Goal: Information Seeking & Learning: Learn about a topic

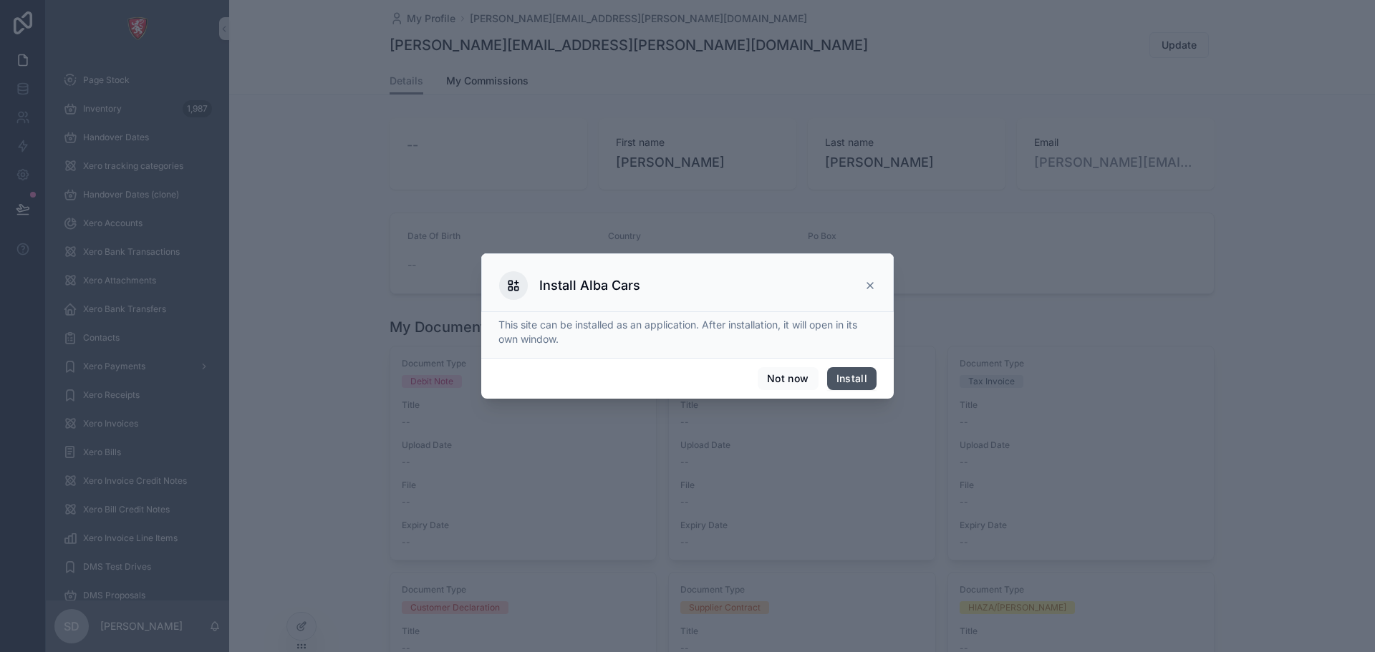
click at [841, 377] on button "Install" at bounding box center [851, 378] width 49 height 23
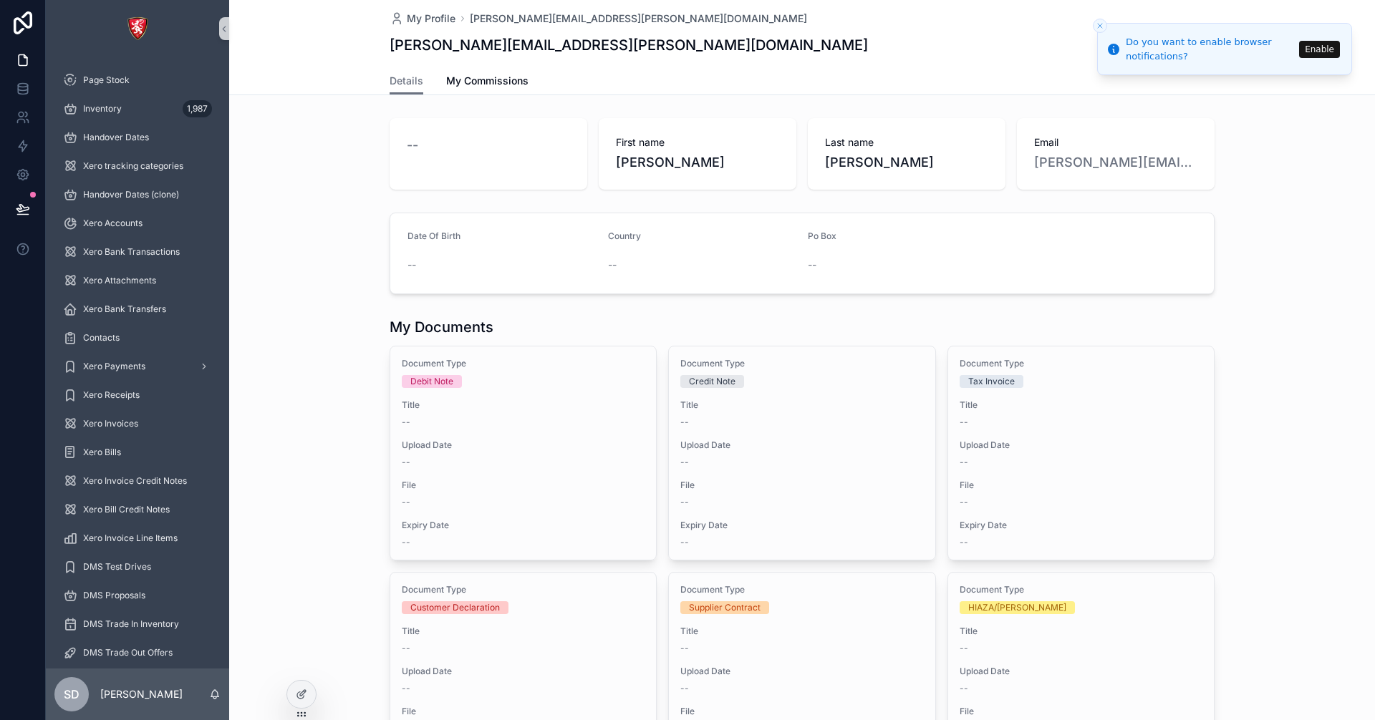
drag, startPoint x: 484, startPoint y: 0, endPoint x: 986, endPoint y: 32, distance: 503.1
click at [986, 32] on div "samit.dhawal@albacars.ae Update" at bounding box center [802, 45] width 825 height 27
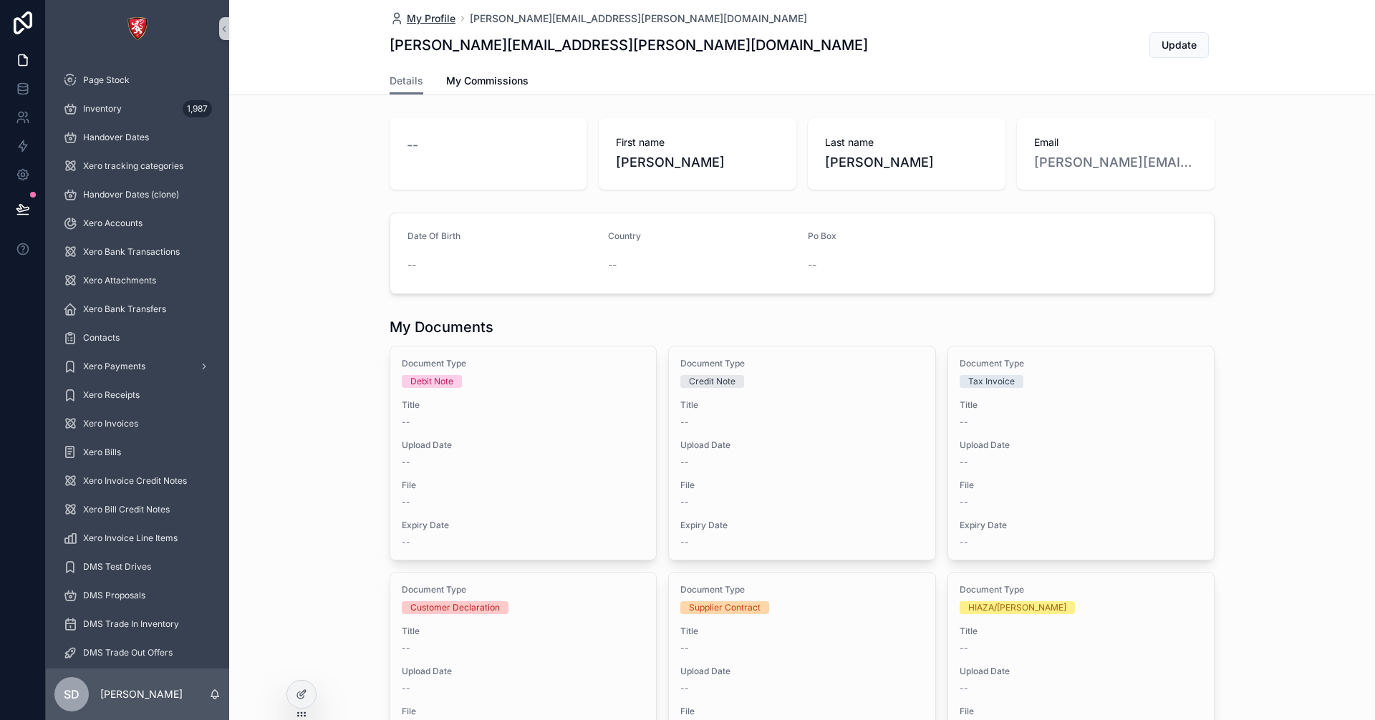
click at [428, 23] on span "My Profile" at bounding box center [431, 18] width 49 height 14
click at [145, 82] on div "Page Stock" at bounding box center [137, 80] width 149 height 23
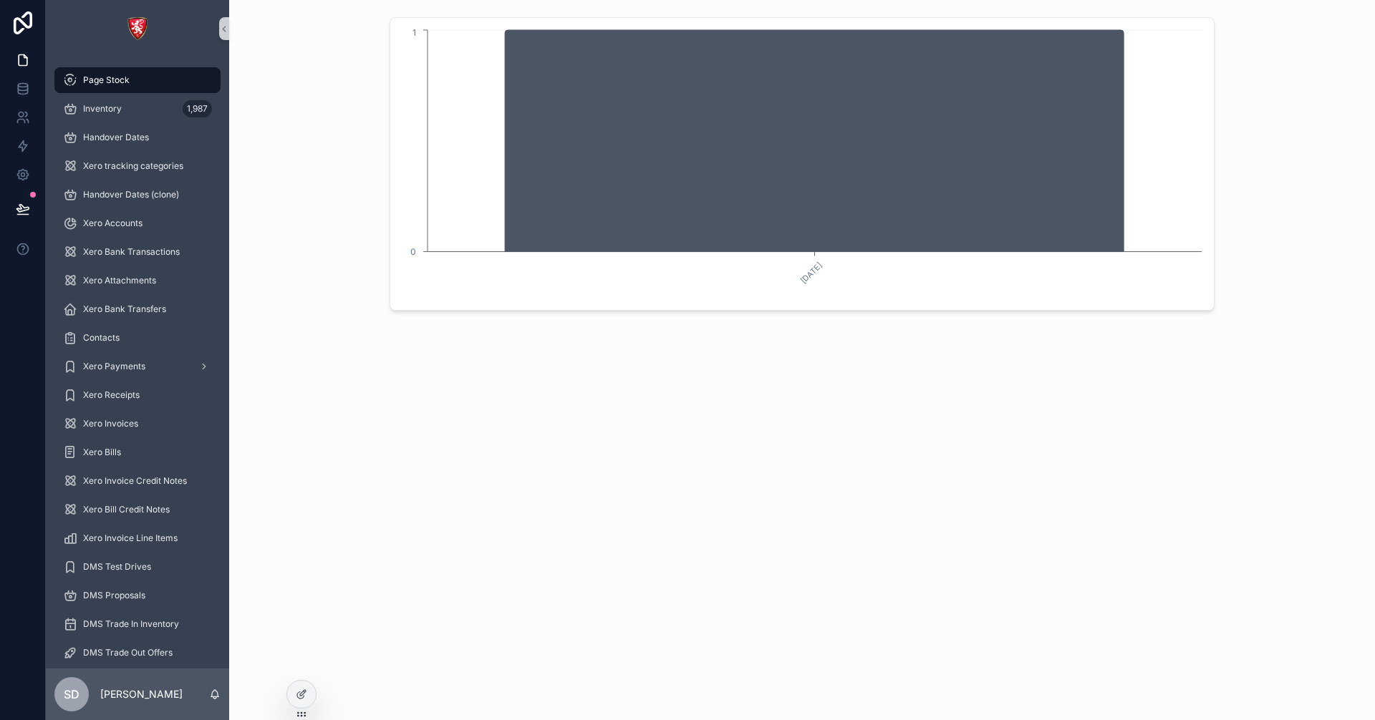
click at [445, 377] on div "[DATE] 0 1" at bounding box center [802, 204] width 1146 height 408
click at [139, 109] on div "Inventory 1,987" at bounding box center [137, 108] width 149 height 23
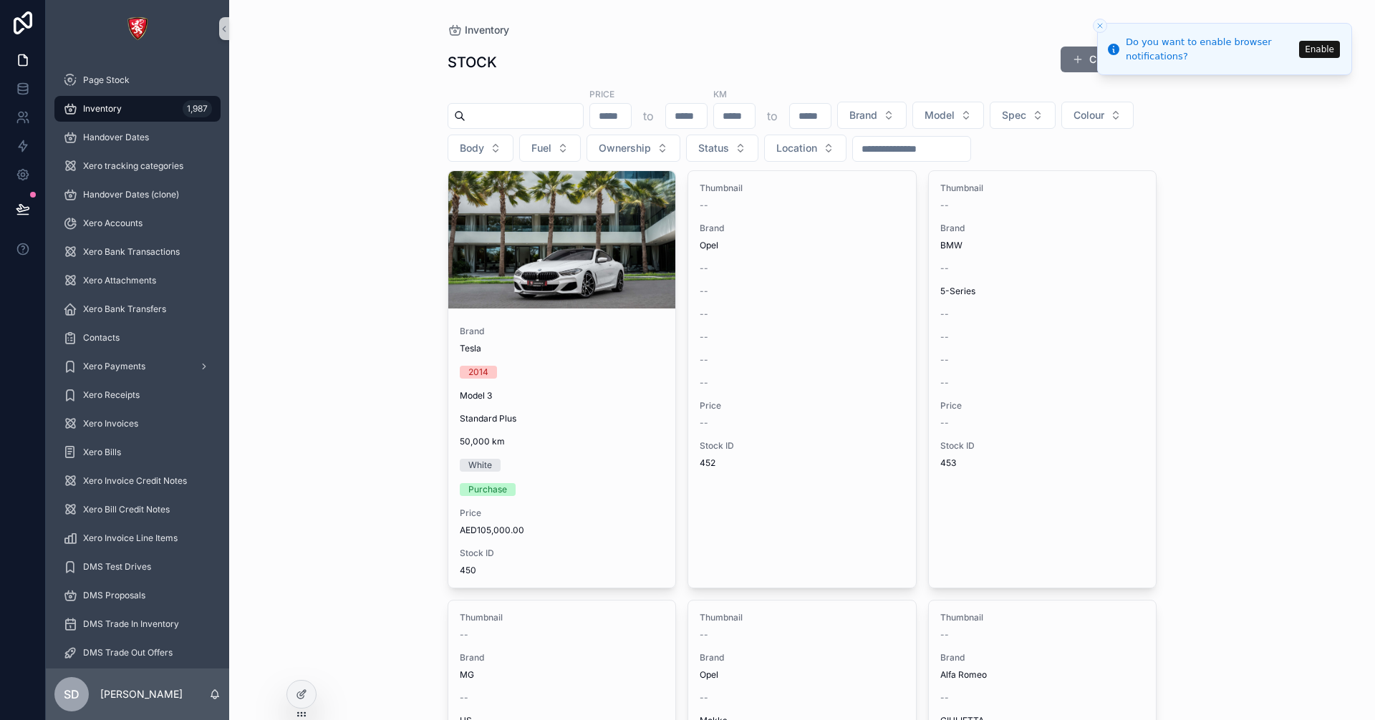
click at [1096, 27] on icon "Close toast" at bounding box center [1100, 25] width 9 height 9
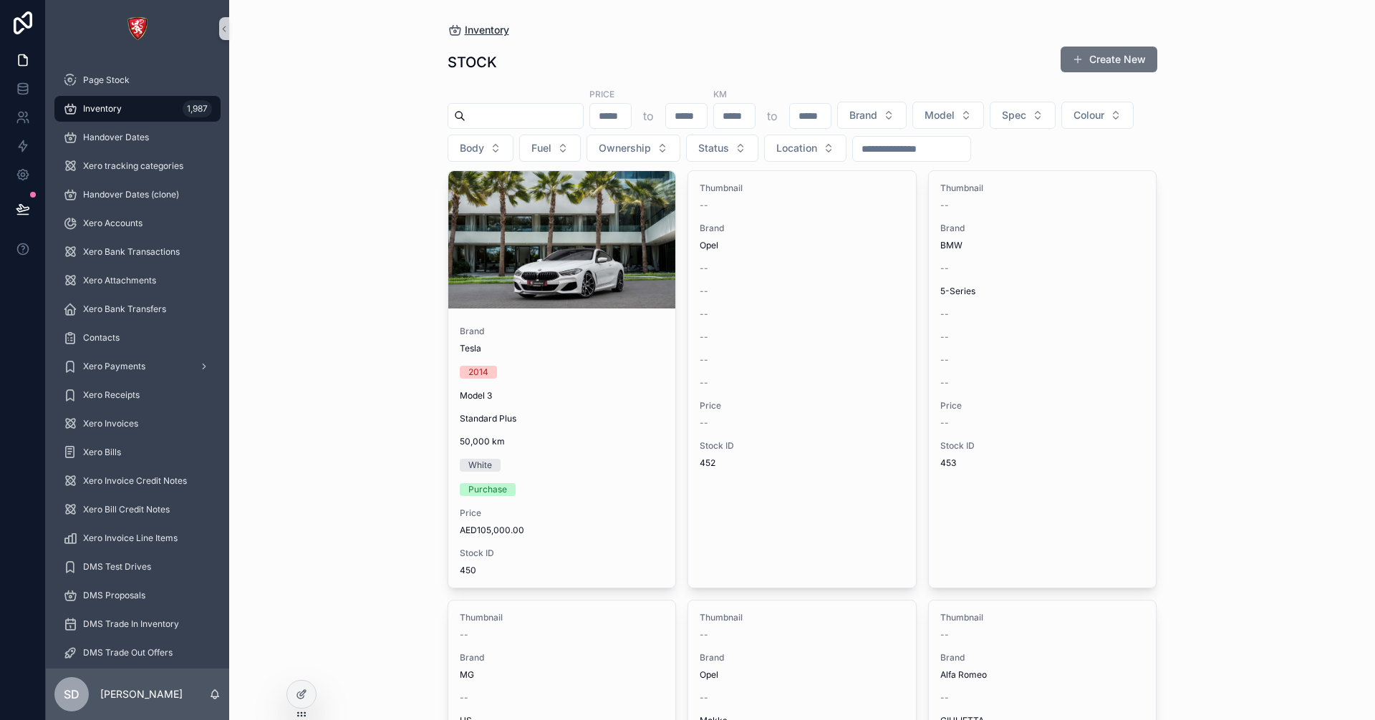
click at [475, 32] on span "Inventory" at bounding box center [487, 30] width 44 height 14
click at [662, 69] on div "STOCK Create New" at bounding box center [803, 62] width 710 height 33
drag, startPoint x: 686, startPoint y: 117, endPoint x: 675, endPoint y: 117, distance: 11.5
click at [675, 117] on div "to" at bounding box center [648, 116] width 118 height 26
click at [654, 117] on p "to" at bounding box center [648, 115] width 11 height 17
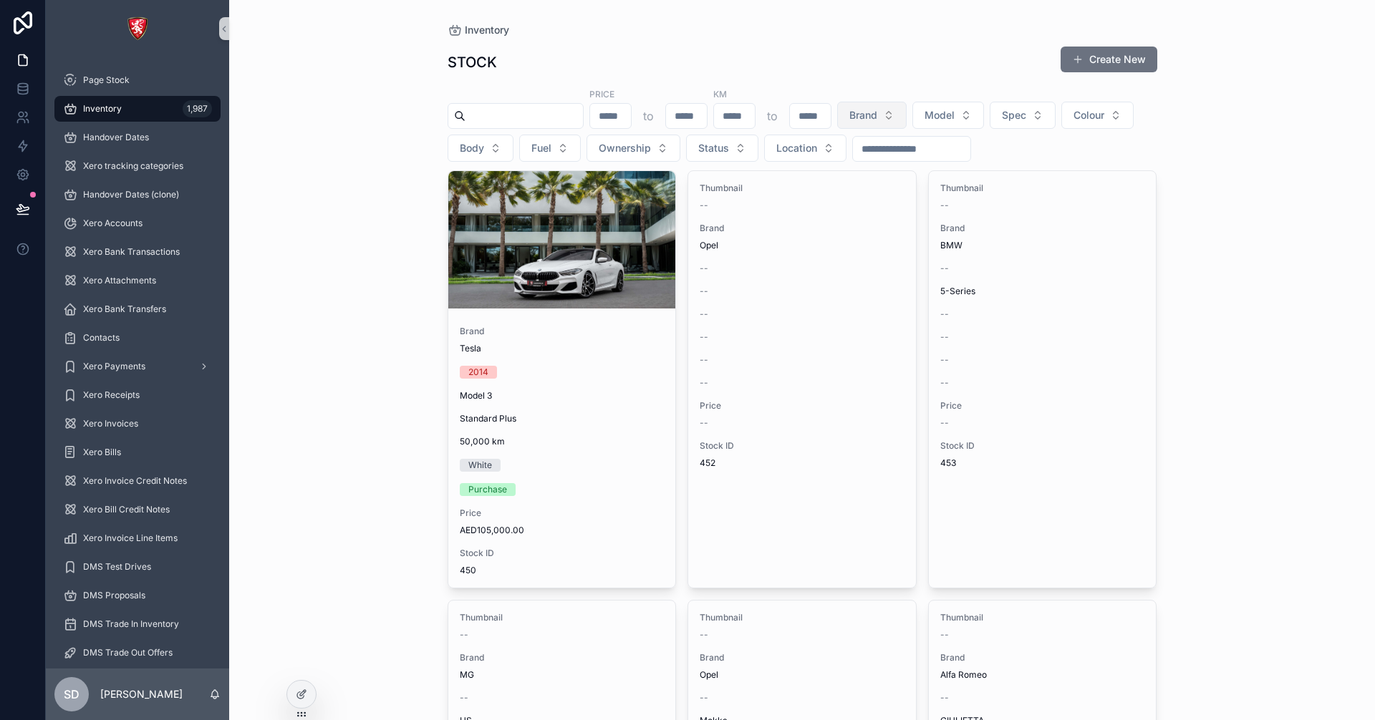
click at [907, 117] on button "Brand" at bounding box center [871, 115] width 69 height 27
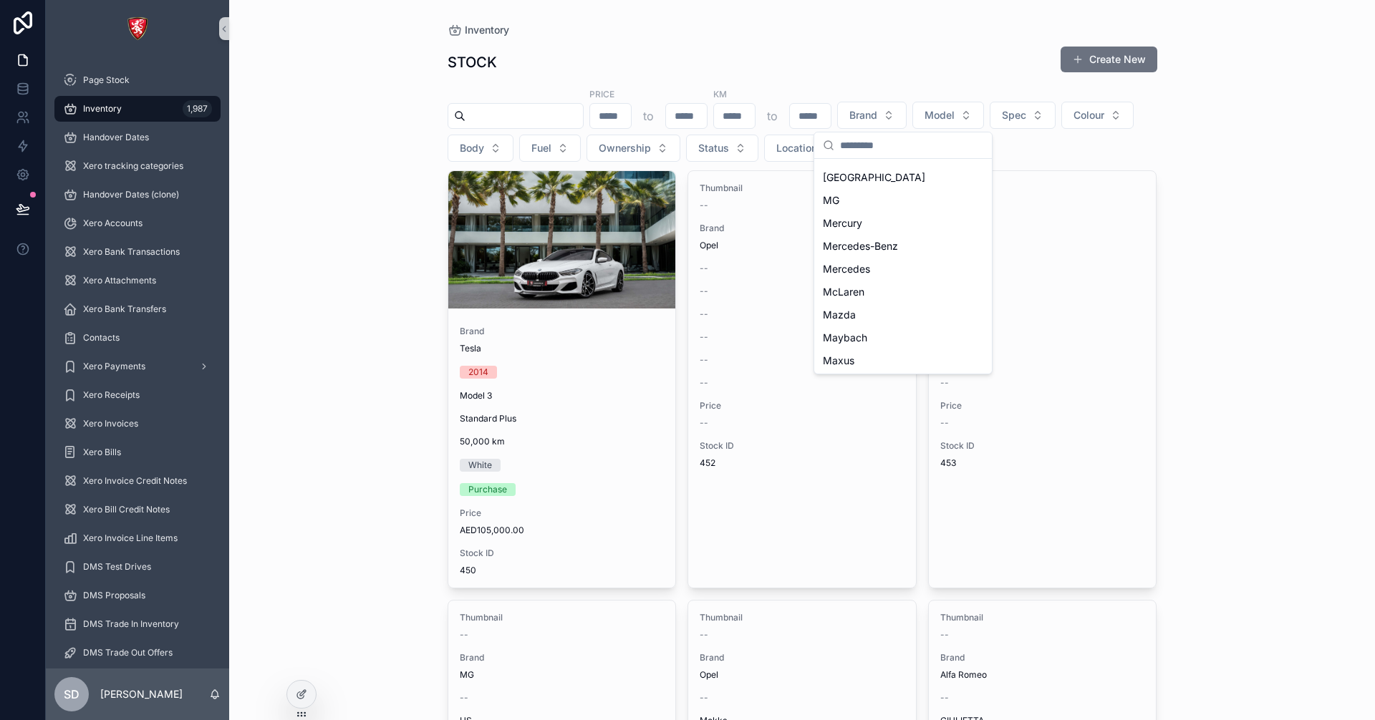
scroll to position [1687, 0]
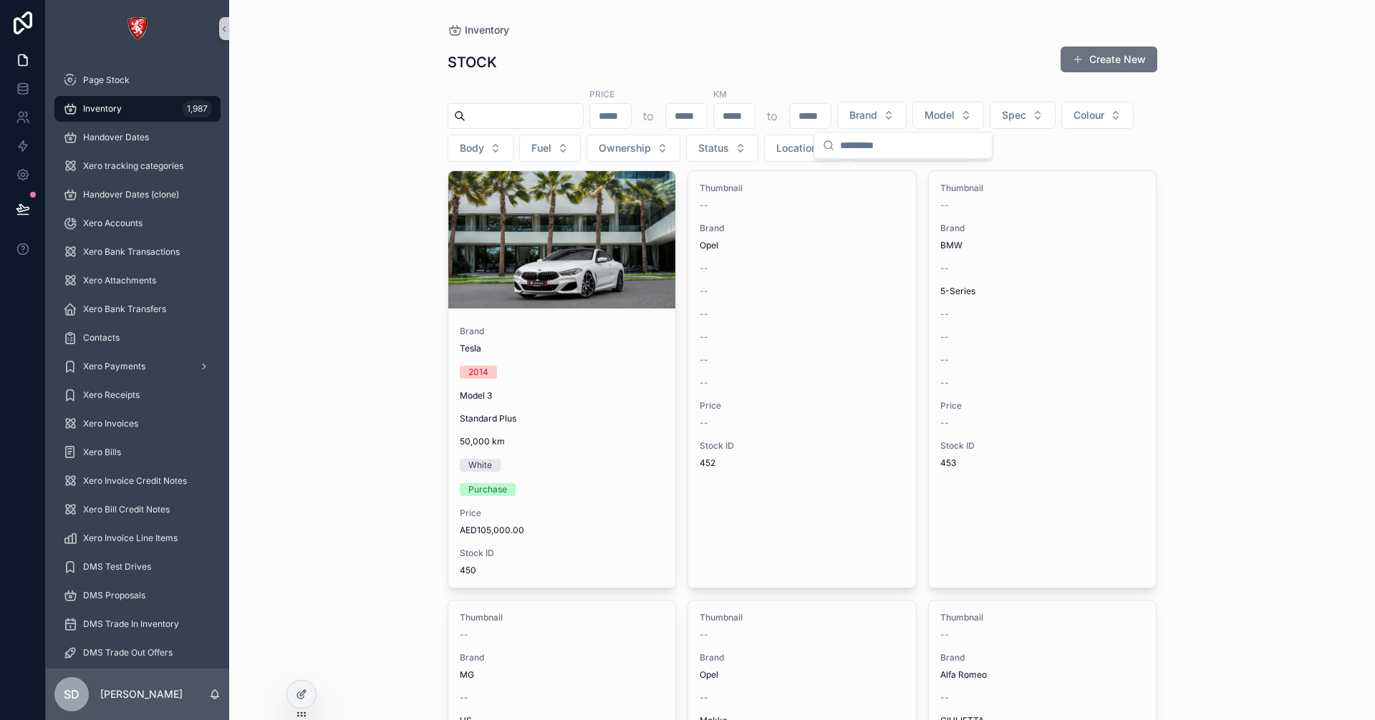
click at [884, 62] on div "STOCK Create New" at bounding box center [803, 62] width 710 height 33
click at [984, 112] on button "Model" at bounding box center [948, 115] width 72 height 27
click at [936, 72] on div "STOCK Create New" at bounding box center [803, 62] width 710 height 33
click at [1026, 112] on span "Spec" at bounding box center [1014, 115] width 24 height 14
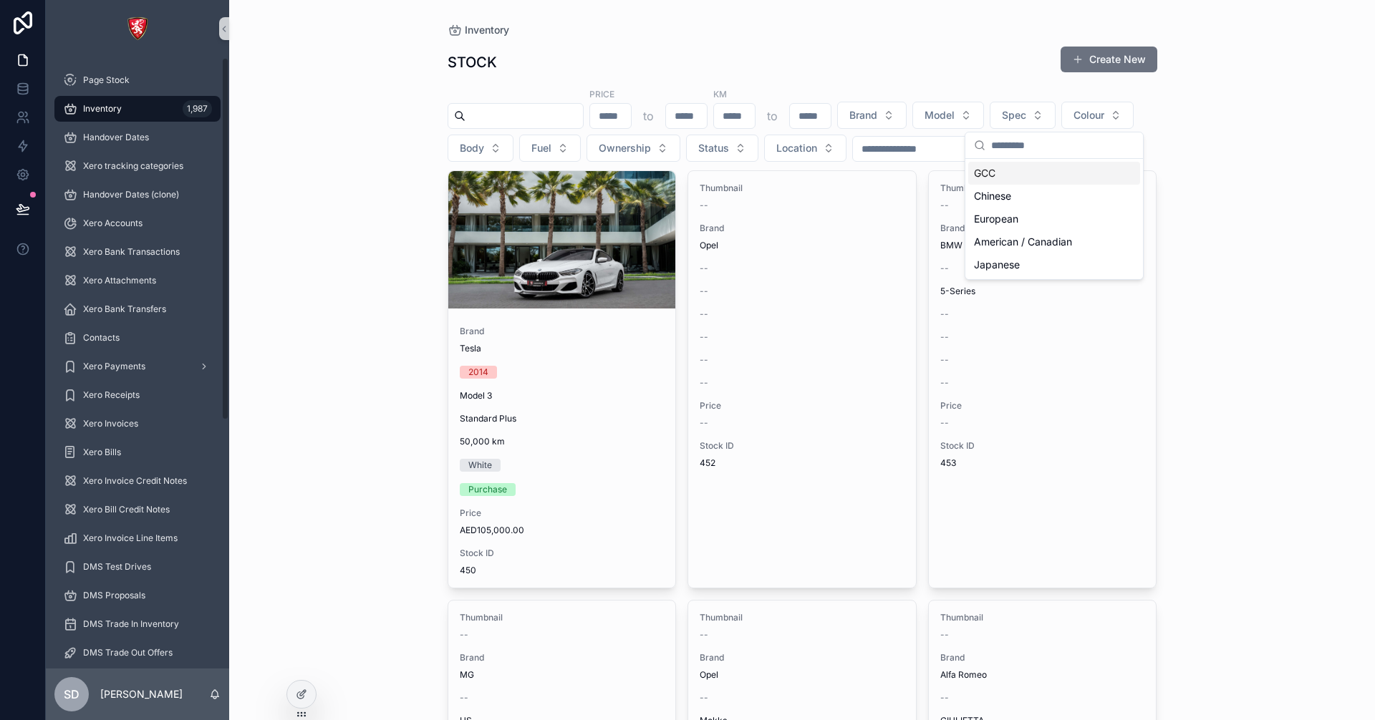
click at [1205, 154] on div "Inventory STOCK Create New Price to KM to Brand Model Spec Colour Body Fuel Own…" at bounding box center [802, 360] width 1146 height 720
click at [889, 63] on div "STOCK Create New" at bounding box center [803, 62] width 710 height 33
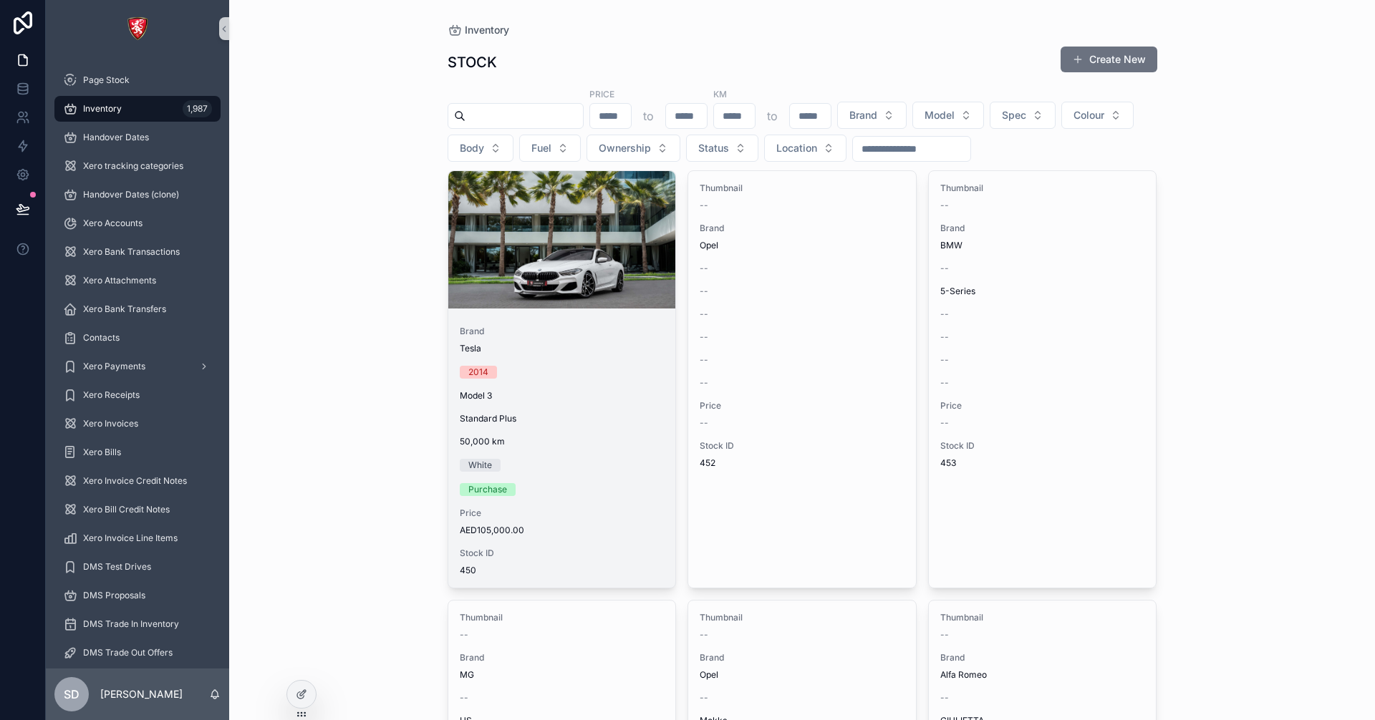
click at [583, 333] on span "Brand" at bounding box center [562, 331] width 205 height 11
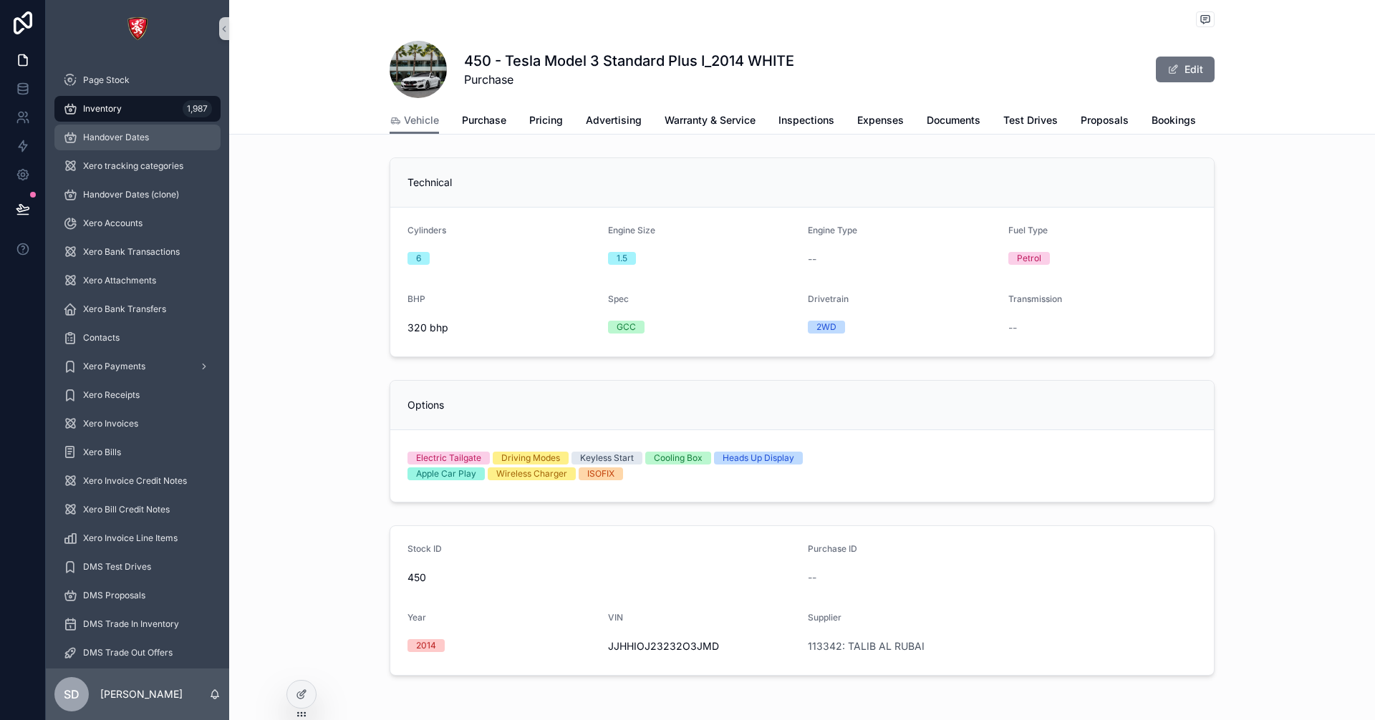
click at [144, 145] on div "Handover Dates" at bounding box center [137, 137] width 149 height 23
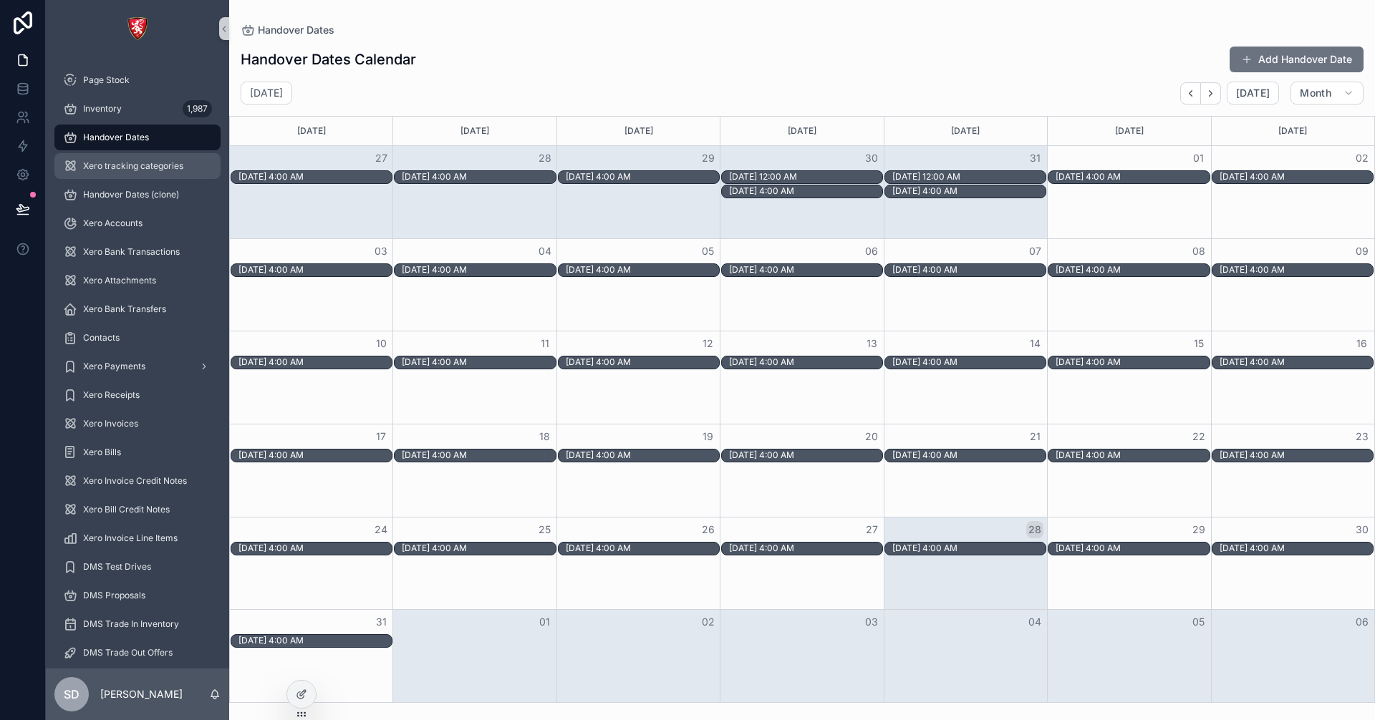
click at [141, 164] on span "Xero tracking categories" at bounding box center [133, 165] width 100 height 11
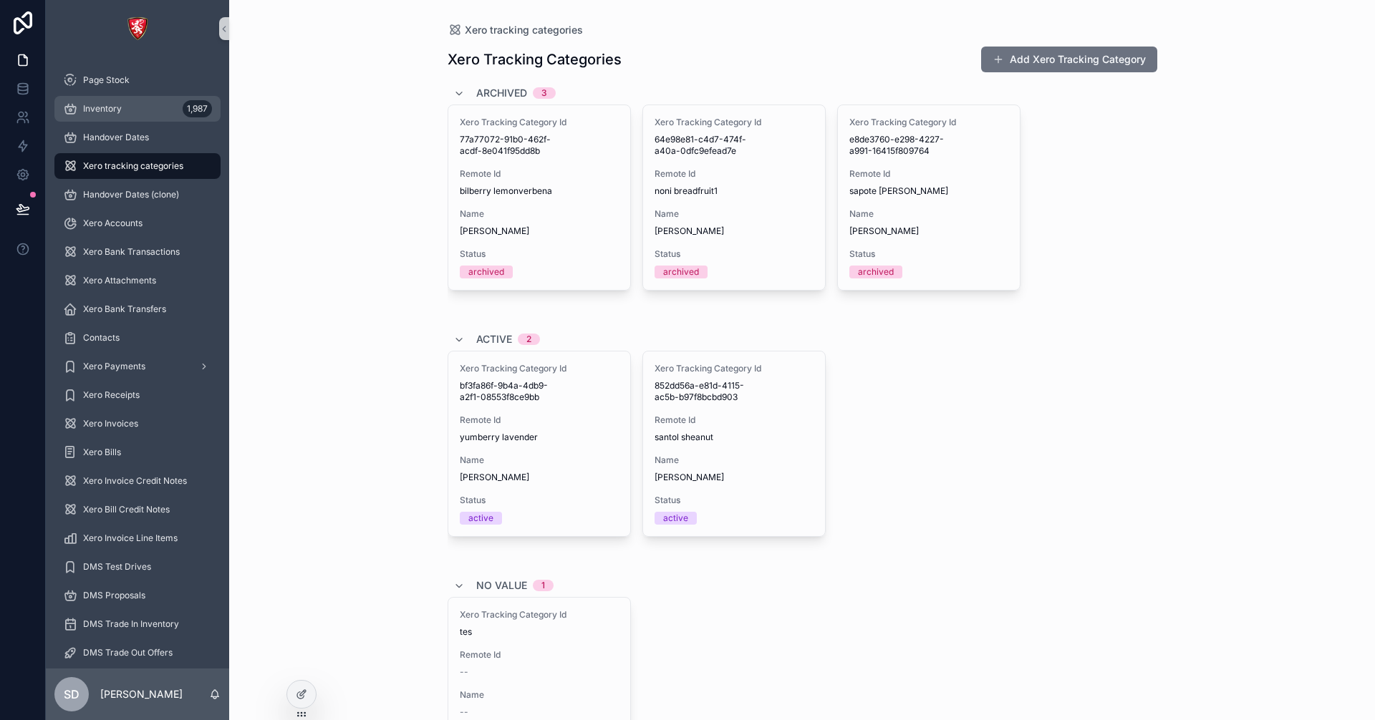
click at [132, 107] on div "Inventory 1,987" at bounding box center [137, 108] width 149 height 23
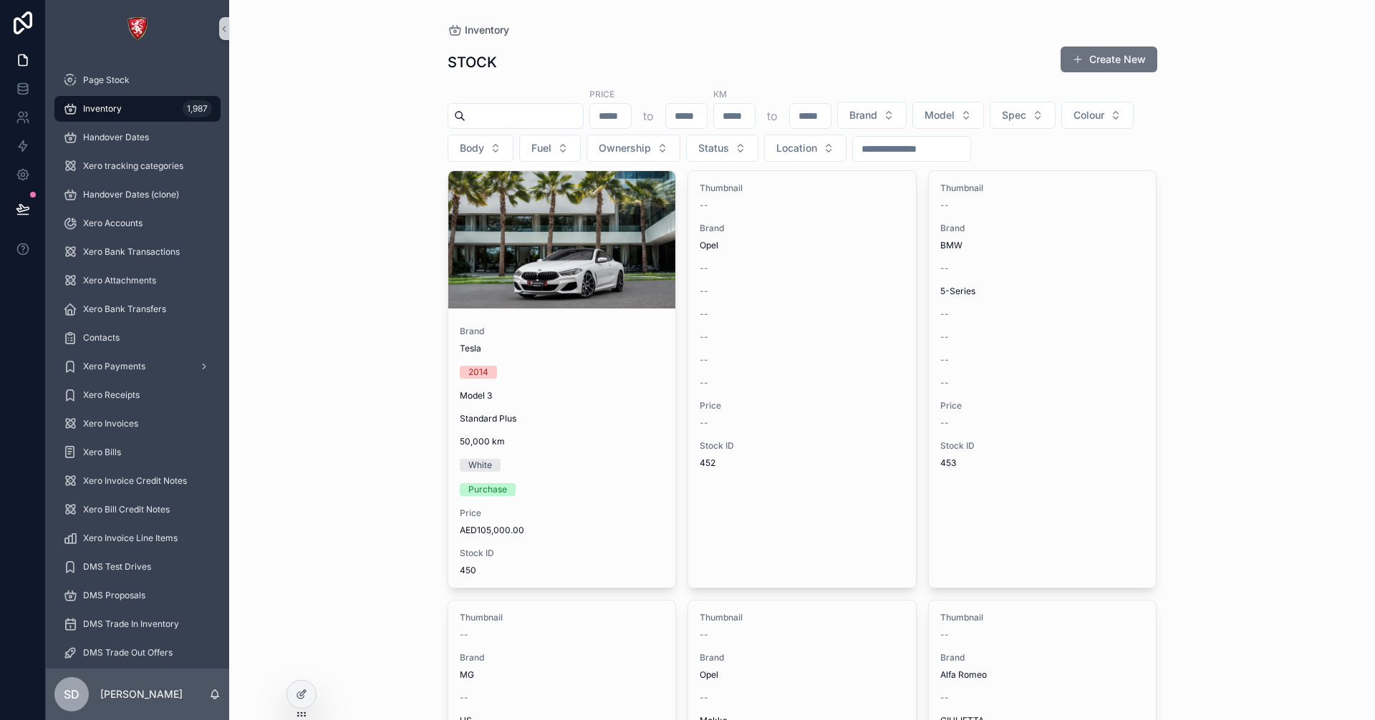
click at [376, 198] on div "Inventory STOCK Create New Price to KM to Brand Model Spec Colour Body Fuel Own…" at bounding box center [802, 360] width 1146 height 720
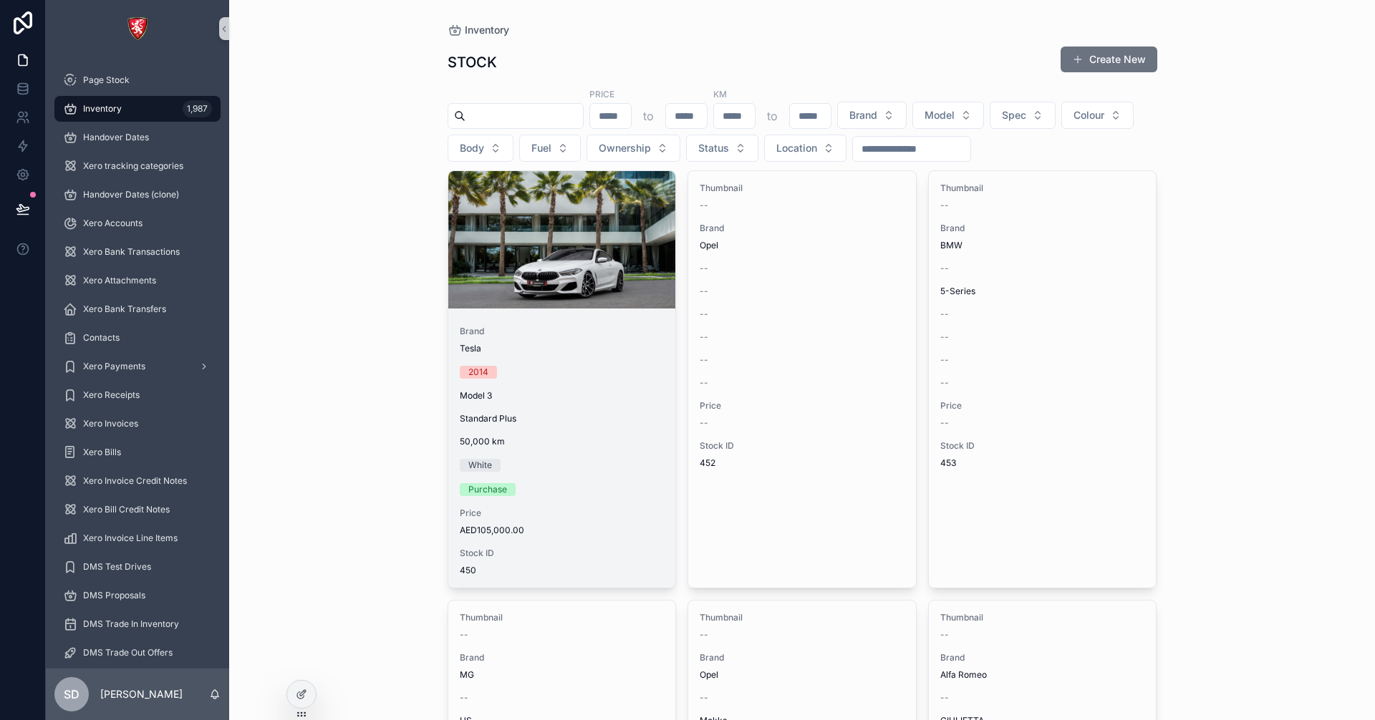
click at [576, 355] on div "Brand Tesla 2014 Model 3 Standard Plus 50,000 [PERSON_NAME] Purchase Price AED1…" at bounding box center [562, 451] width 228 height 274
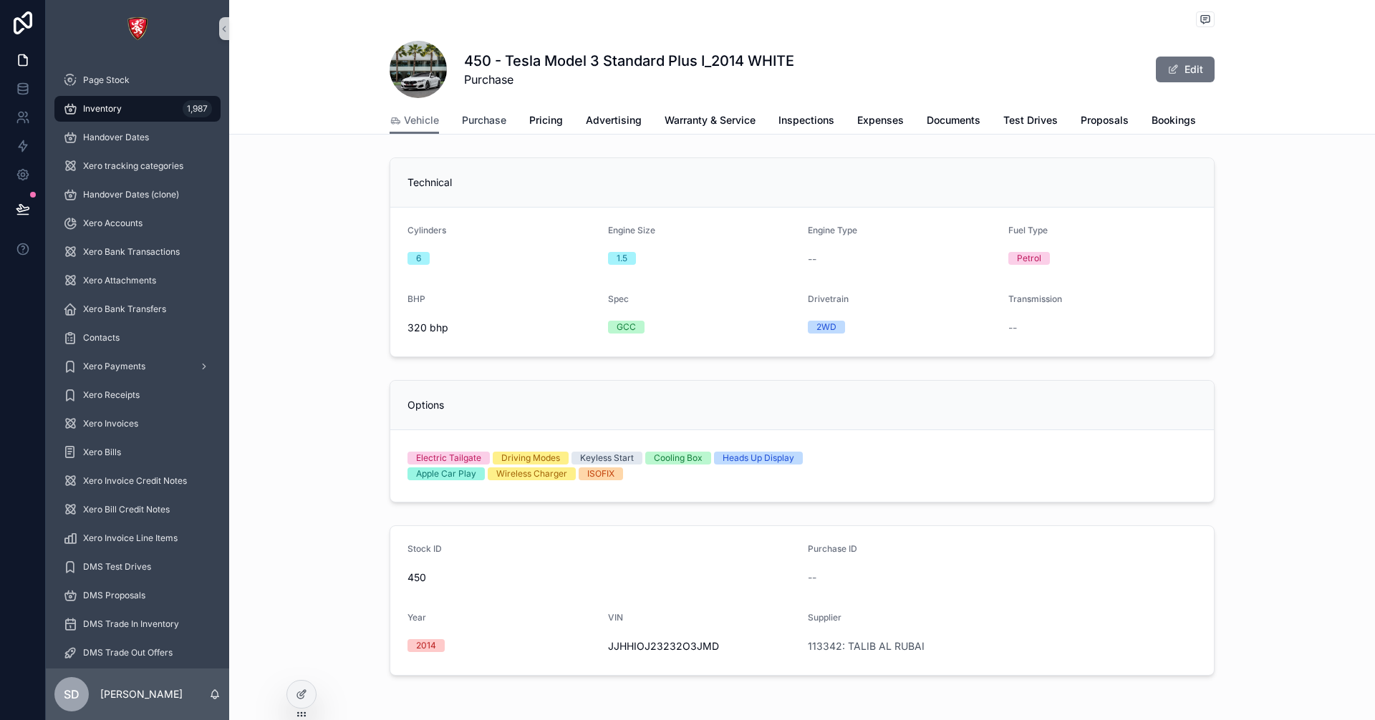
click at [470, 125] on span "Purchase" at bounding box center [484, 120] width 44 height 14
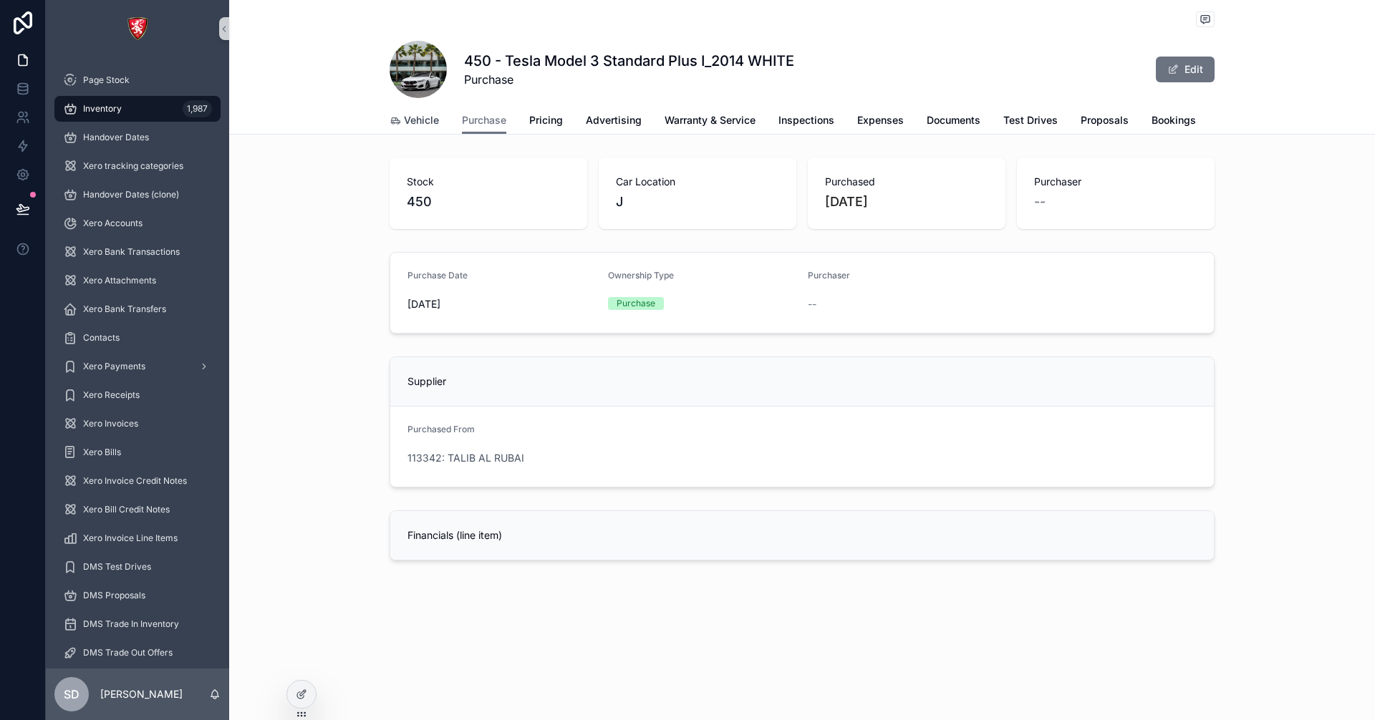
click at [420, 125] on span "Vehicle" at bounding box center [421, 120] width 35 height 14
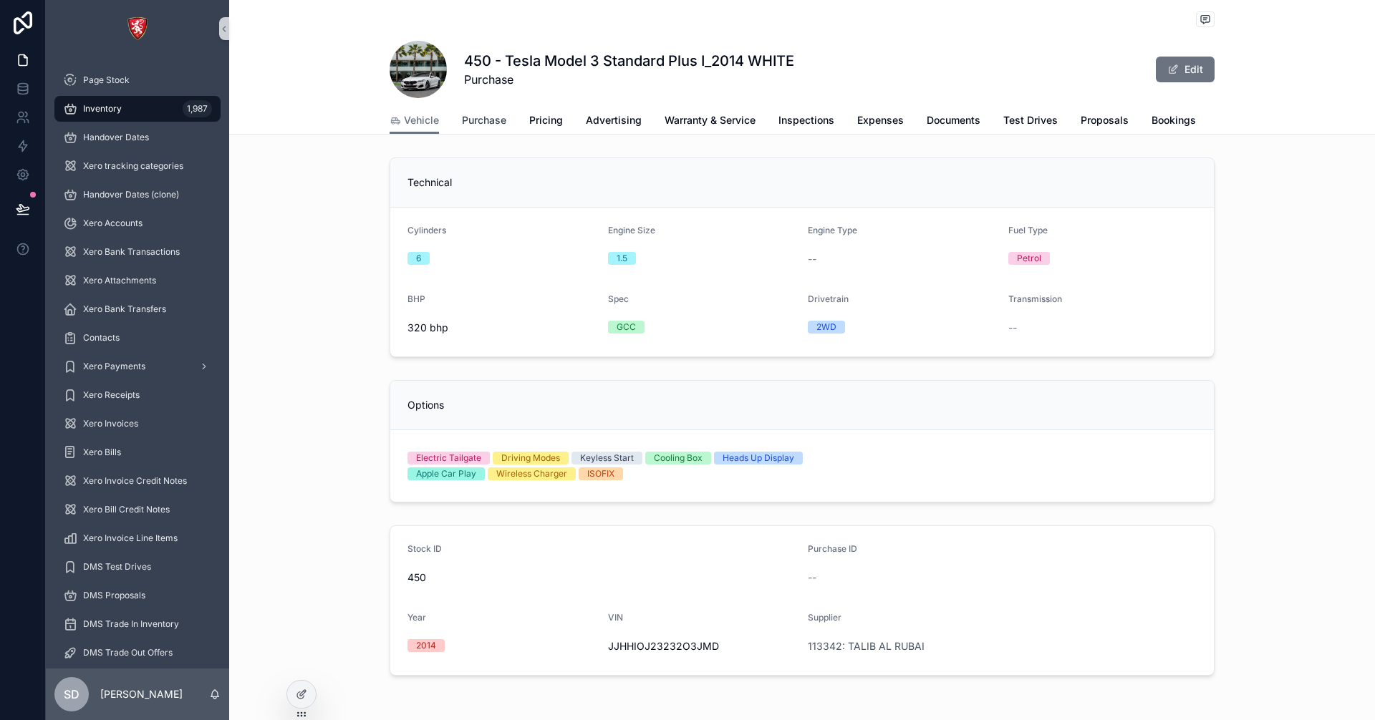
click at [486, 120] on span "Purchase" at bounding box center [484, 120] width 44 height 14
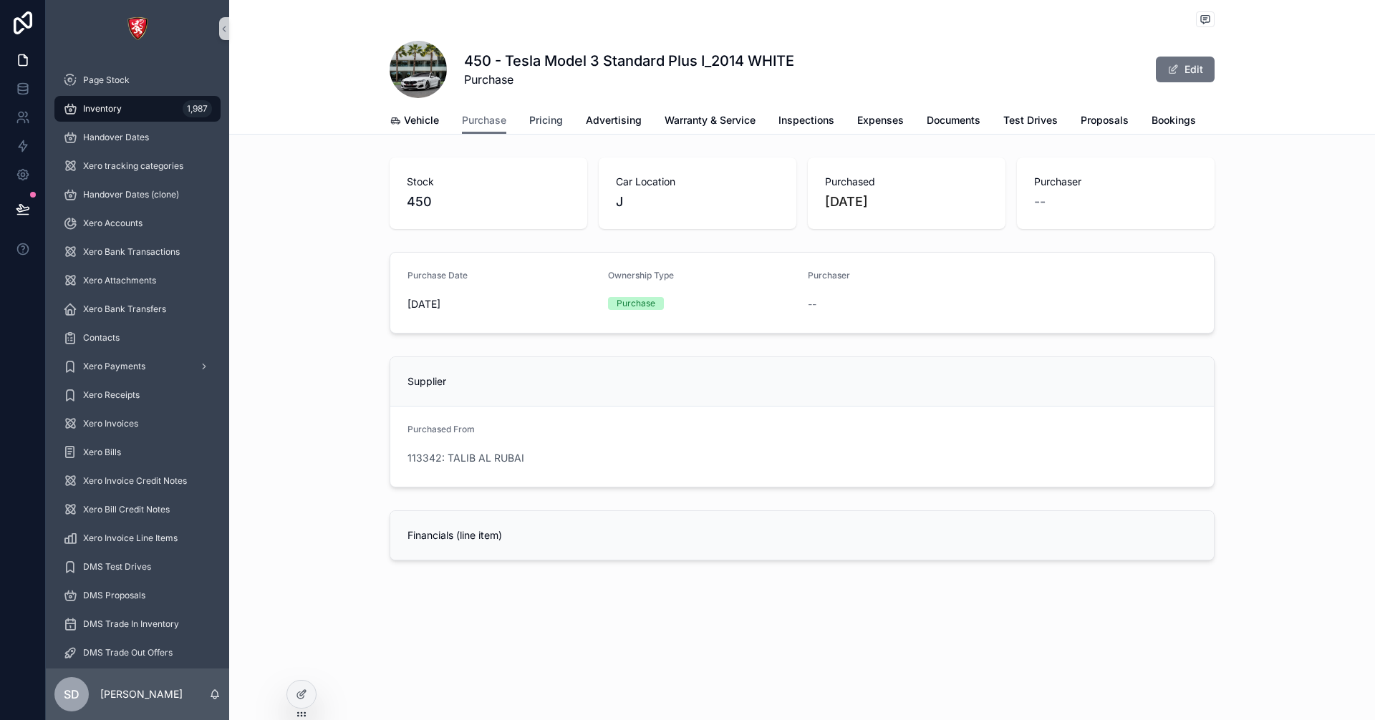
click at [550, 118] on span "Pricing" at bounding box center [546, 120] width 34 height 14
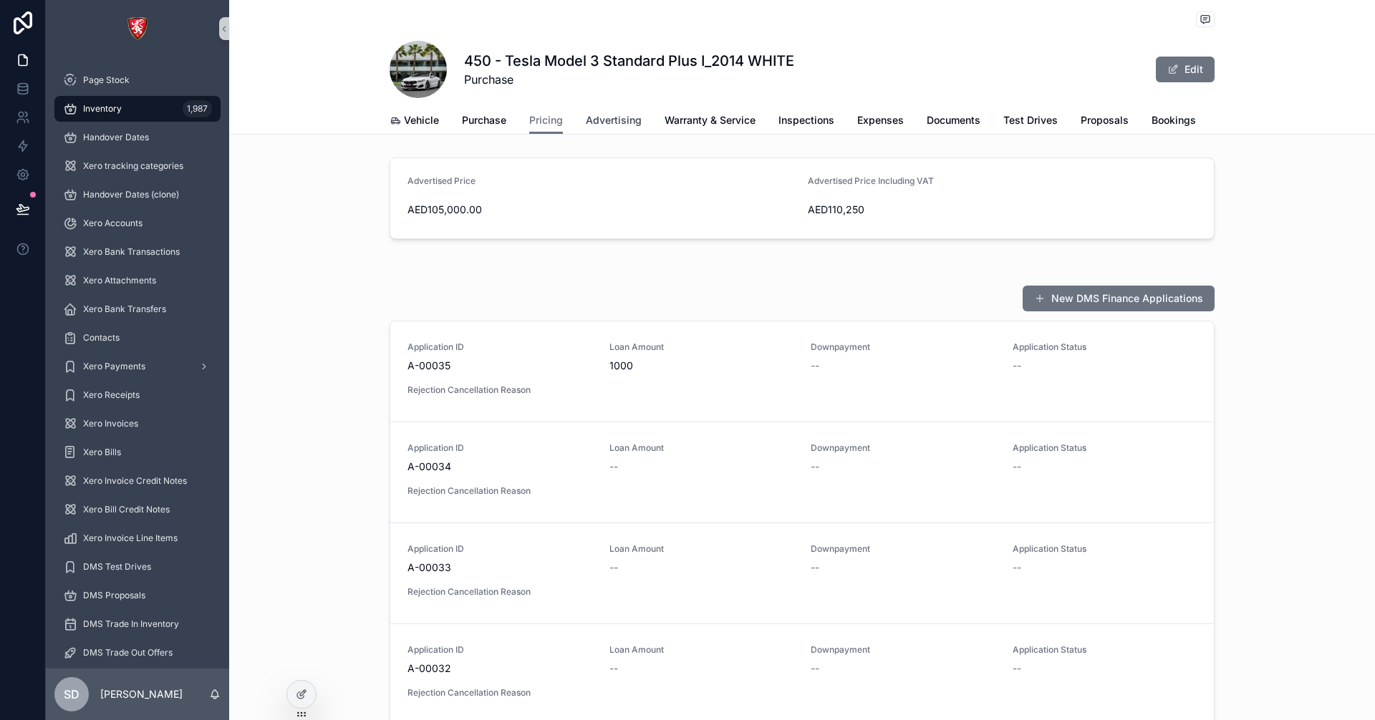
click at [618, 117] on span "Advertising" at bounding box center [614, 120] width 56 height 14
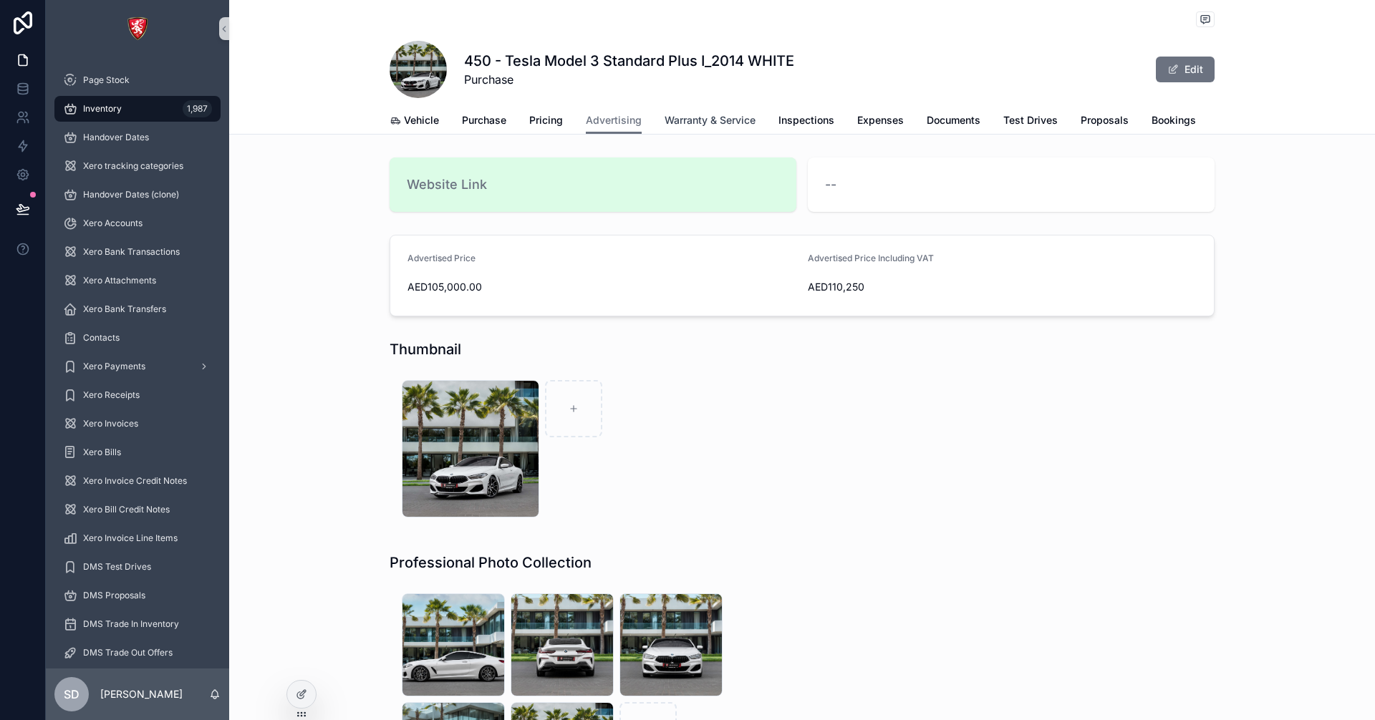
click at [716, 124] on span "Warranty & Service" at bounding box center [710, 120] width 91 height 14
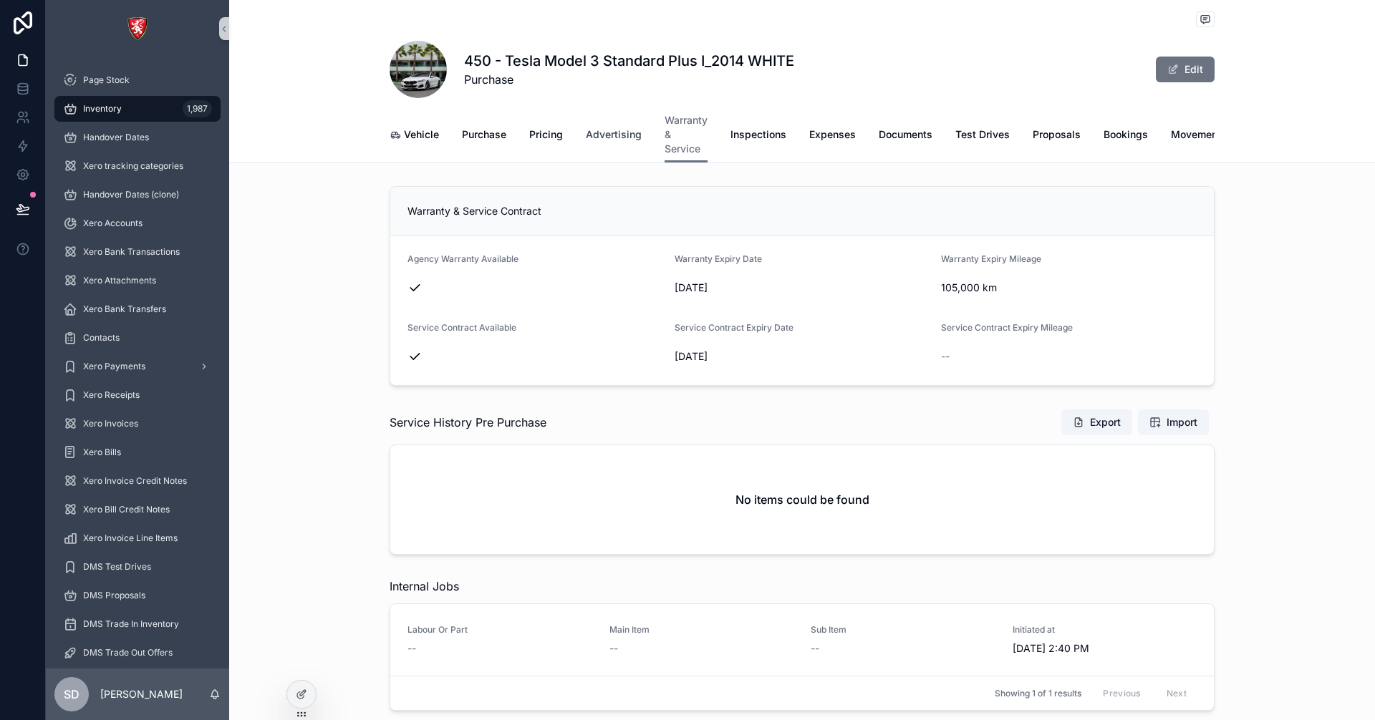
click at [609, 135] on span "Advertising" at bounding box center [614, 134] width 56 height 14
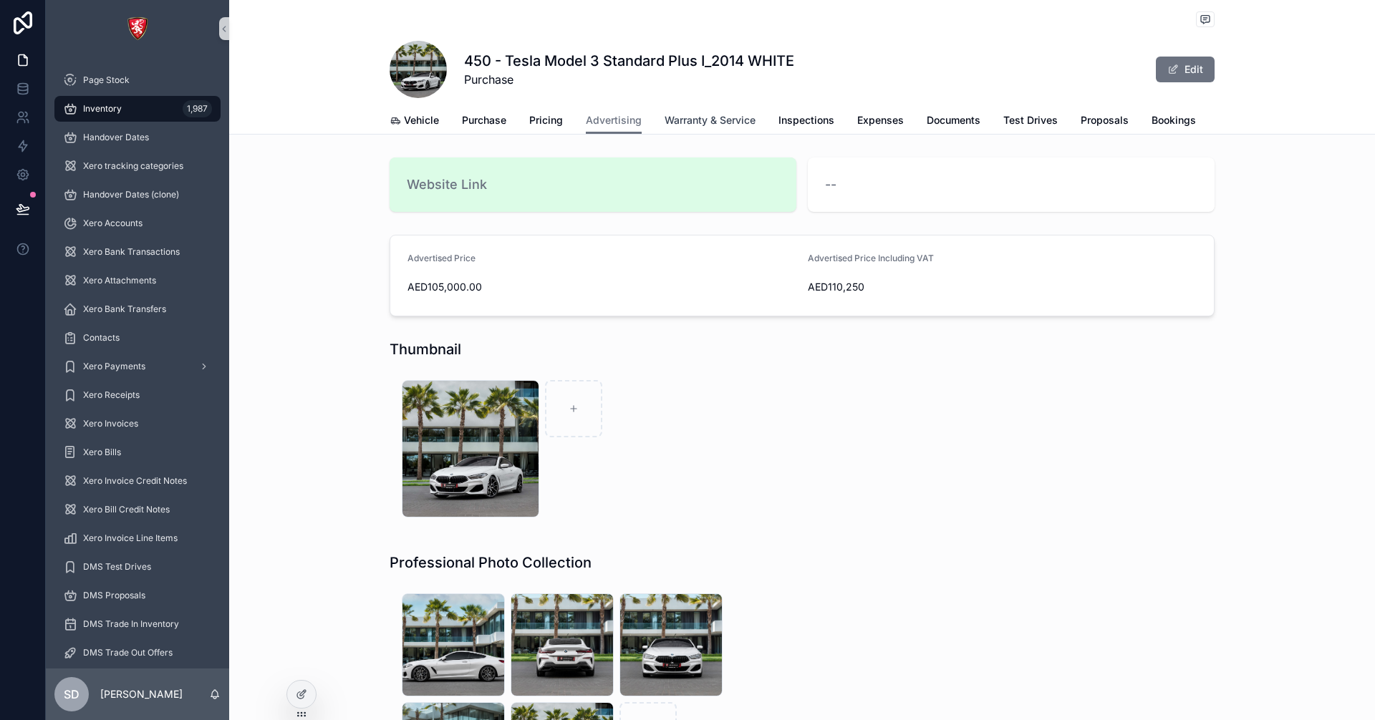
click at [705, 124] on span "Warranty & Service" at bounding box center [710, 120] width 91 height 14
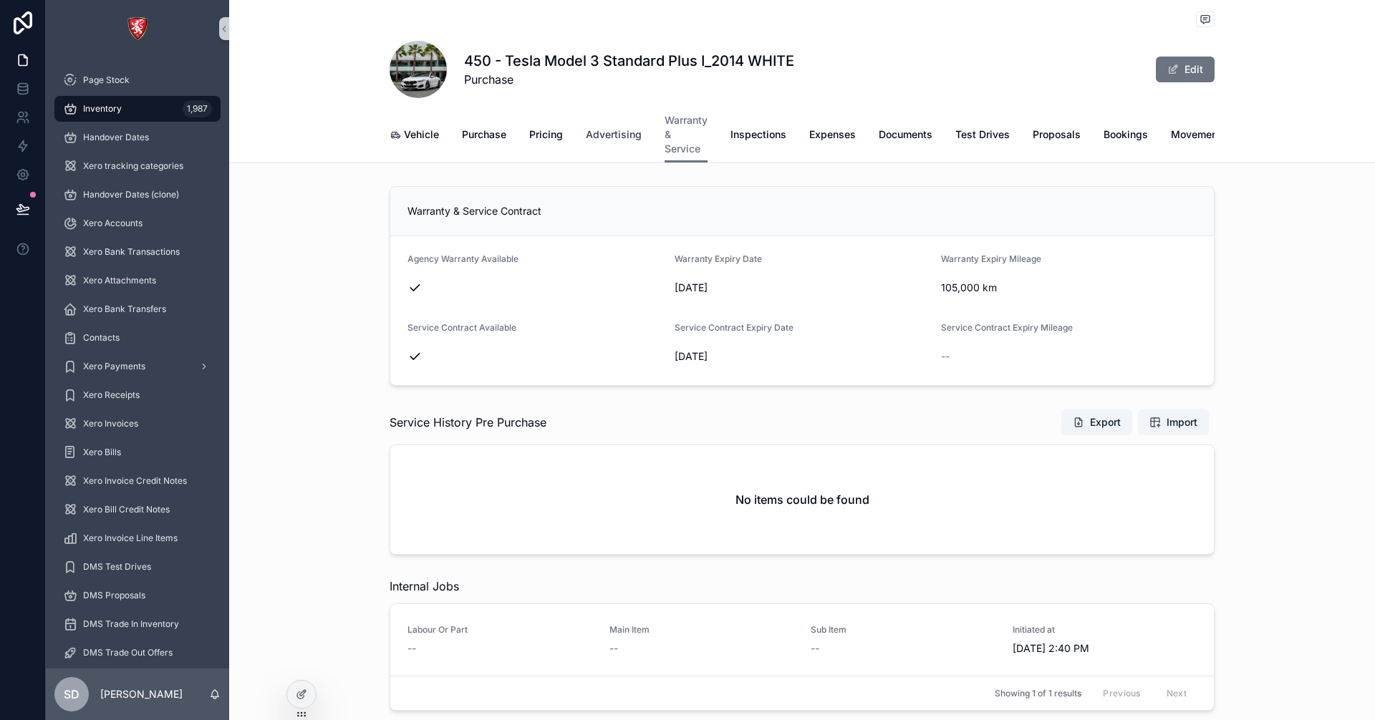
click at [619, 132] on span "Advertising" at bounding box center [614, 134] width 56 height 14
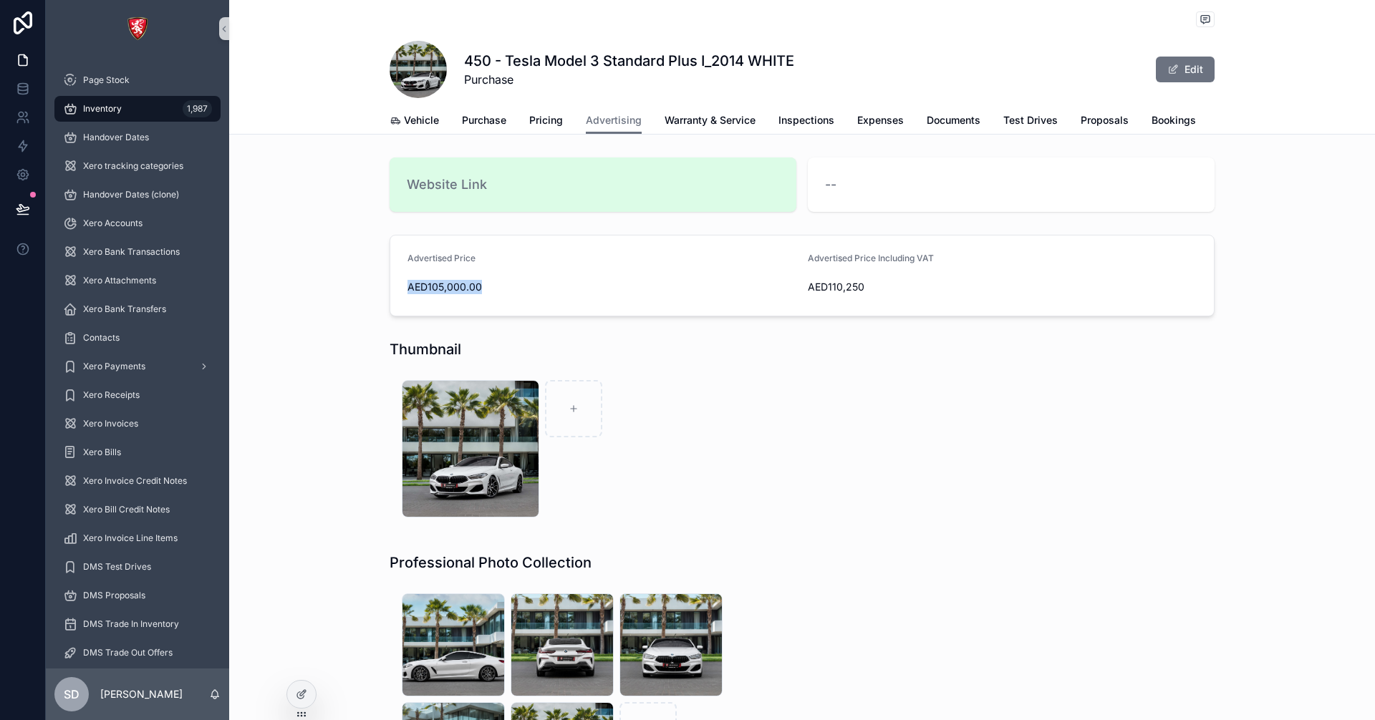
drag, startPoint x: 478, startPoint y: 299, endPoint x: 400, endPoint y: 305, distance: 78.3
click at [400, 305] on form "Advertised Price AED105,000.00 Advertised Price Including VAT AED110,250" at bounding box center [802, 276] width 824 height 80
click at [516, 314] on form "Advertised Price AED105,000.00 Advertised Price Including VAT AED110,250" at bounding box center [802, 276] width 824 height 80
click at [127, 99] on div "Inventory 1,987" at bounding box center [137, 108] width 149 height 23
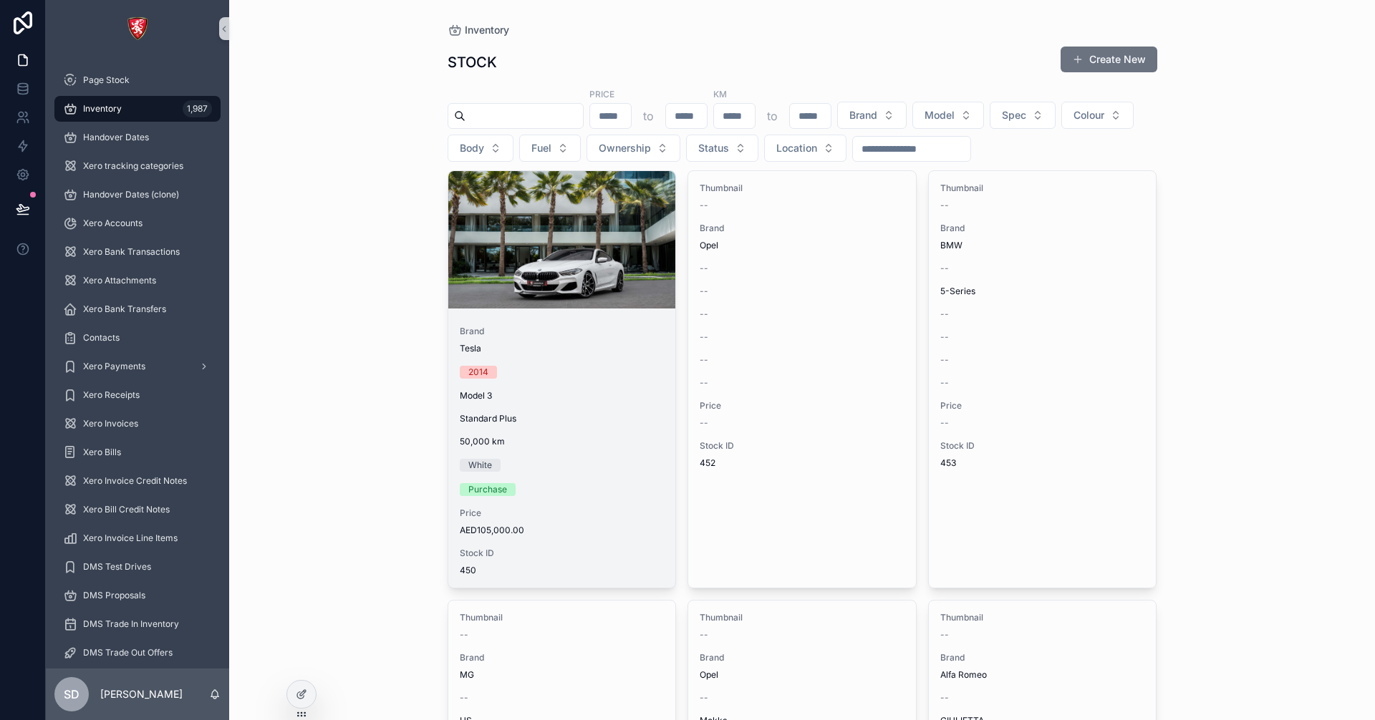
click at [586, 346] on div "Tesla" at bounding box center [562, 348] width 205 height 11
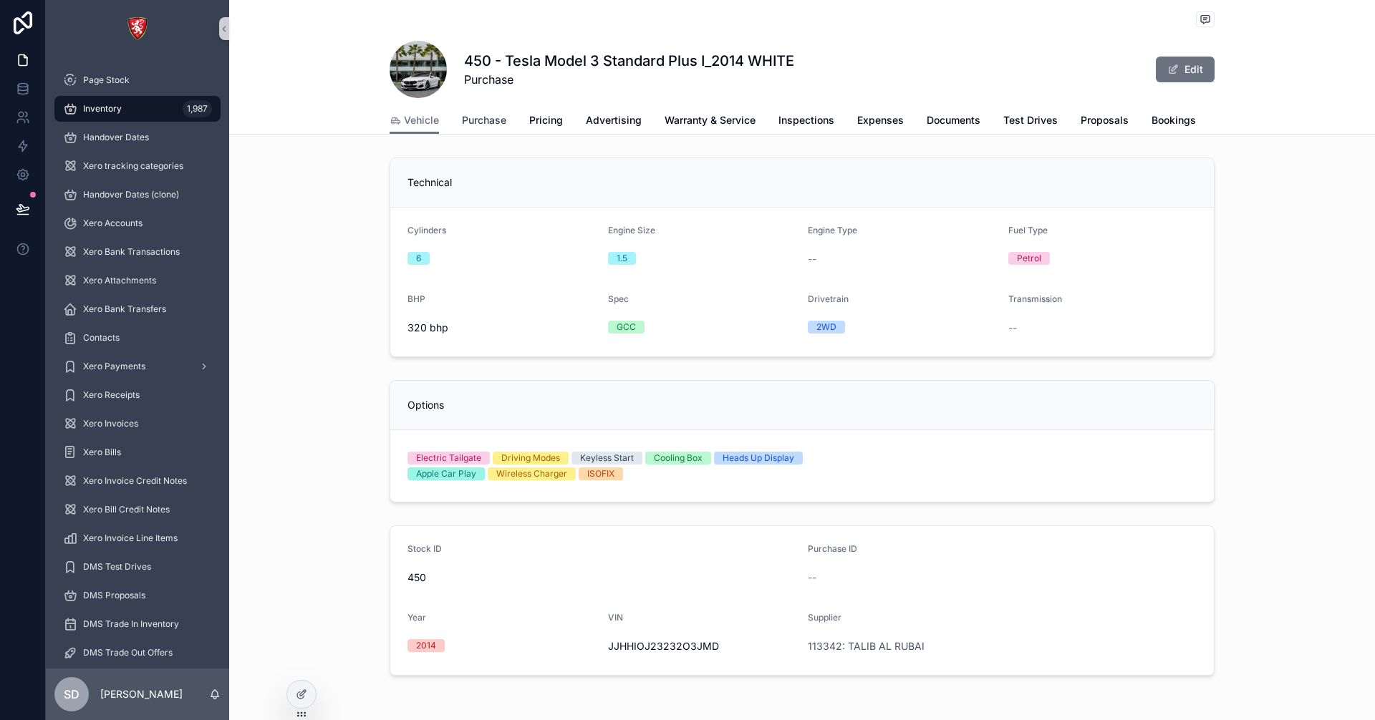
click at [473, 121] on span "Purchase" at bounding box center [484, 120] width 44 height 14
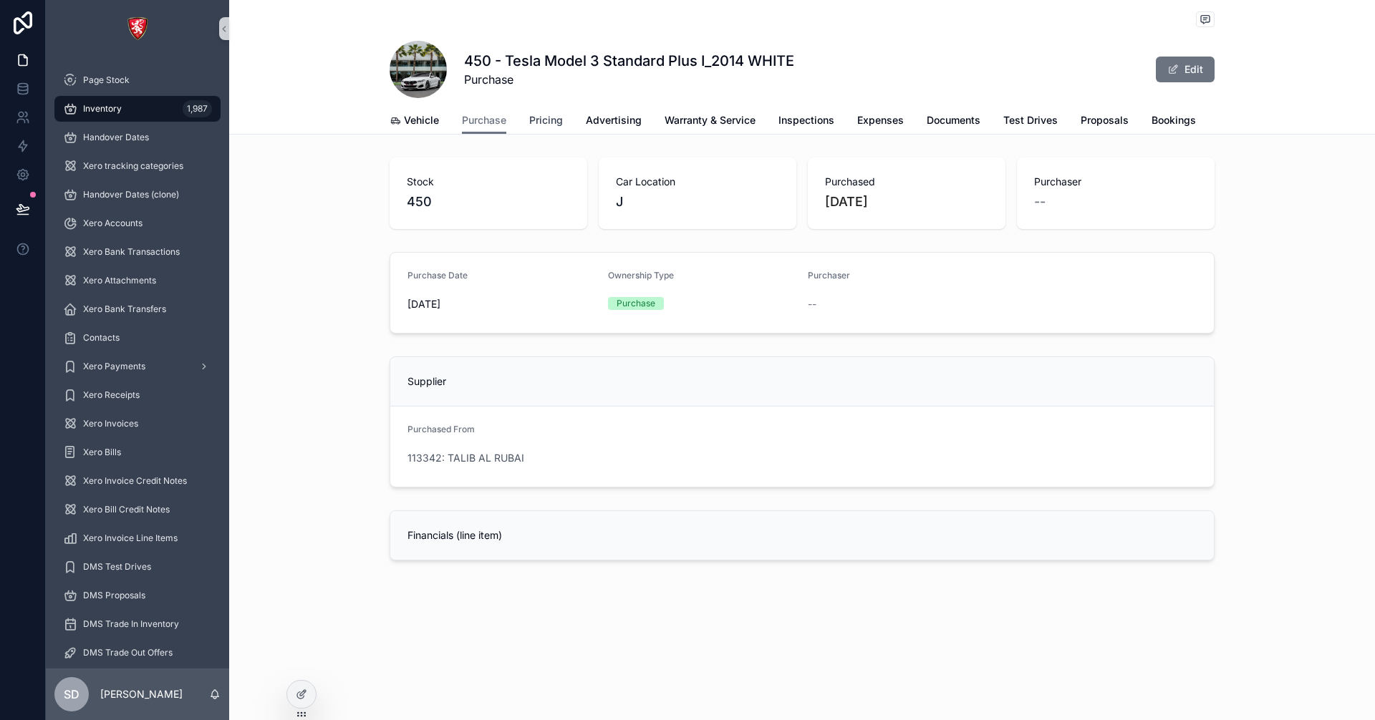
click at [546, 121] on span "Pricing" at bounding box center [546, 120] width 34 height 14
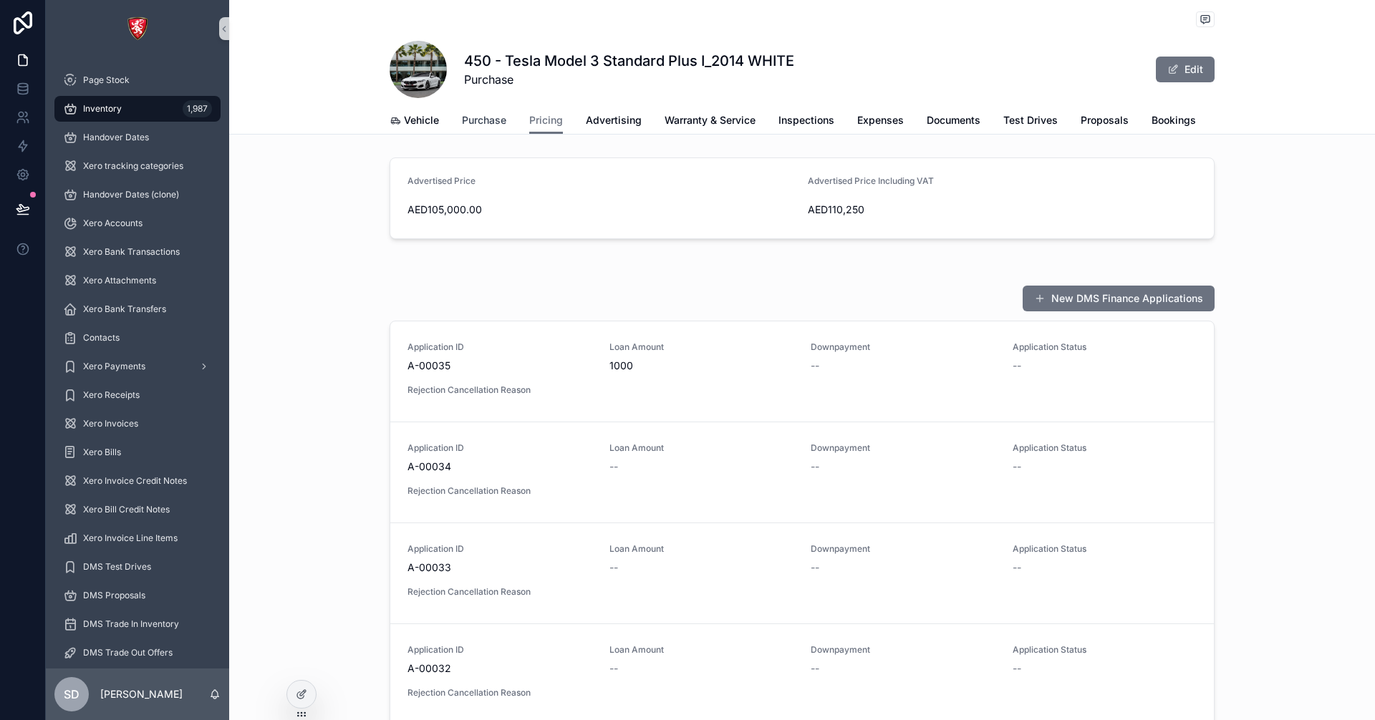
click at [491, 120] on span "Purchase" at bounding box center [484, 120] width 44 height 14
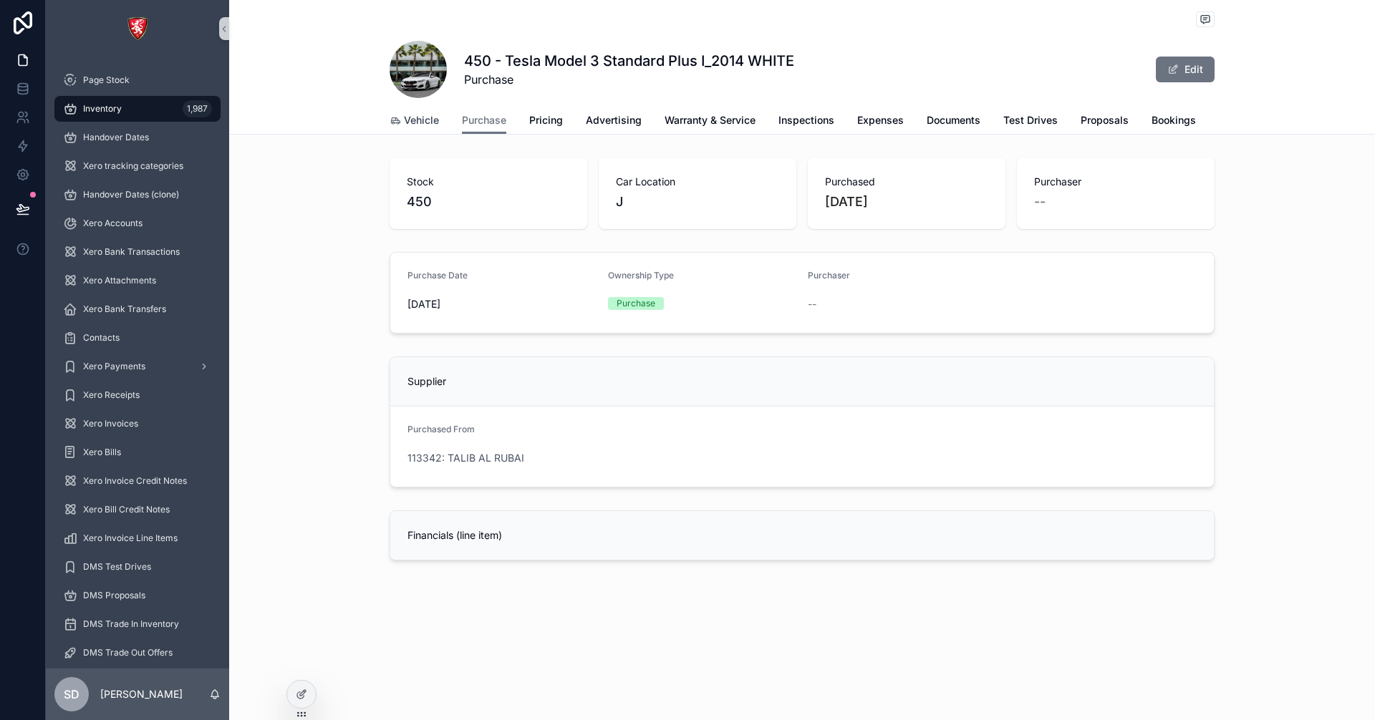
click at [421, 119] on span "Vehicle" at bounding box center [421, 120] width 35 height 14
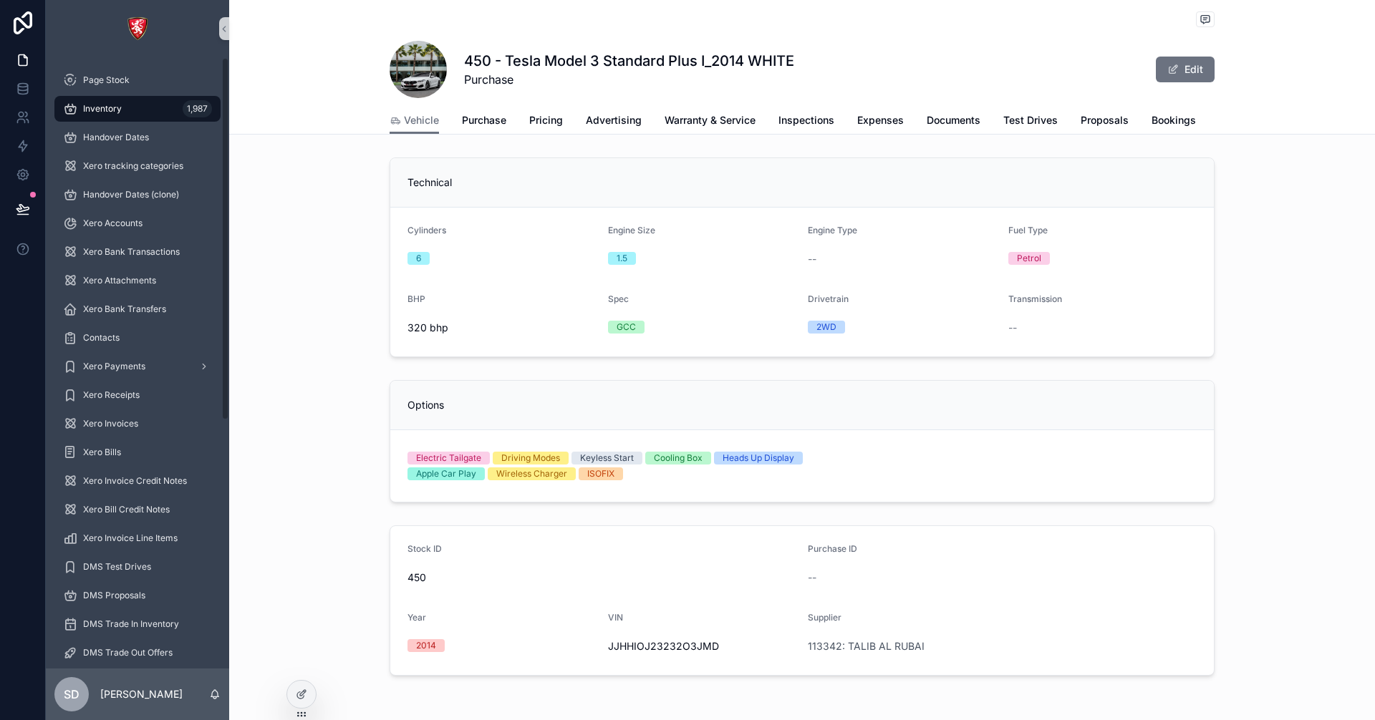
click at [129, 112] on div "Inventory 1,987" at bounding box center [137, 108] width 149 height 23
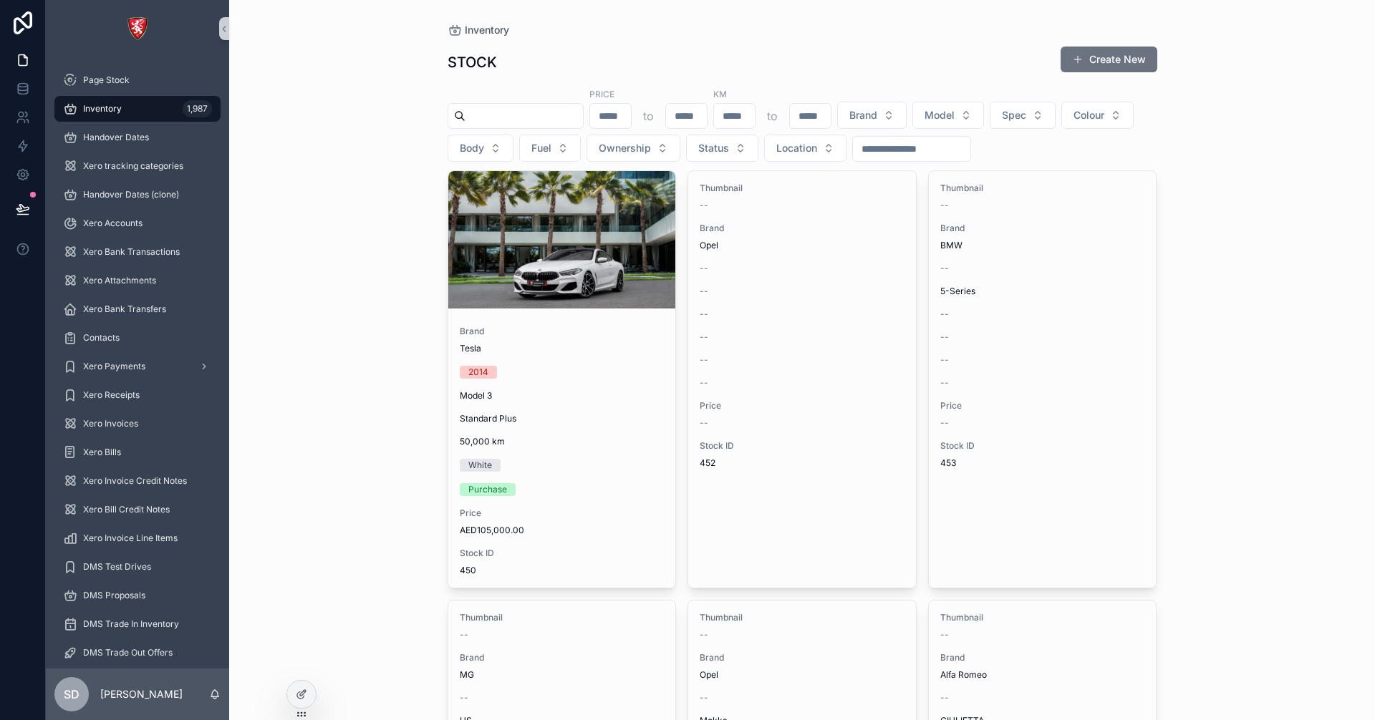
click at [1091, 91] on div "Price to KM to Brand Model Spec Colour Body Fuel Ownership Status Location" at bounding box center [803, 124] width 710 height 74
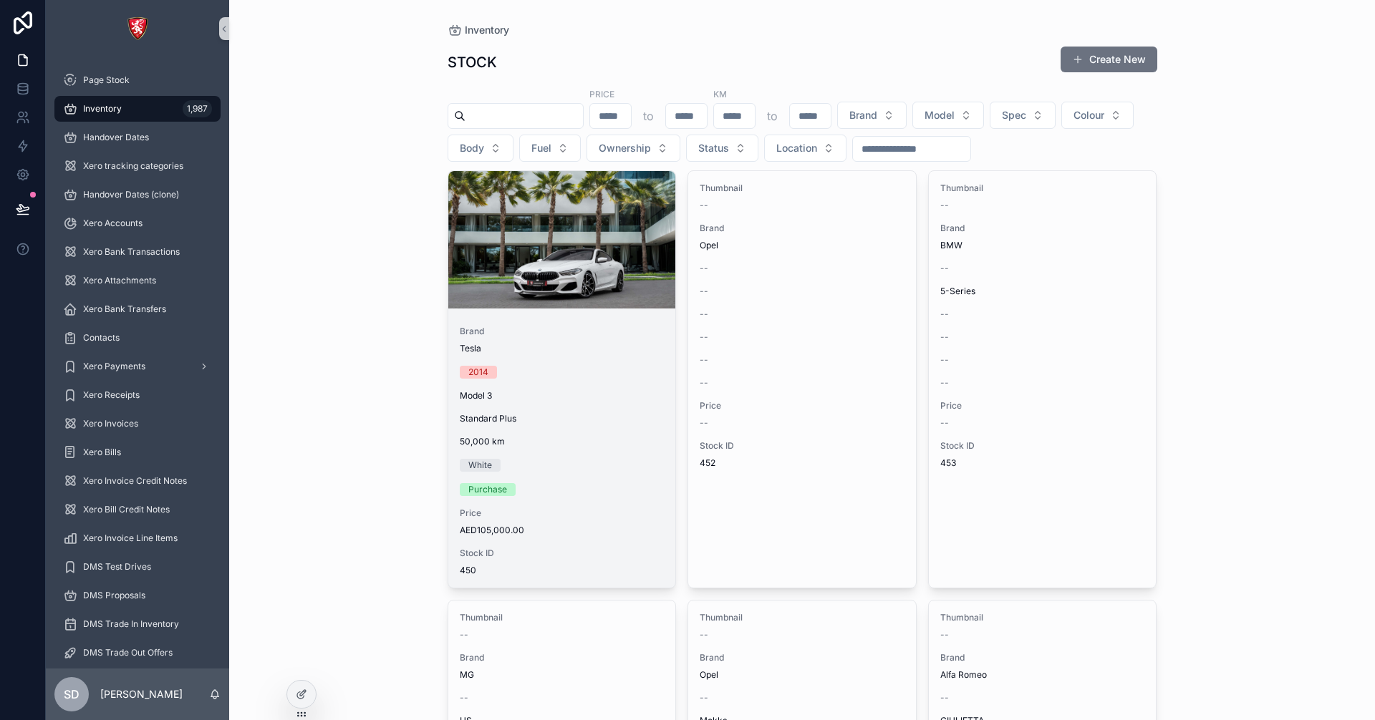
click at [593, 351] on div "Tesla" at bounding box center [562, 348] width 205 height 11
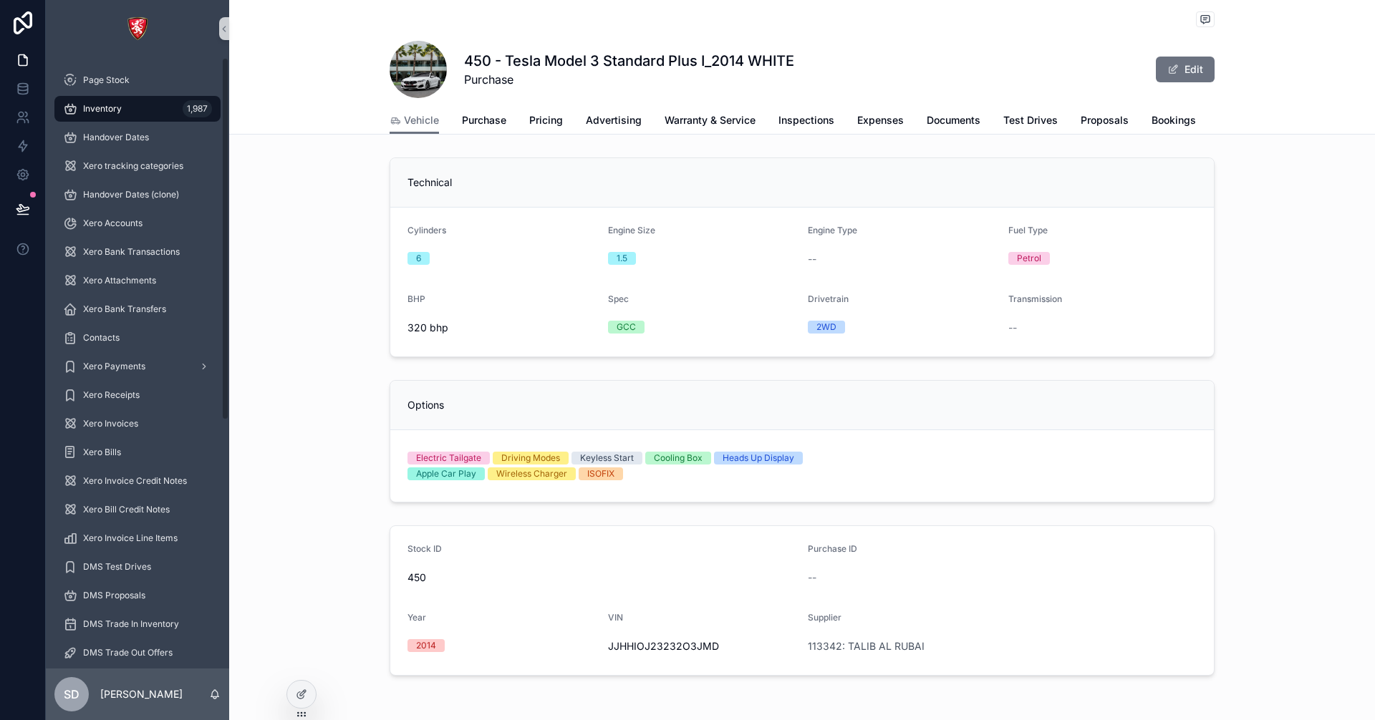
click at [121, 115] on div "Inventory 1,987" at bounding box center [137, 108] width 149 height 23
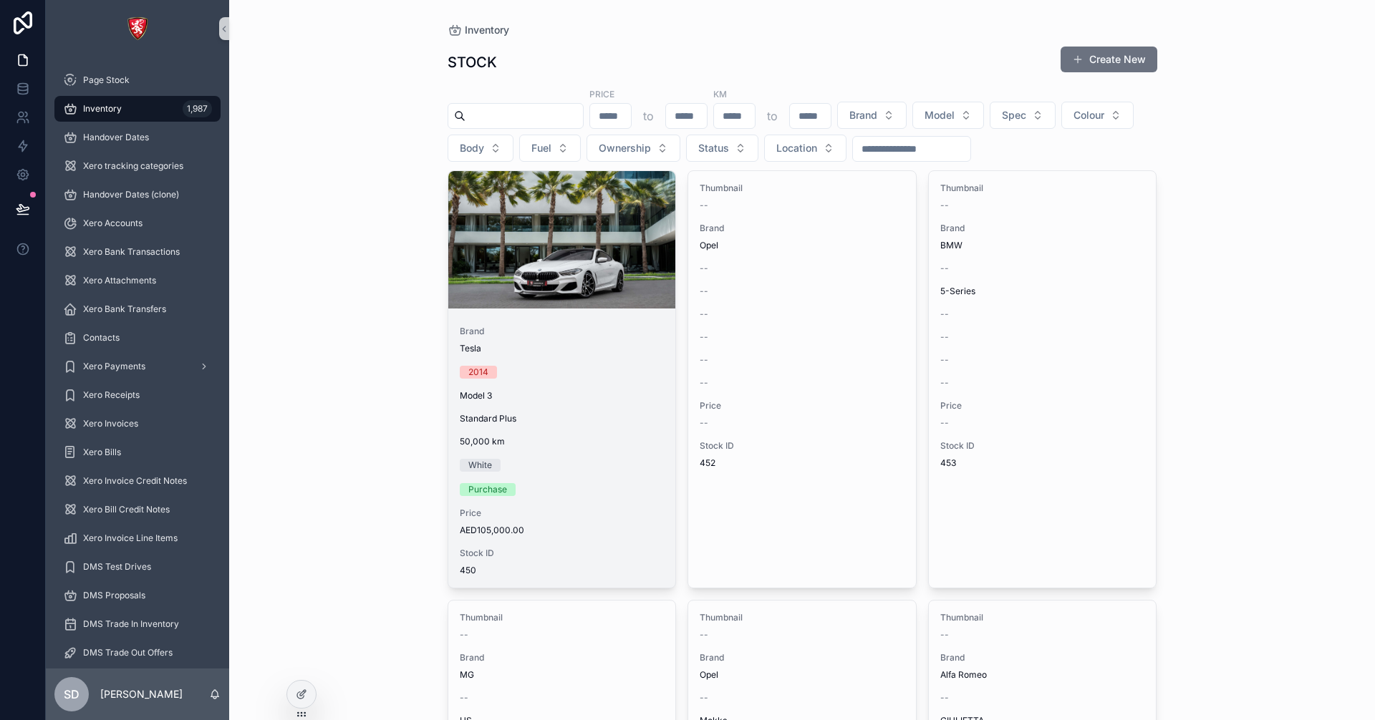
click at [604, 381] on div "Brand Tesla 2014 Model 3 Standard Plus 50,000 [PERSON_NAME] Purchase Price AED1…" at bounding box center [562, 451] width 228 height 274
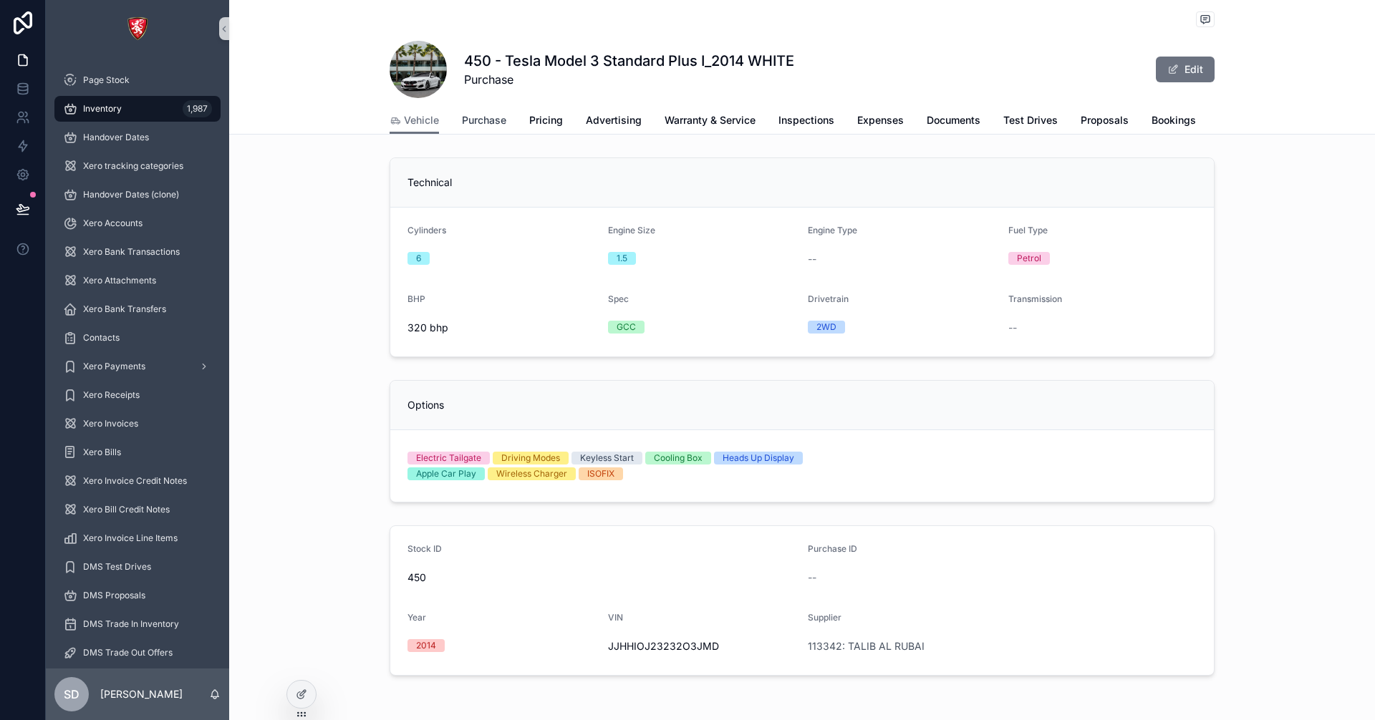
click at [476, 123] on span "Purchase" at bounding box center [484, 120] width 44 height 14
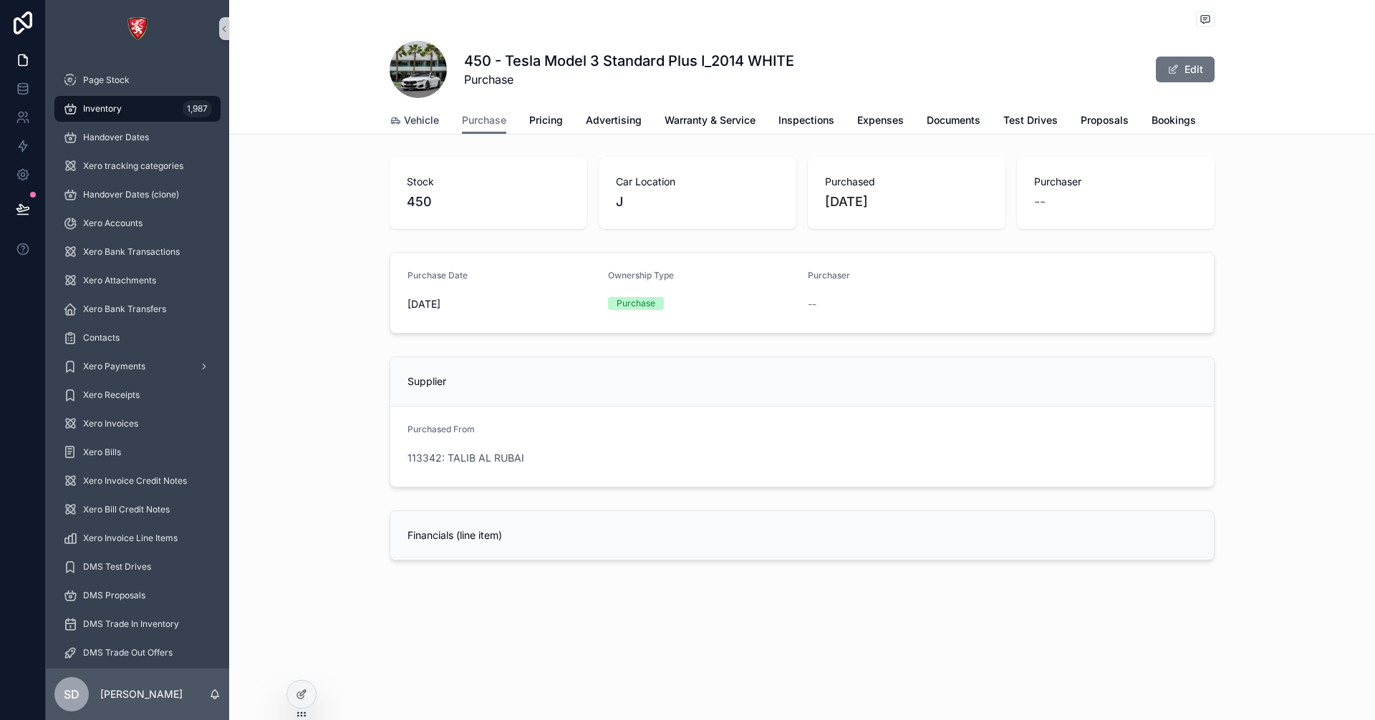
click at [430, 125] on span "Vehicle" at bounding box center [421, 120] width 35 height 14
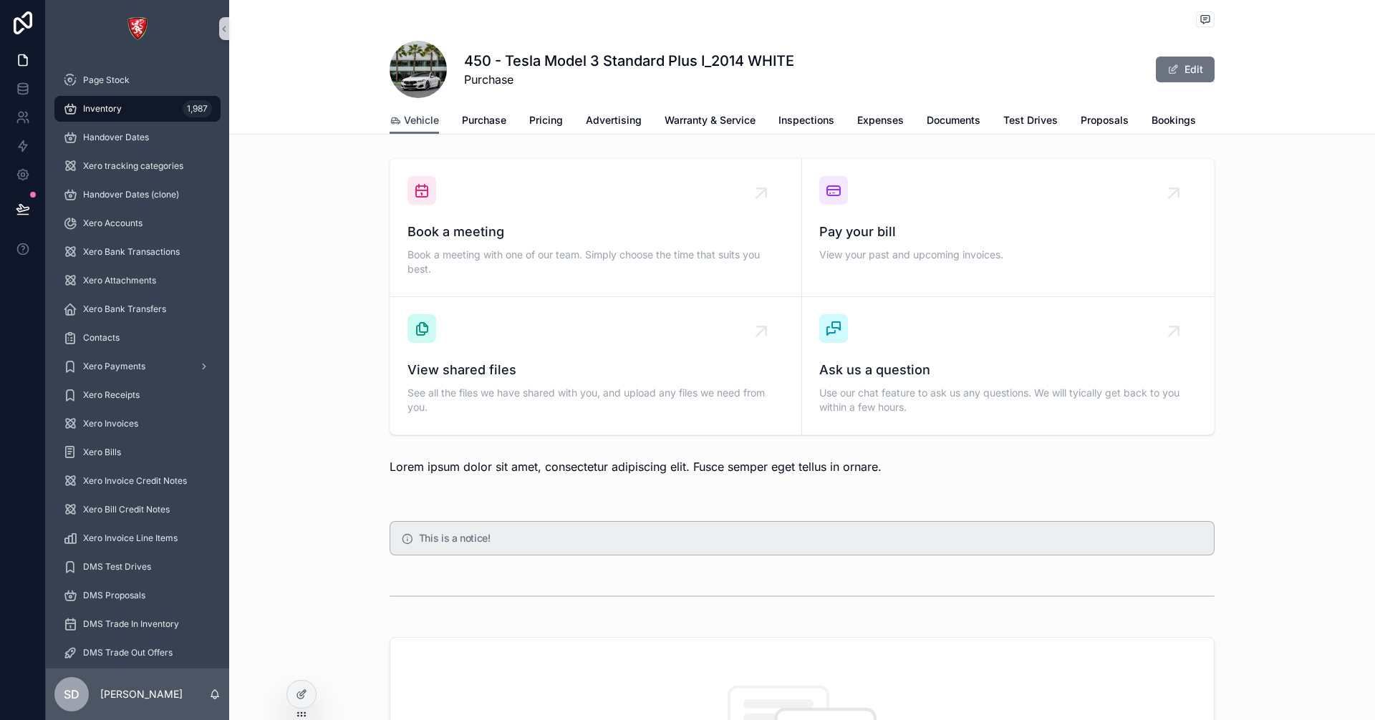
scroll to position [1934, 0]
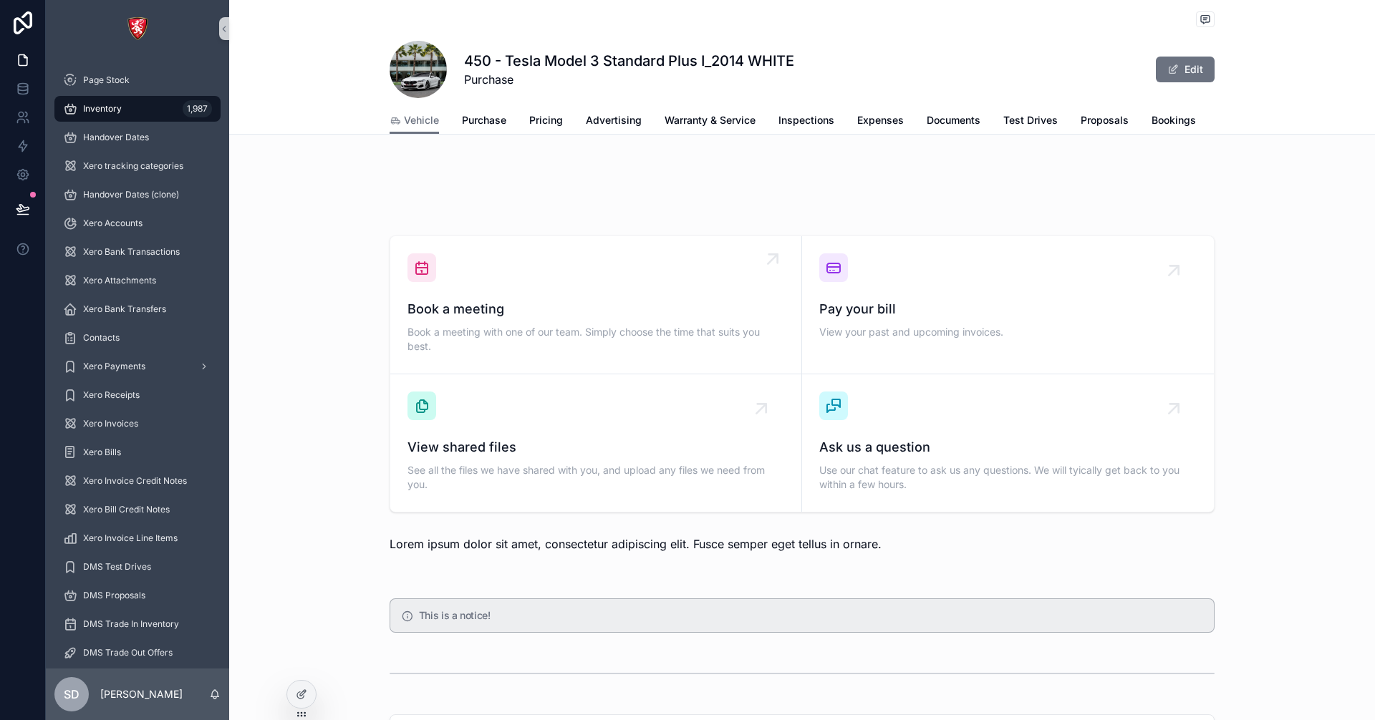
click at [544, 312] on span "Book a meeting" at bounding box center [596, 309] width 377 height 20
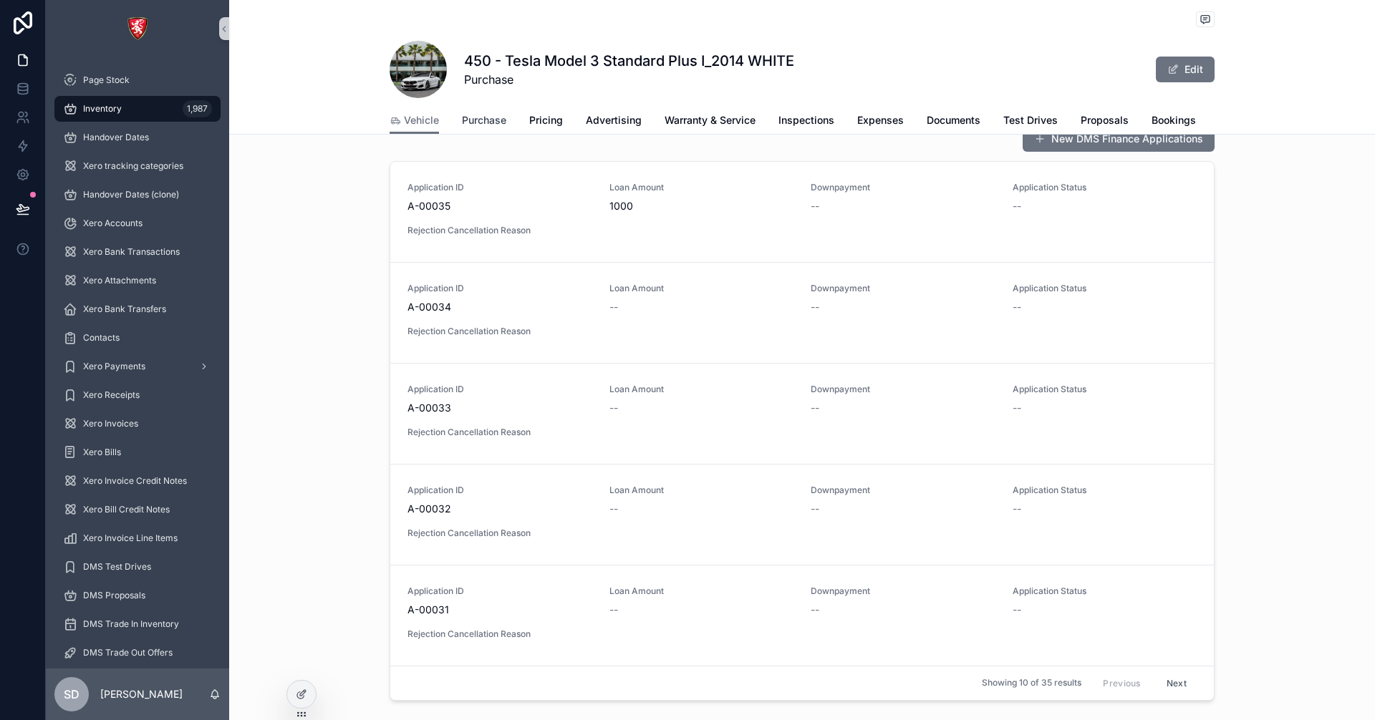
click at [474, 119] on span "Purchase" at bounding box center [484, 120] width 44 height 14
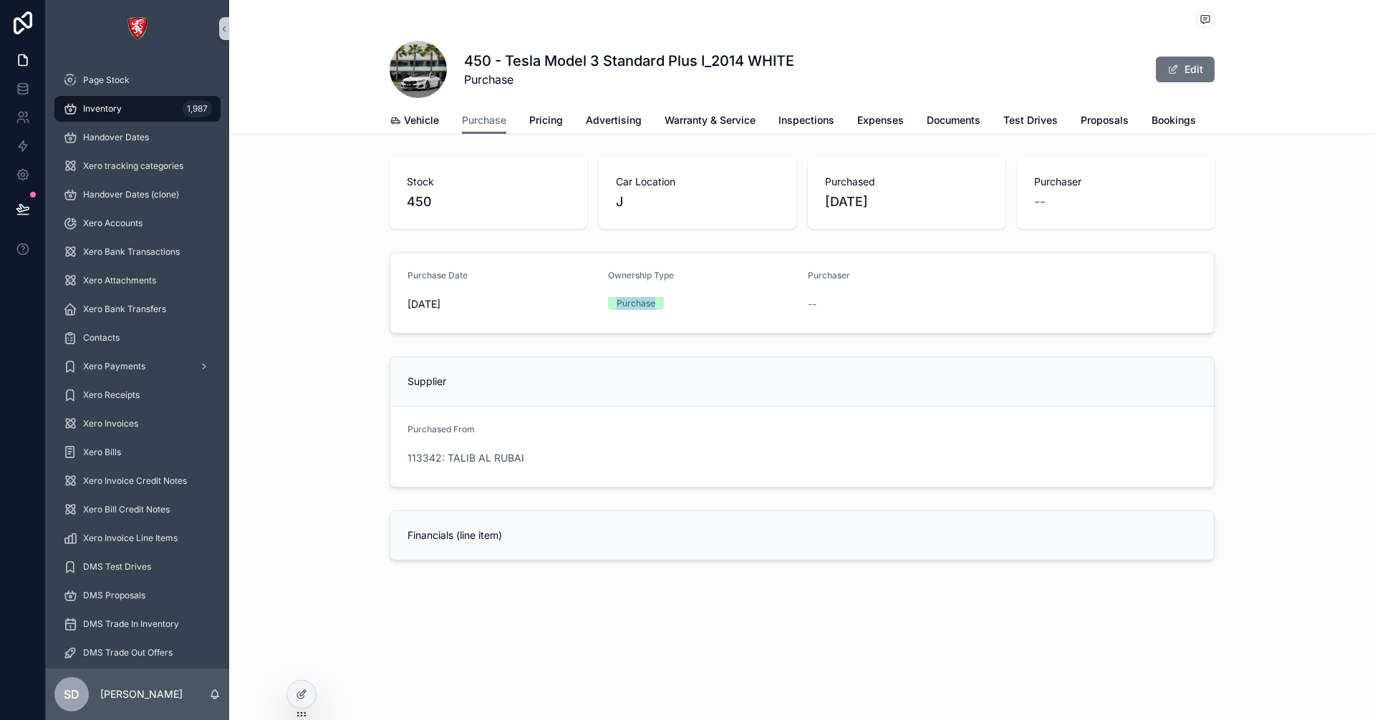
drag, startPoint x: 611, startPoint y: 314, endPoint x: 702, endPoint y: 319, distance: 91.1
click at [702, 310] on div "Purchase" at bounding box center [702, 303] width 189 height 13
drag, startPoint x: 705, startPoint y: 314, endPoint x: 389, endPoint y: 290, distance: 316.8
click at [389, 290] on div "Purchase Date [DATE] Ownership Type Purchase Purchaser --" at bounding box center [802, 292] width 1146 height 93
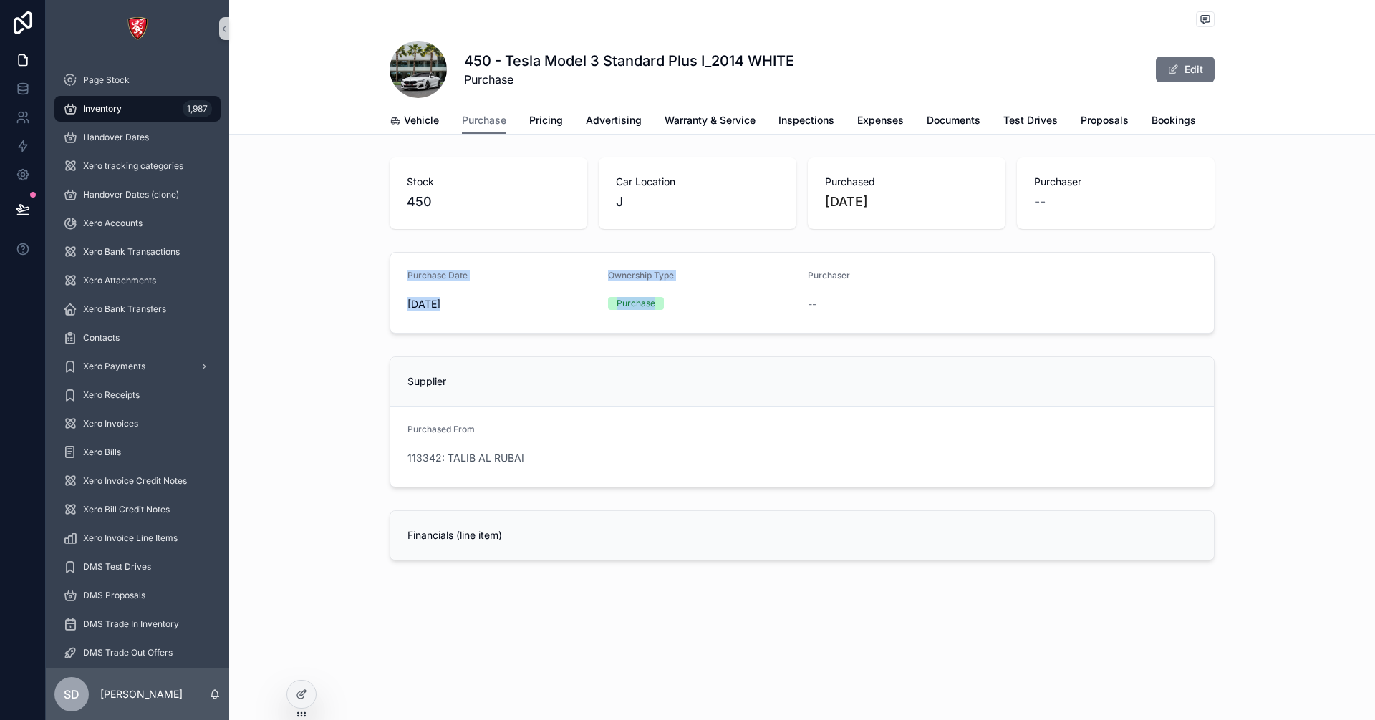
click at [691, 287] on div "Ownership Type" at bounding box center [702, 278] width 189 height 17
drag, startPoint x: 402, startPoint y: 285, endPoint x: 489, endPoint y: 289, distance: 87.4
click at [489, 289] on form "Purchase Date [DATE] Ownership Type Purchase Purchaser --" at bounding box center [802, 293] width 824 height 80
drag, startPoint x: 694, startPoint y: 292, endPoint x: 598, endPoint y: 289, distance: 96.0
click at [598, 289] on form "Purchase Date [DATE] Ownership Type Purchase Purchaser --" at bounding box center [802, 293] width 824 height 80
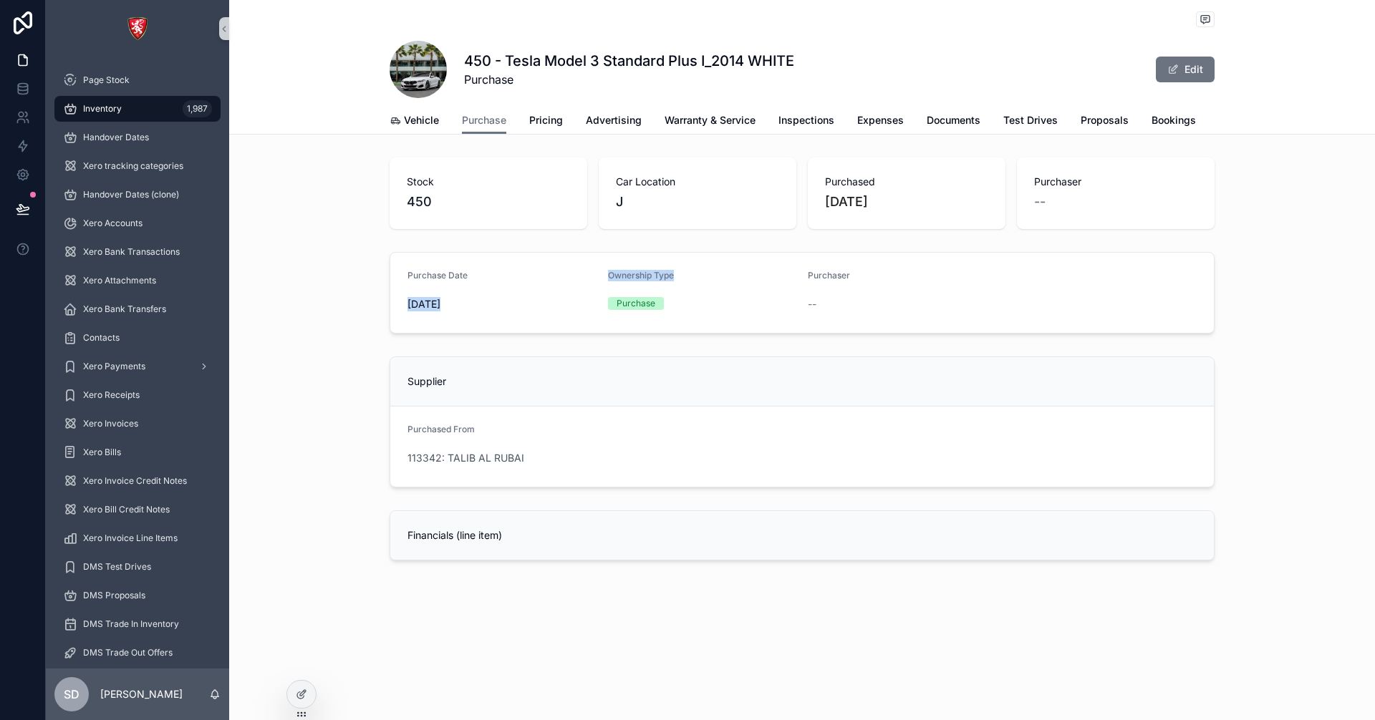
click at [687, 282] on div "Ownership Type" at bounding box center [702, 278] width 189 height 17
drag, startPoint x: 810, startPoint y: 285, endPoint x: 863, endPoint y: 288, distance: 53.1
click at [863, 288] on form "Purchase Date [DATE] Ownership Type Purchase Purchaser --" at bounding box center [802, 293] width 824 height 80
click at [710, 305] on div "Purchase" at bounding box center [702, 303] width 189 height 21
click at [537, 115] on span "Pricing" at bounding box center [546, 120] width 34 height 14
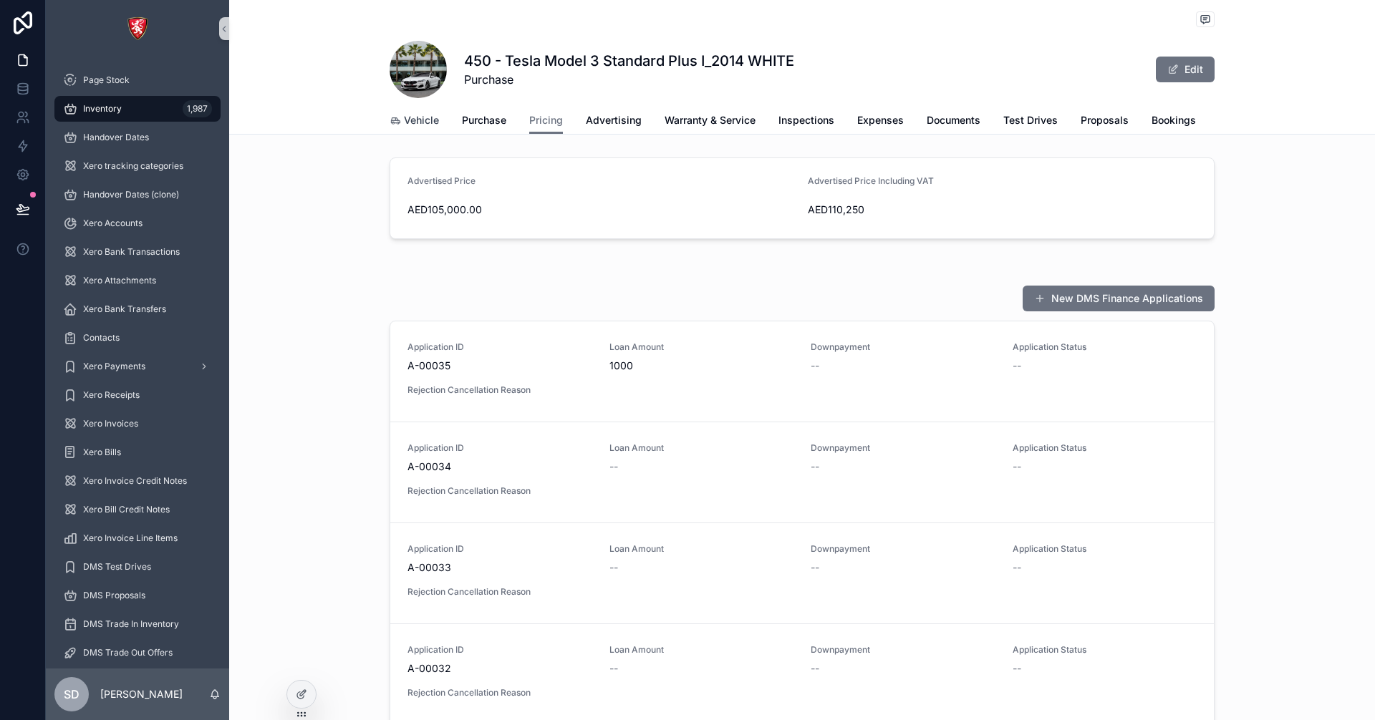
click at [413, 123] on span "Vehicle" at bounding box center [421, 120] width 35 height 14
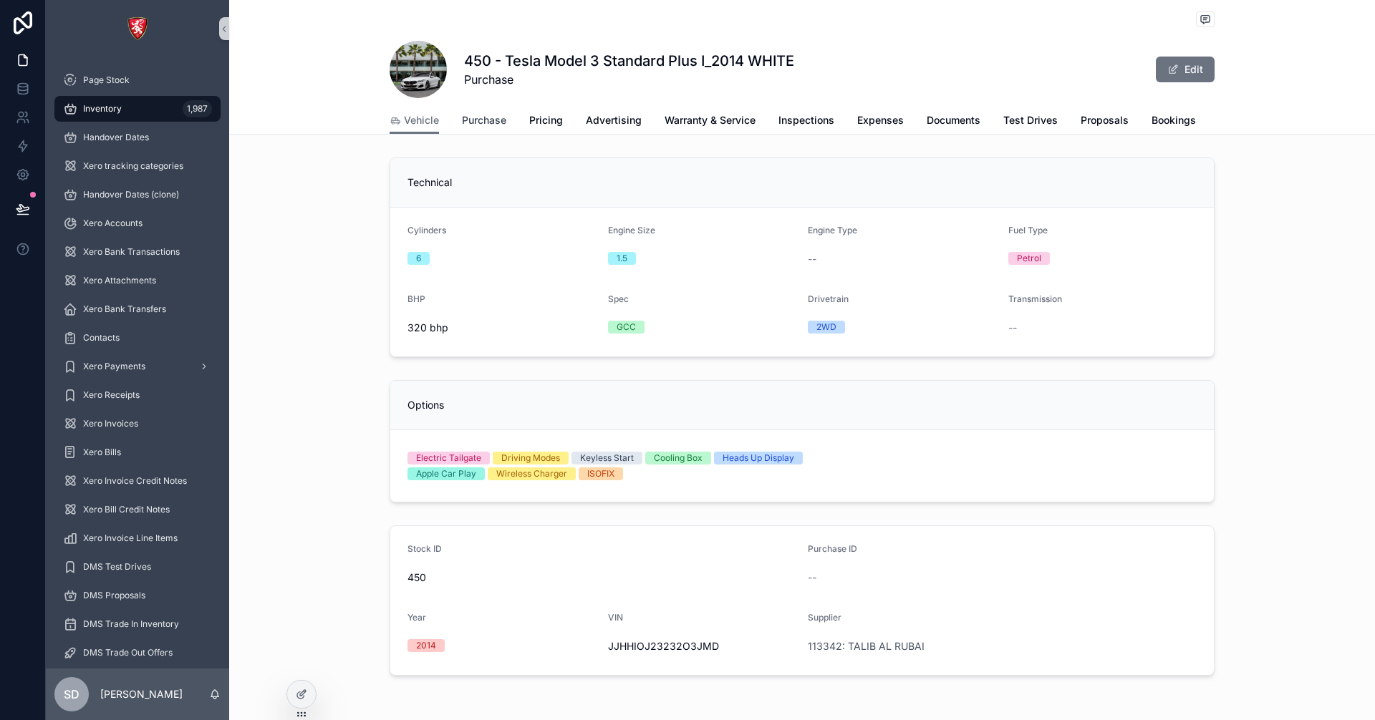
click at [468, 124] on span "Purchase" at bounding box center [484, 120] width 44 height 14
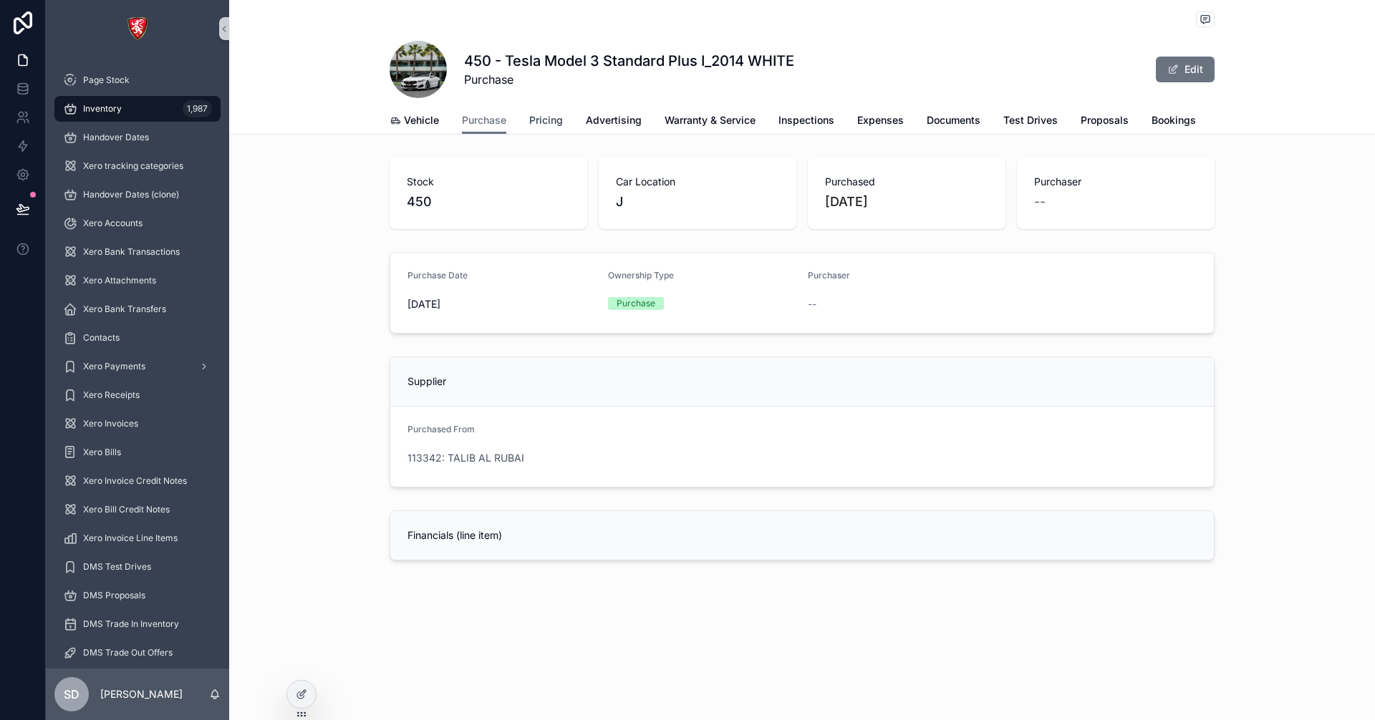
click at [544, 119] on span "Pricing" at bounding box center [546, 120] width 34 height 14
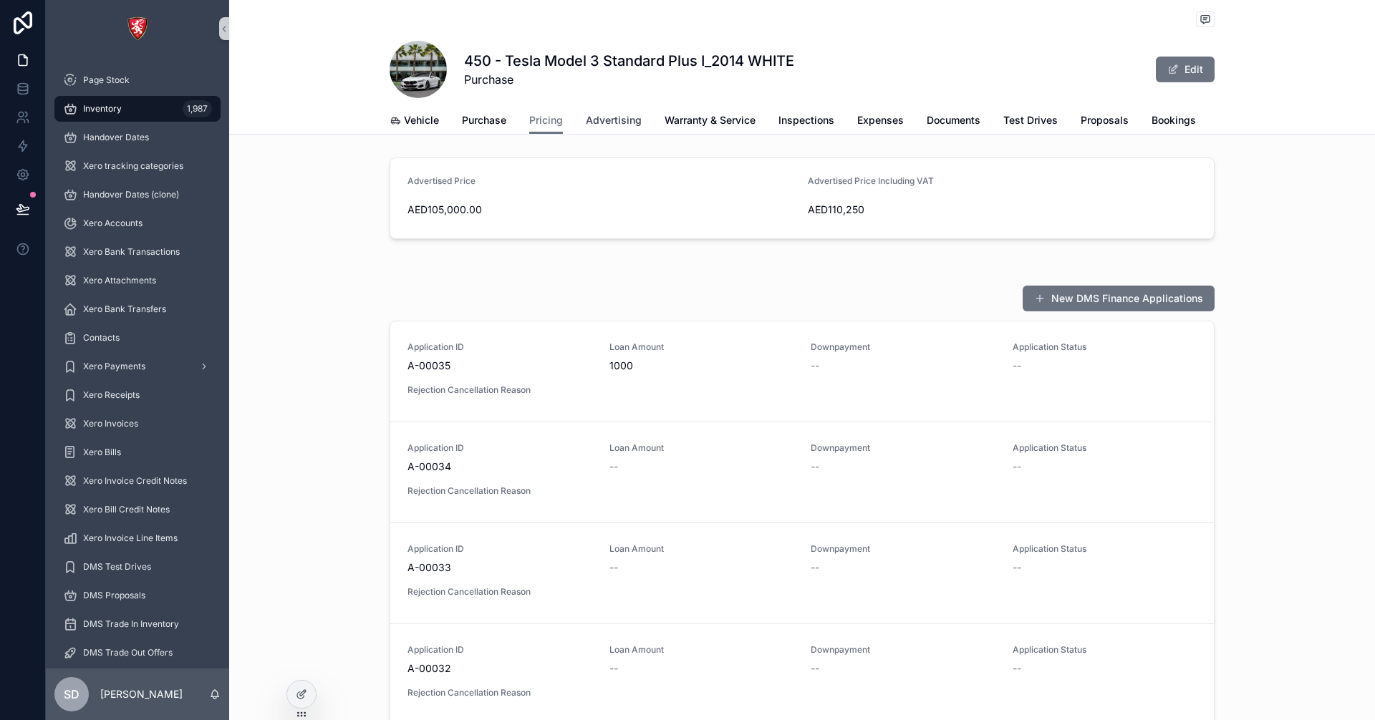
click at [605, 114] on span "Advertising" at bounding box center [614, 120] width 56 height 14
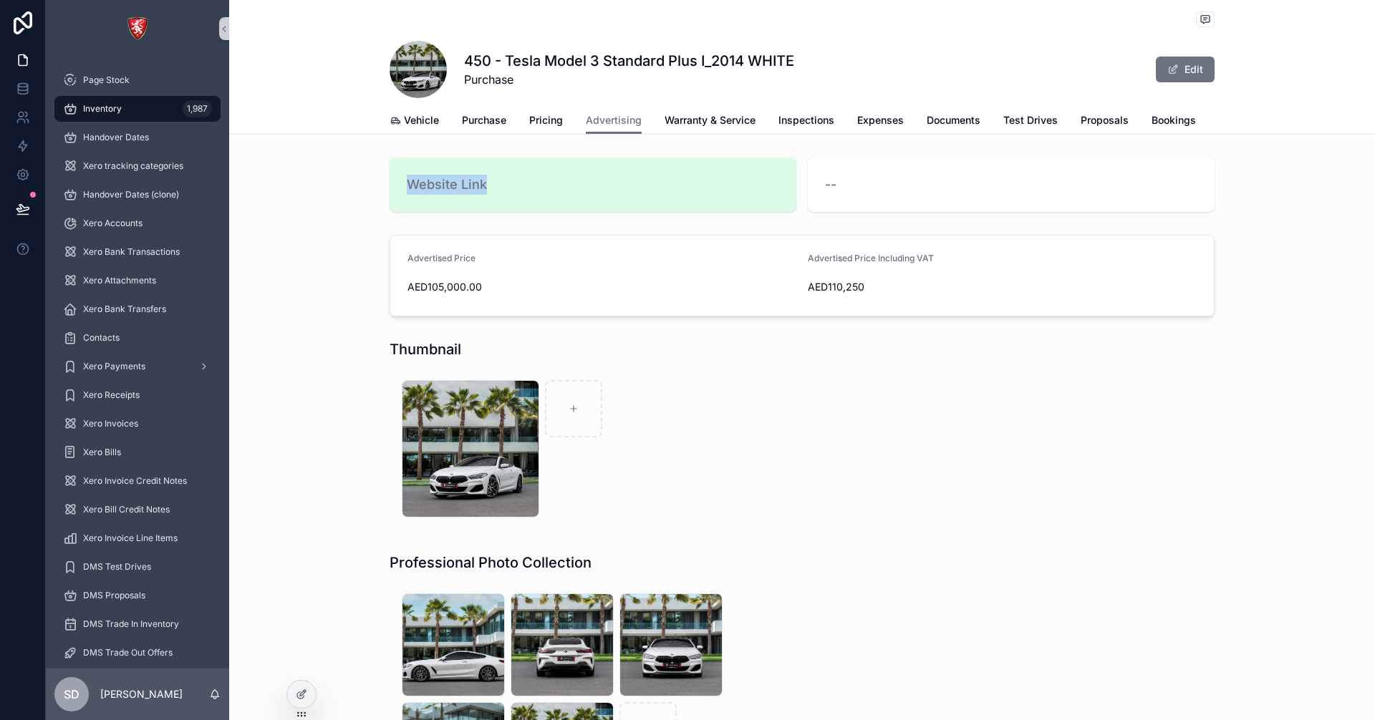
drag, startPoint x: 508, startPoint y: 194, endPoint x: 398, endPoint y: 201, distance: 110.5
click at [400, 201] on div "Website Link" at bounding box center [593, 185] width 407 height 54
click at [374, 198] on div "Website Link --" at bounding box center [802, 185] width 1146 height 66
click at [691, 124] on span "Warranty & Service" at bounding box center [710, 120] width 91 height 14
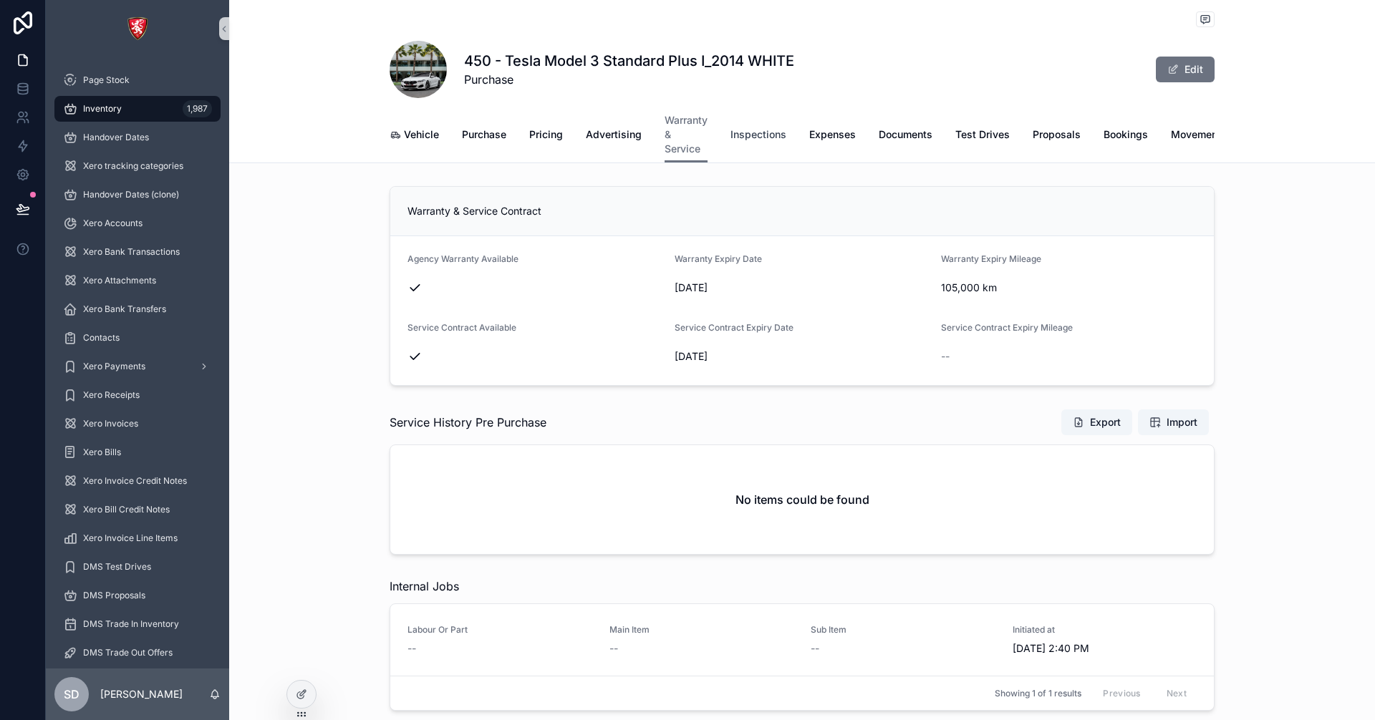
click at [757, 140] on span "Inspections" at bounding box center [759, 134] width 56 height 14
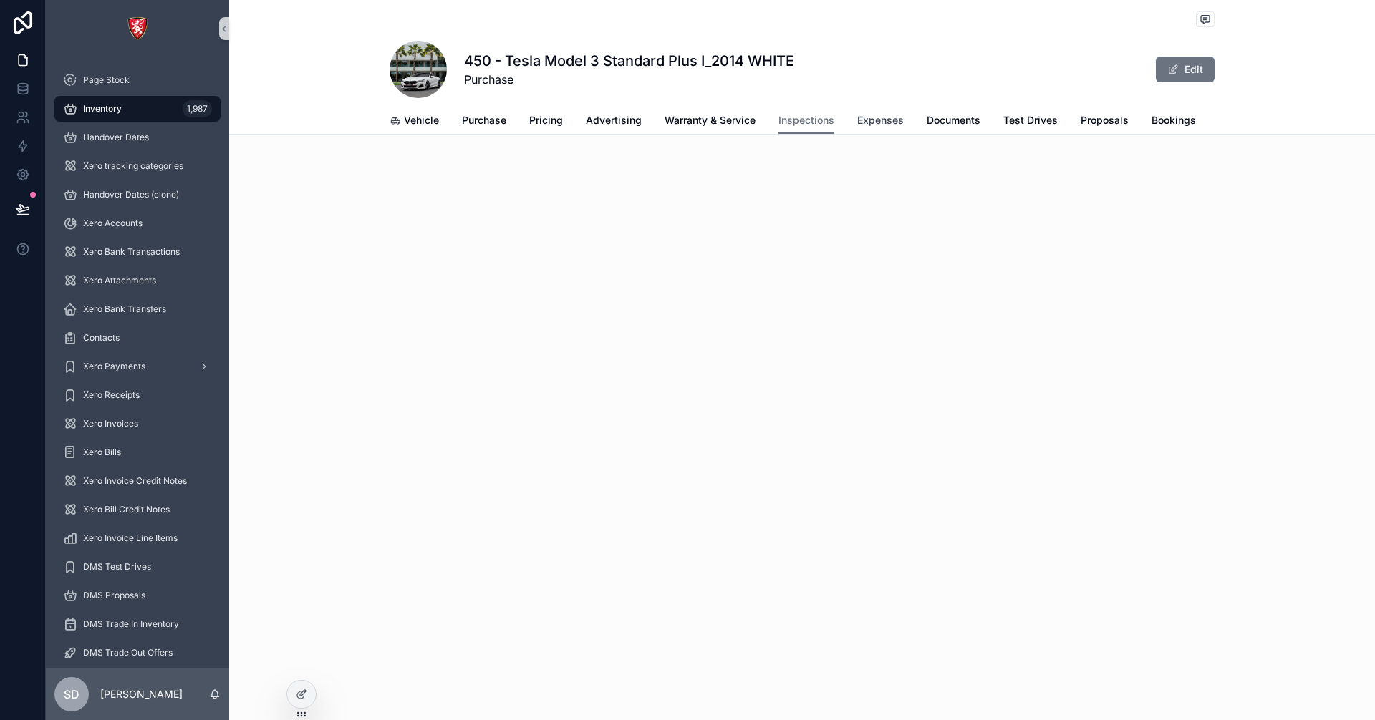
click at [867, 127] on link "Expenses" at bounding box center [880, 121] width 47 height 29
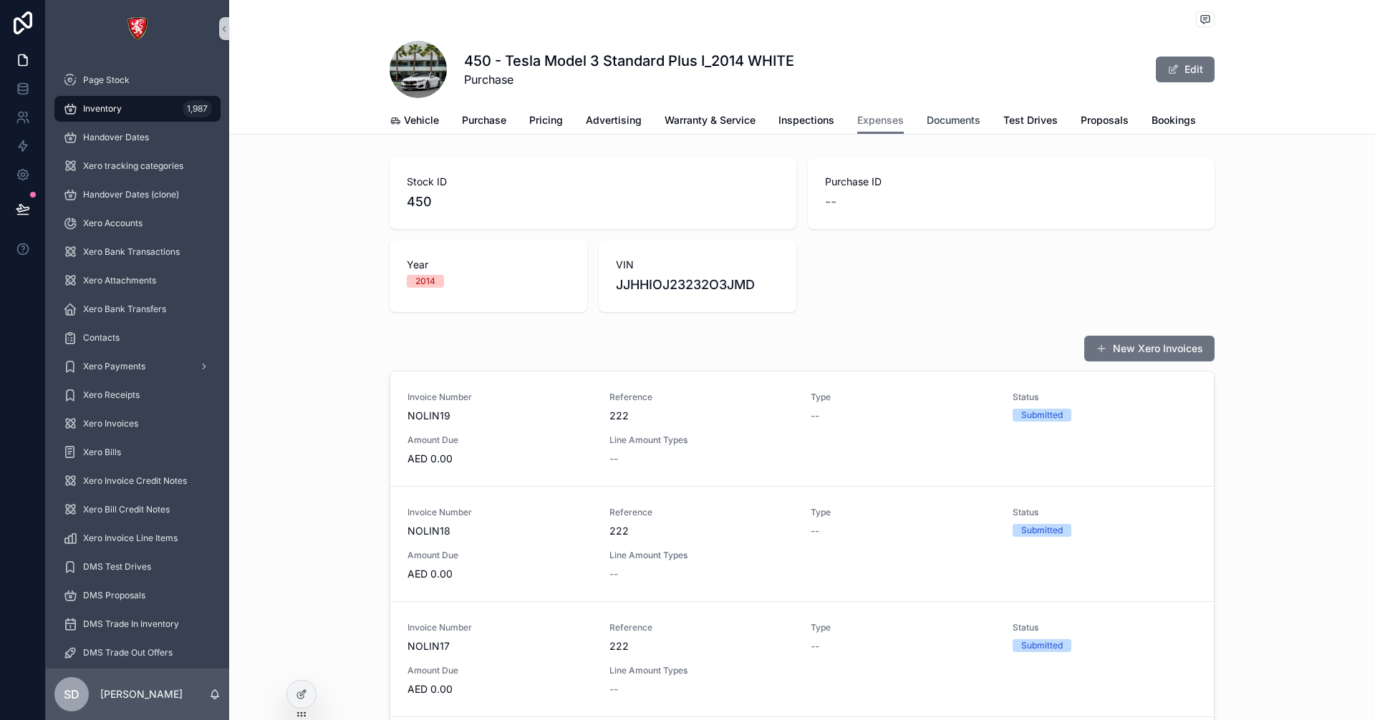
click at [962, 127] on link "Documents" at bounding box center [954, 121] width 54 height 29
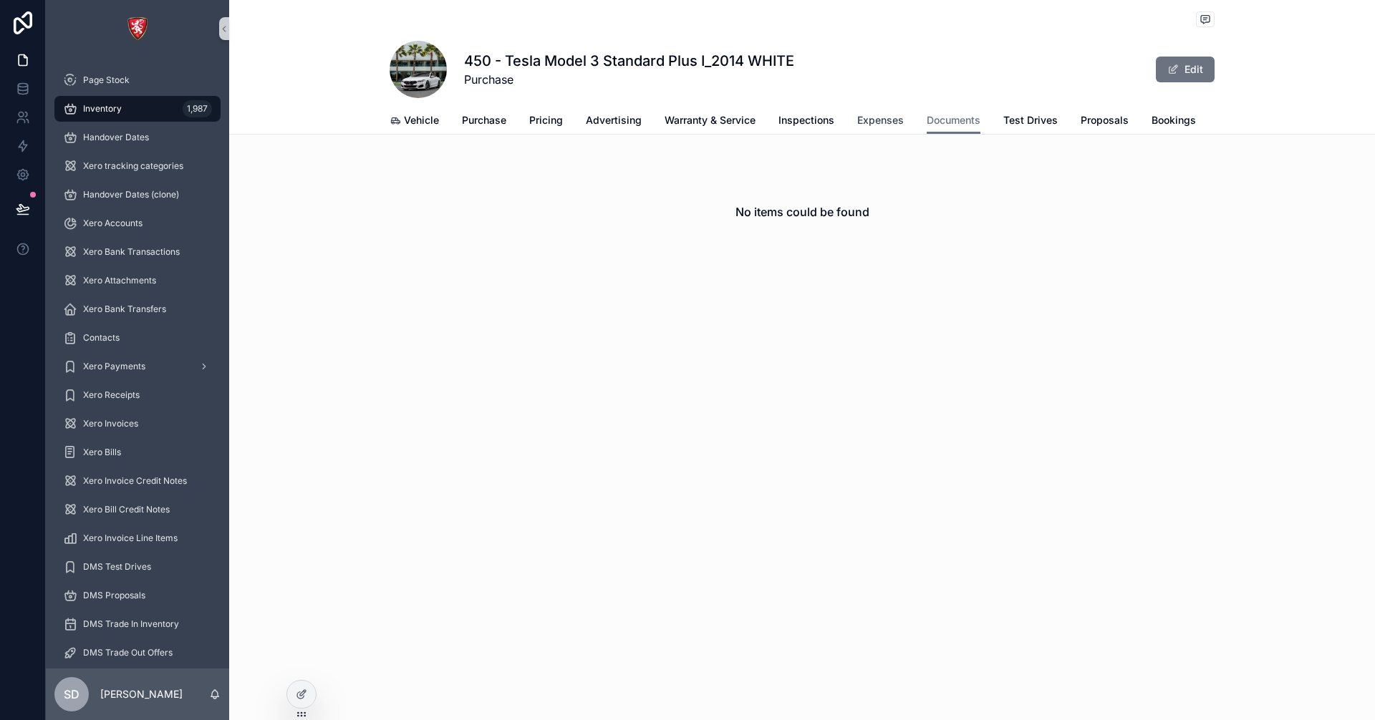
click at [877, 125] on span "Expenses" at bounding box center [880, 120] width 47 height 14
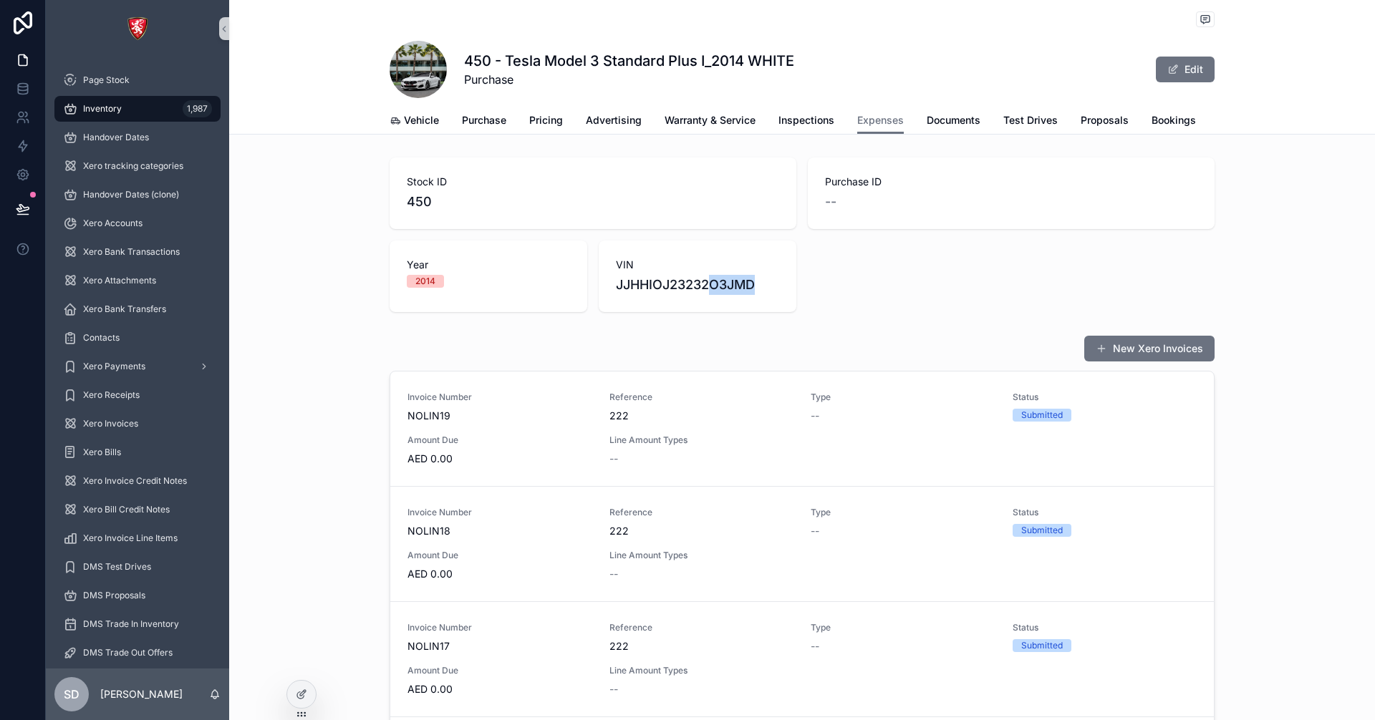
drag, startPoint x: 708, startPoint y: 294, endPoint x: 755, endPoint y: 294, distance: 46.6
click at [755, 294] on span "JJHHIOJ23232O3JMD" at bounding box center [697, 285] width 163 height 20
click at [761, 295] on span "JJHHIOJ23232O3JMD" at bounding box center [697, 285] width 163 height 20
click at [953, 115] on span "Documents" at bounding box center [954, 120] width 54 height 14
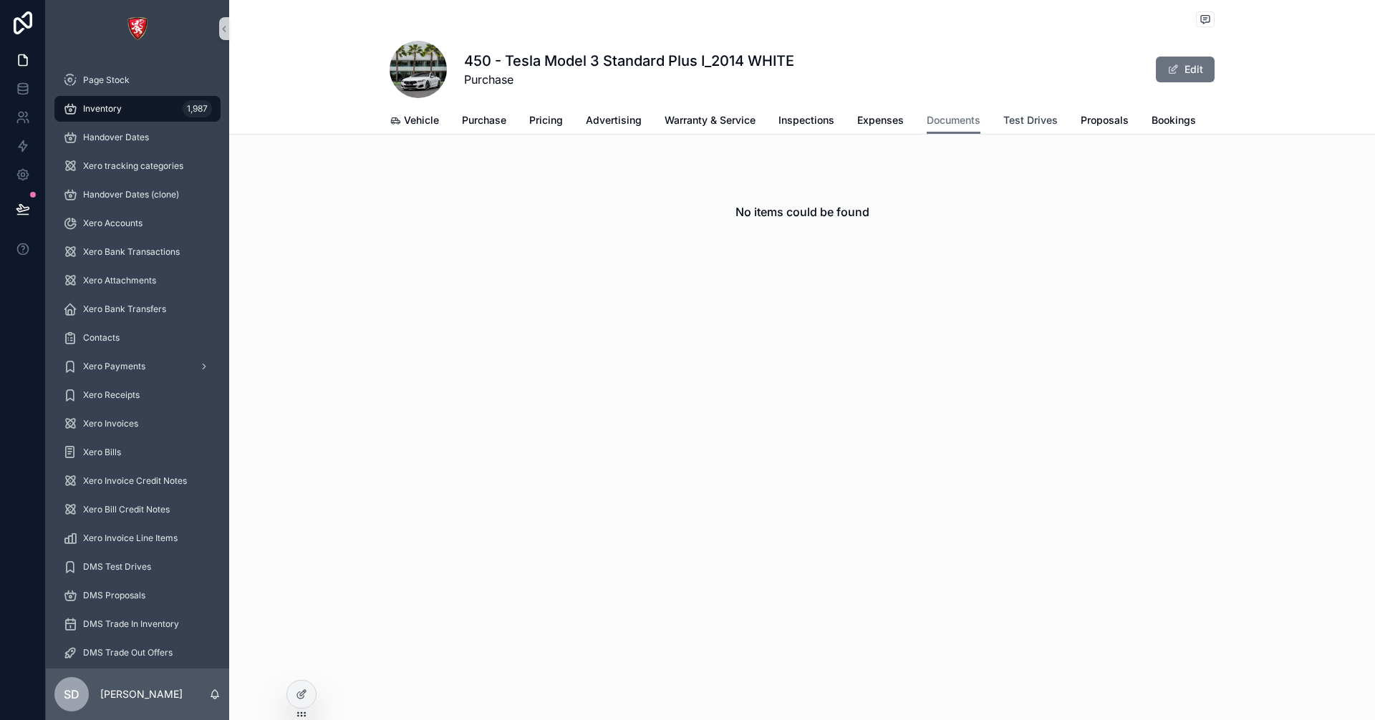
click at [1017, 116] on span "Test Drives" at bounding box center [1030, 120] width 54 height 14
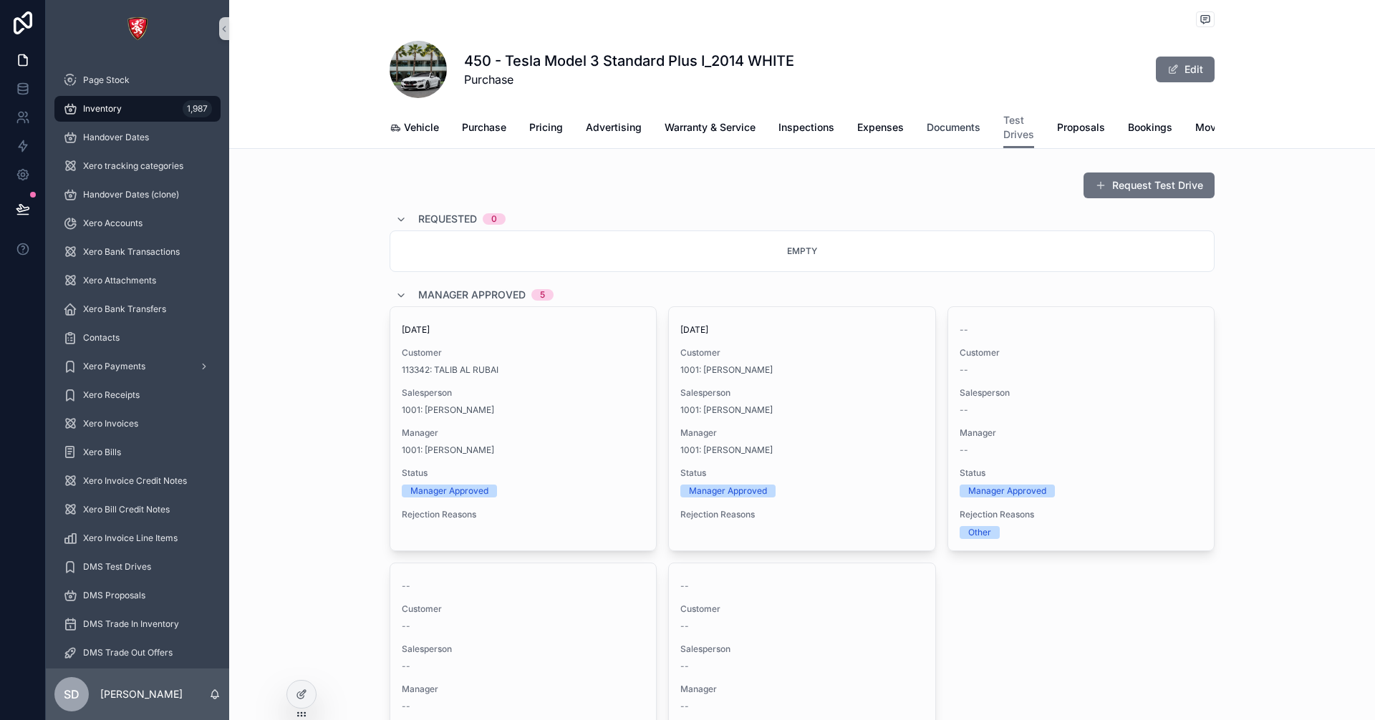
click at [951, 120] on span "Documents" at bounding box center [954, 127] width 54 height 14
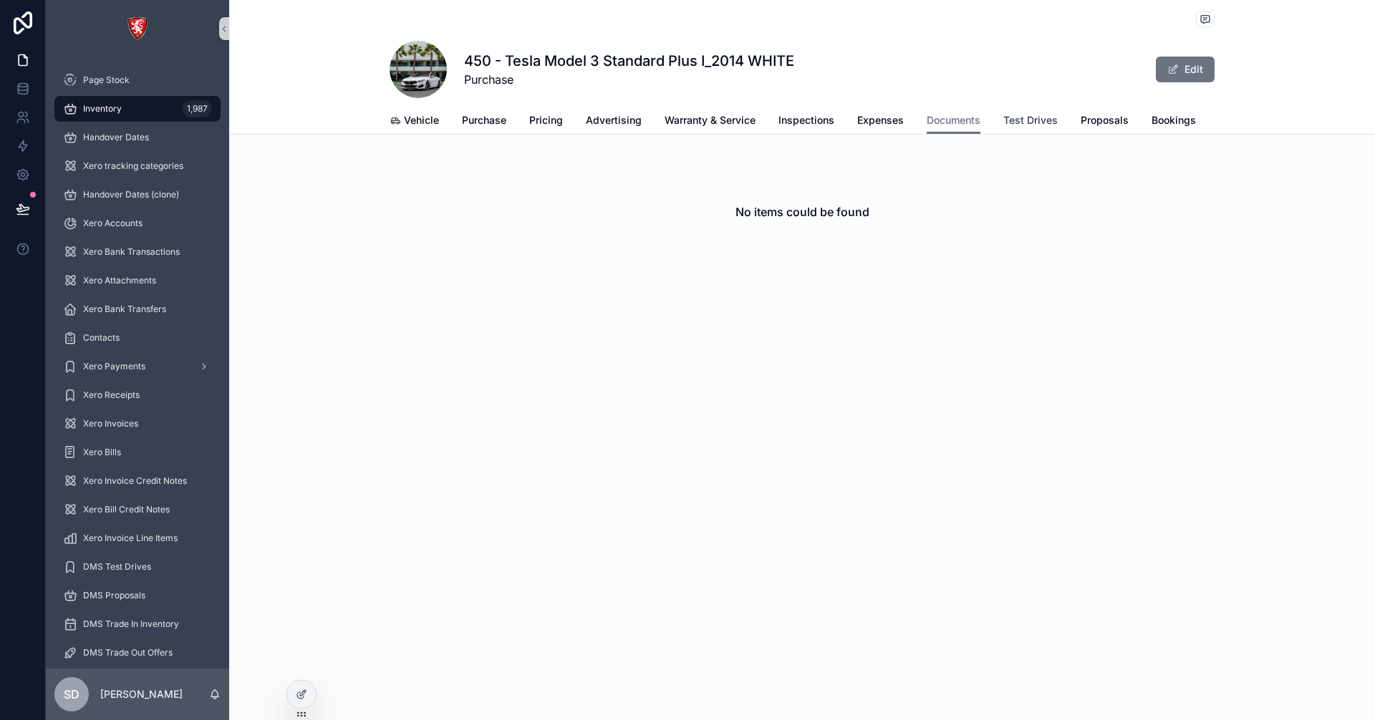
click at [1028, 118] on span "Test Drives" at bounding box center [1030, 120] width 54 height 14
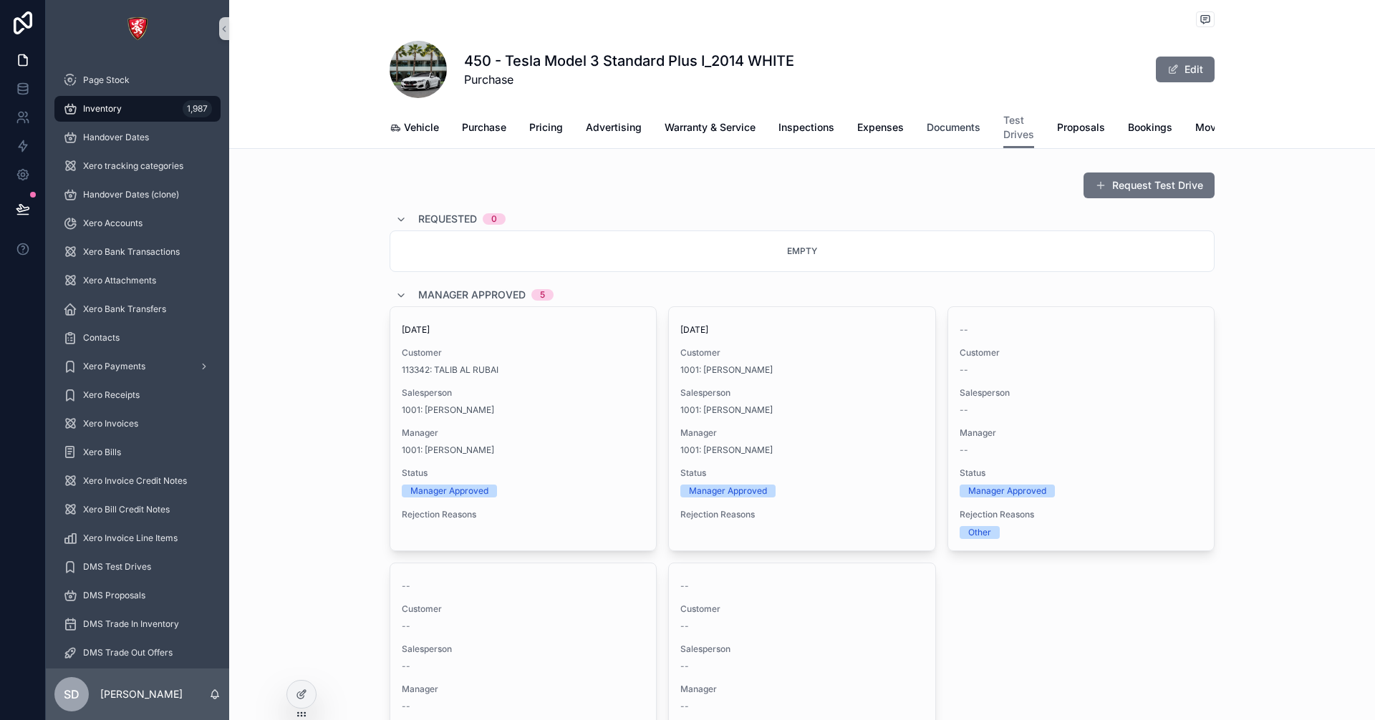
click at [952, 126] on span "Documents" at bounding box center [954, 127] width 54 height 14
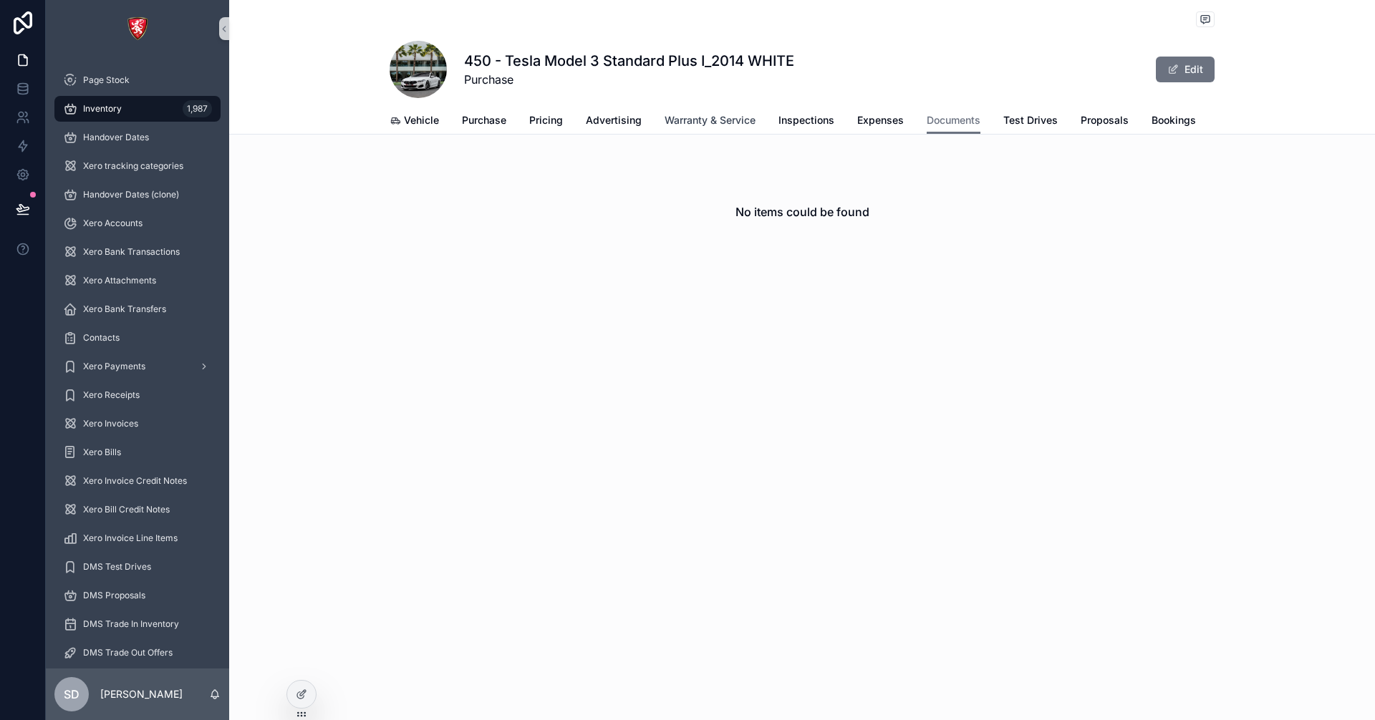
click at [733, 120] on span "Warranty & Service" at bounding box center [710, 120] width 91 height 14
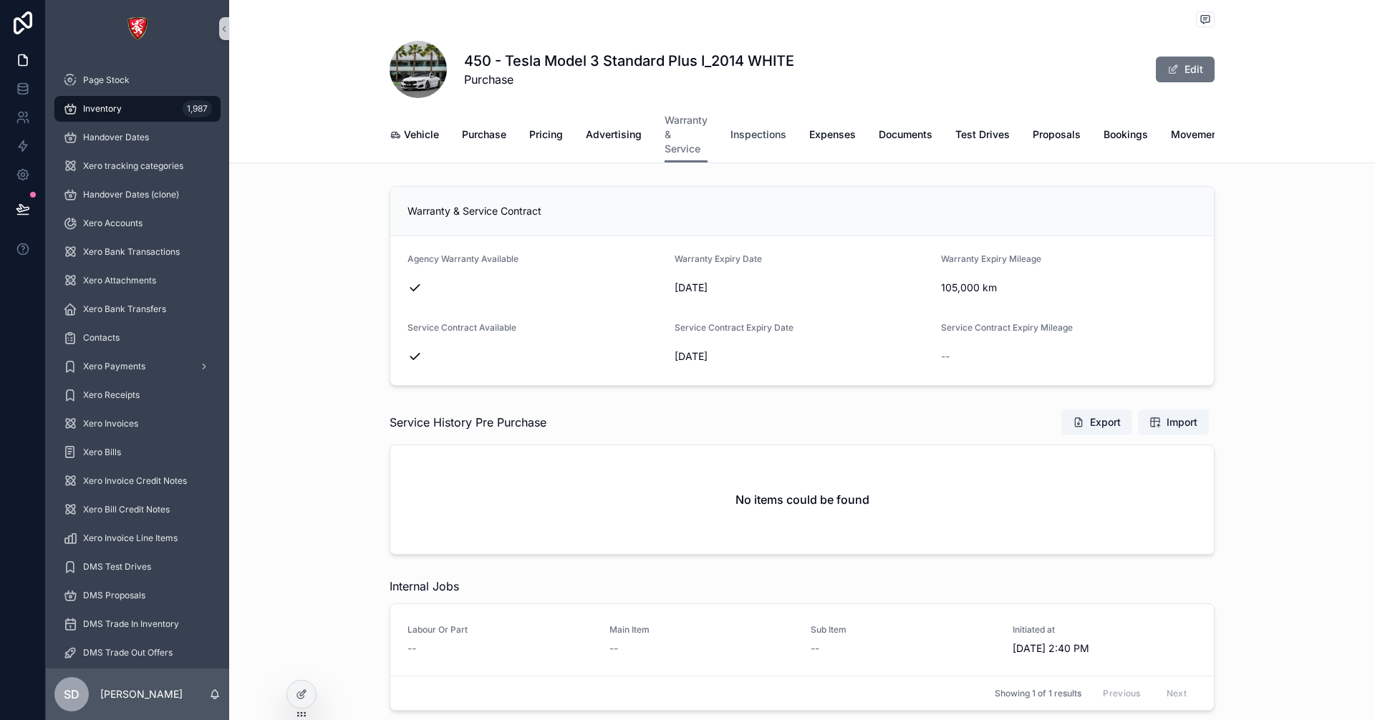
click at [747, 132] on span "Inspections" at bounding box center [759, 134] width 56 height 14
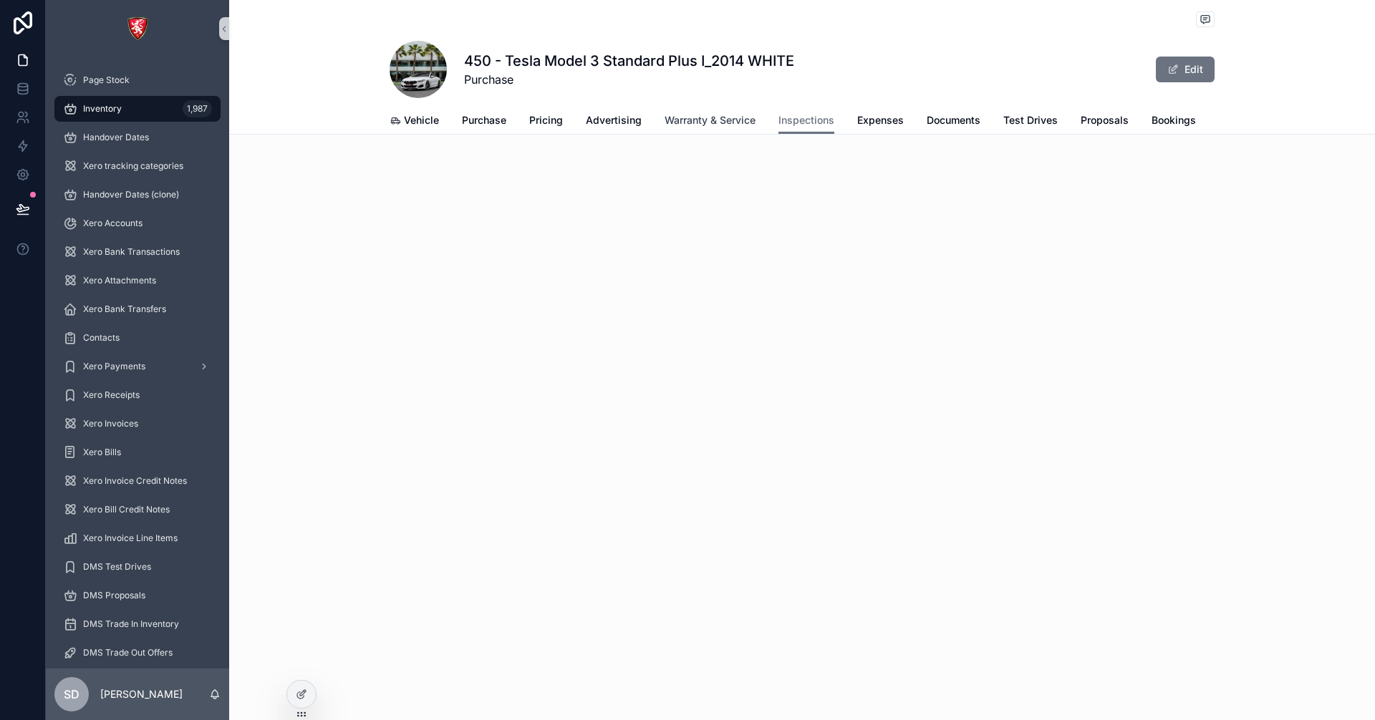
click at [716, 117] on span "Warranty & Service" at bounding box center [710, 120] width 91 height 14
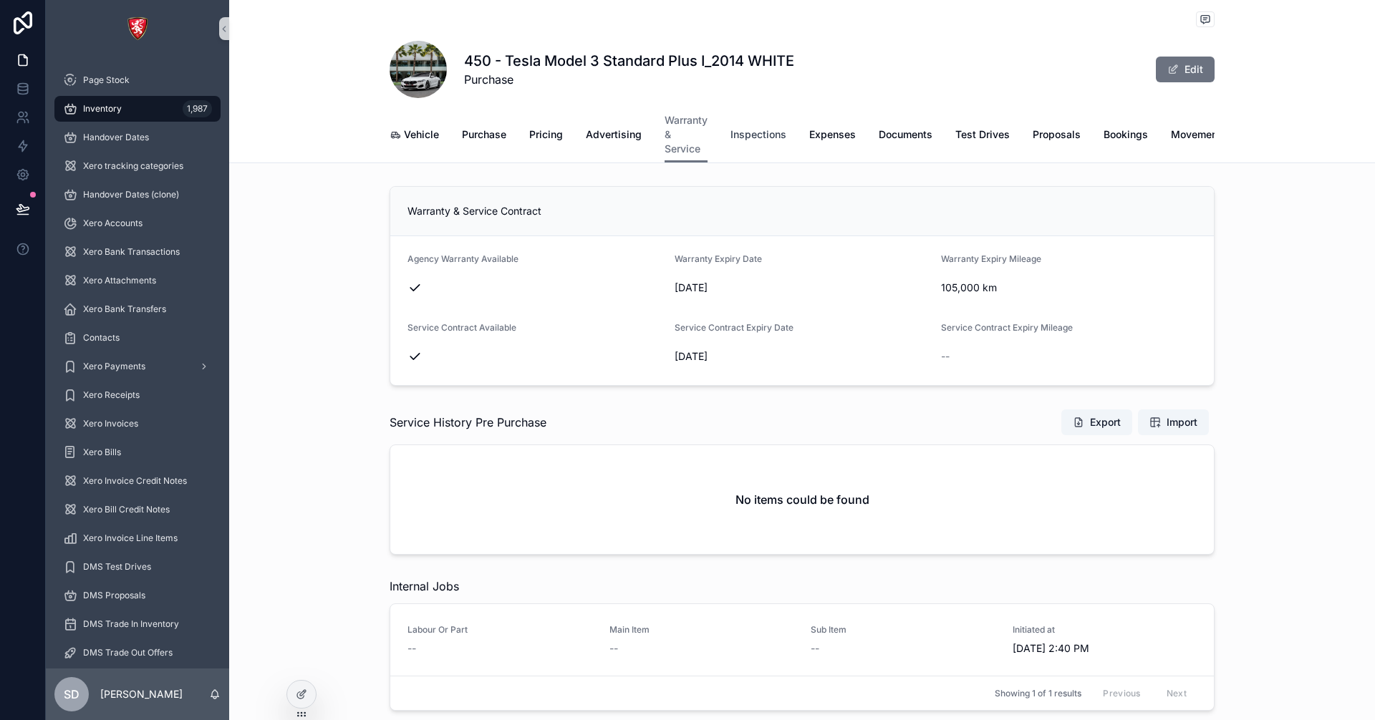
click at [761, 143] on link "Inspections" at bounding box center [759, 136] width 56 height 29
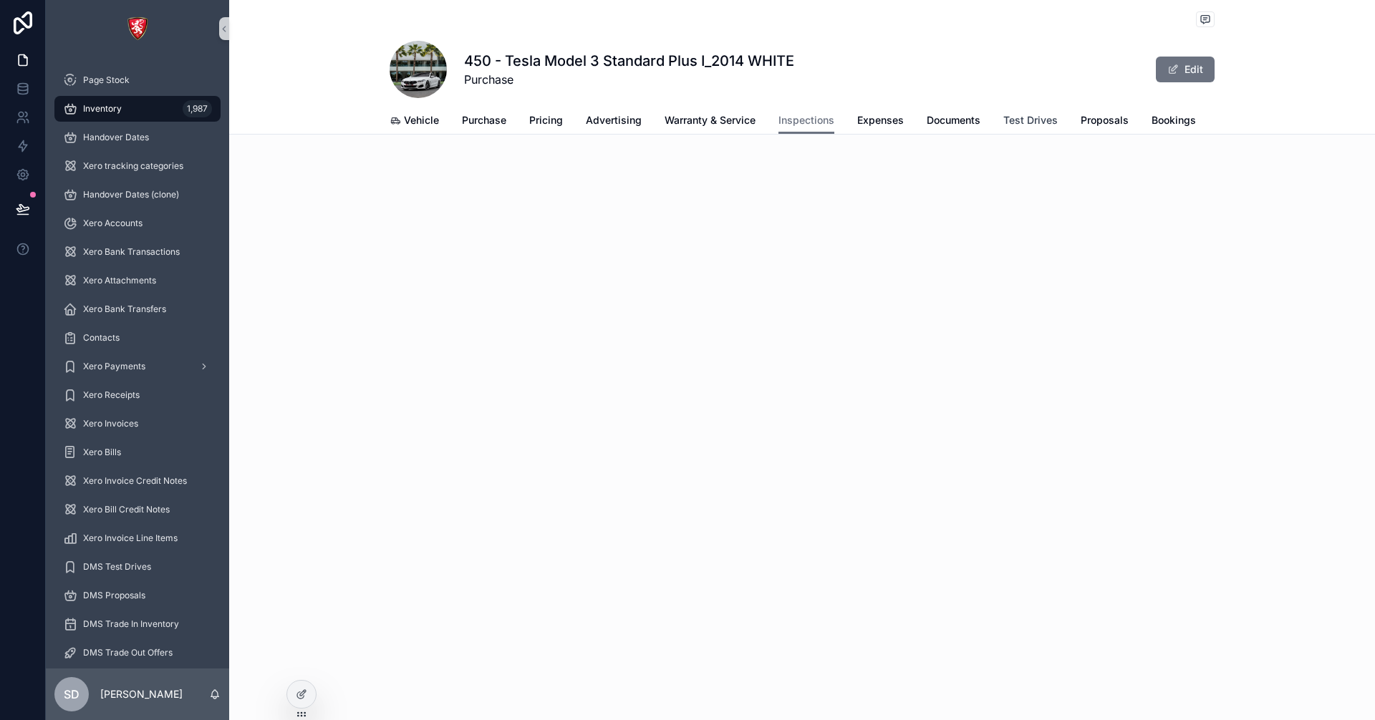
click at [1028, 120] on span "Test Drives" at bounding box center [1030, 120] width 54 height 14
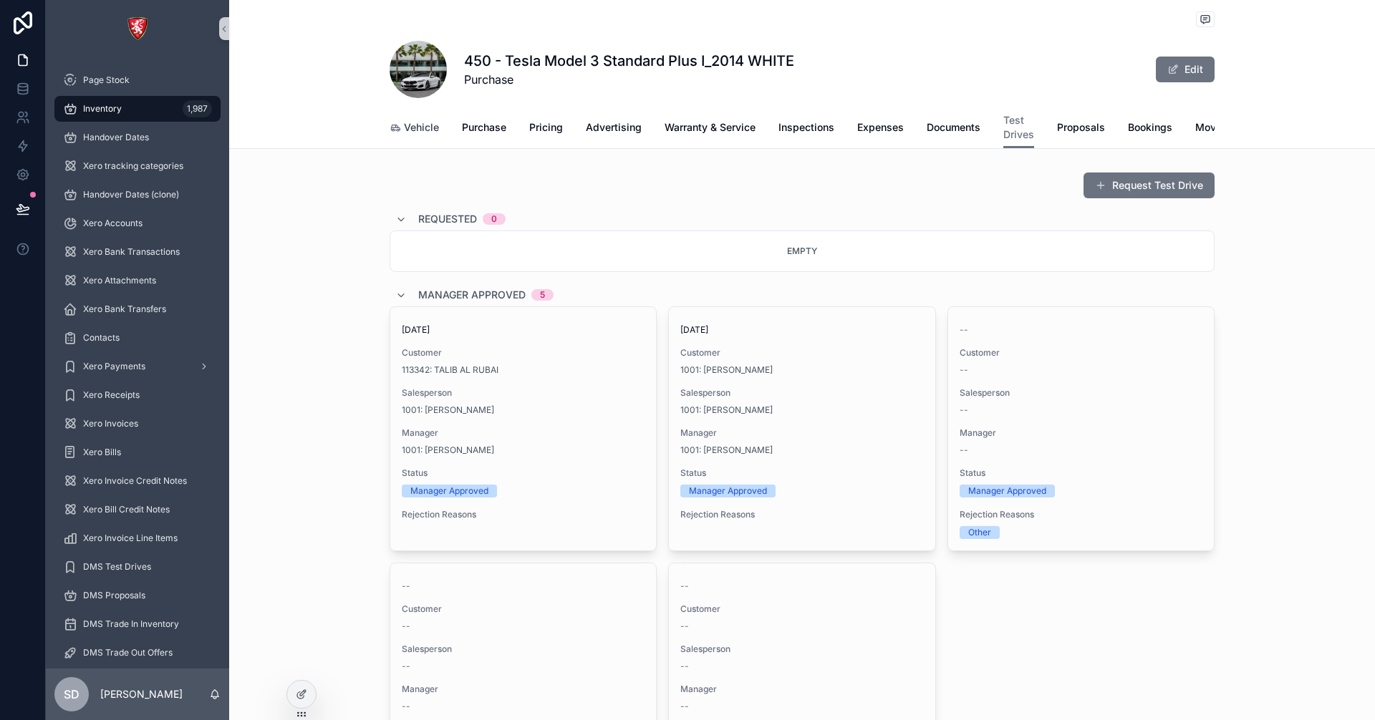
click at [404, 131] on span "Vehicle" at bounding box center [421, 127] width 35 height 14
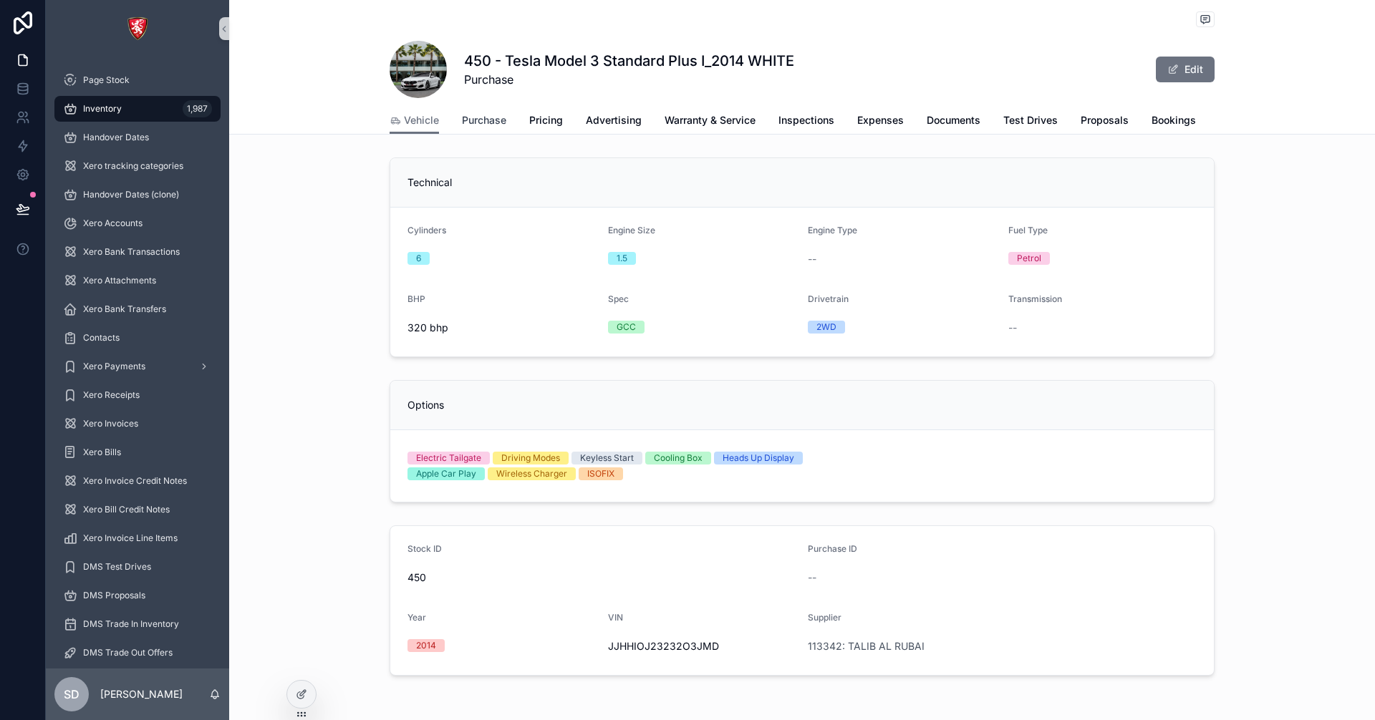
click at [476, 120] on span "Purchase" at bounding box center [484, 120] width 44 height 14
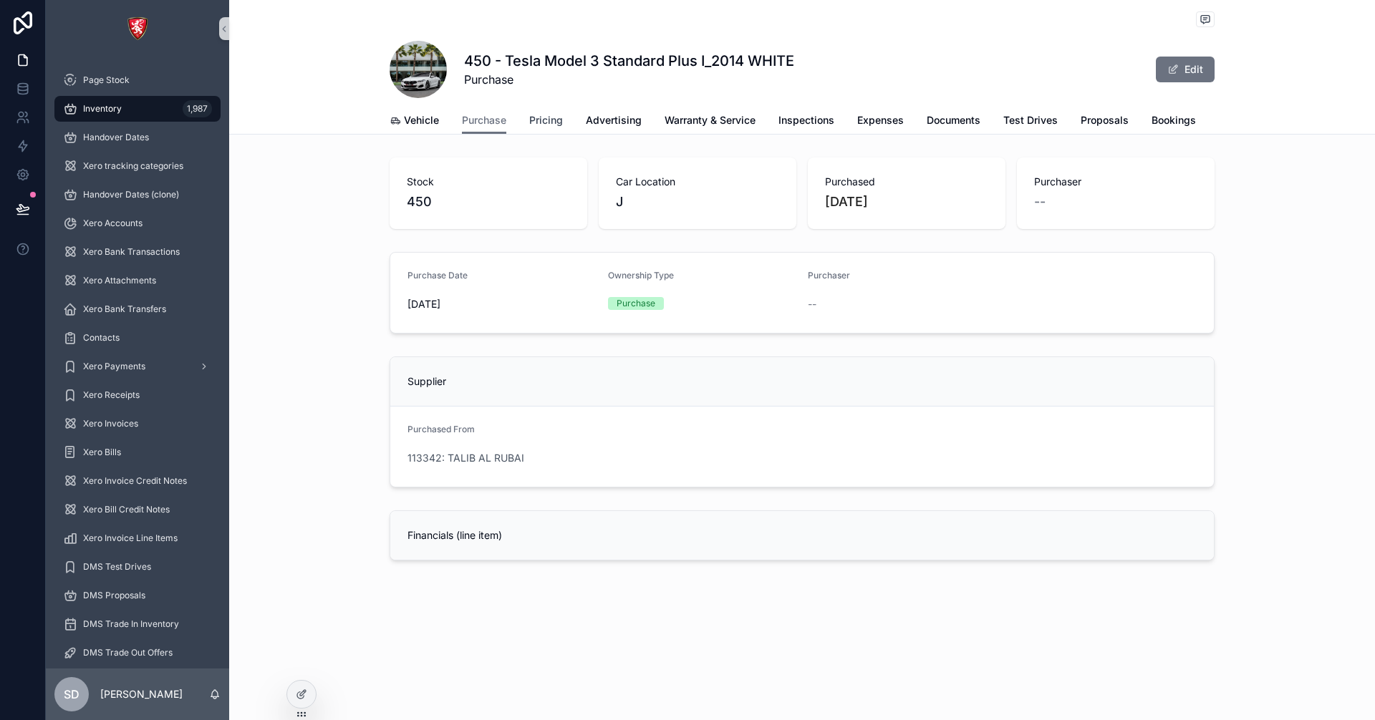
click at [559, 120] on span "Pricing" at bounding box center [546, 120] width 34 height 14
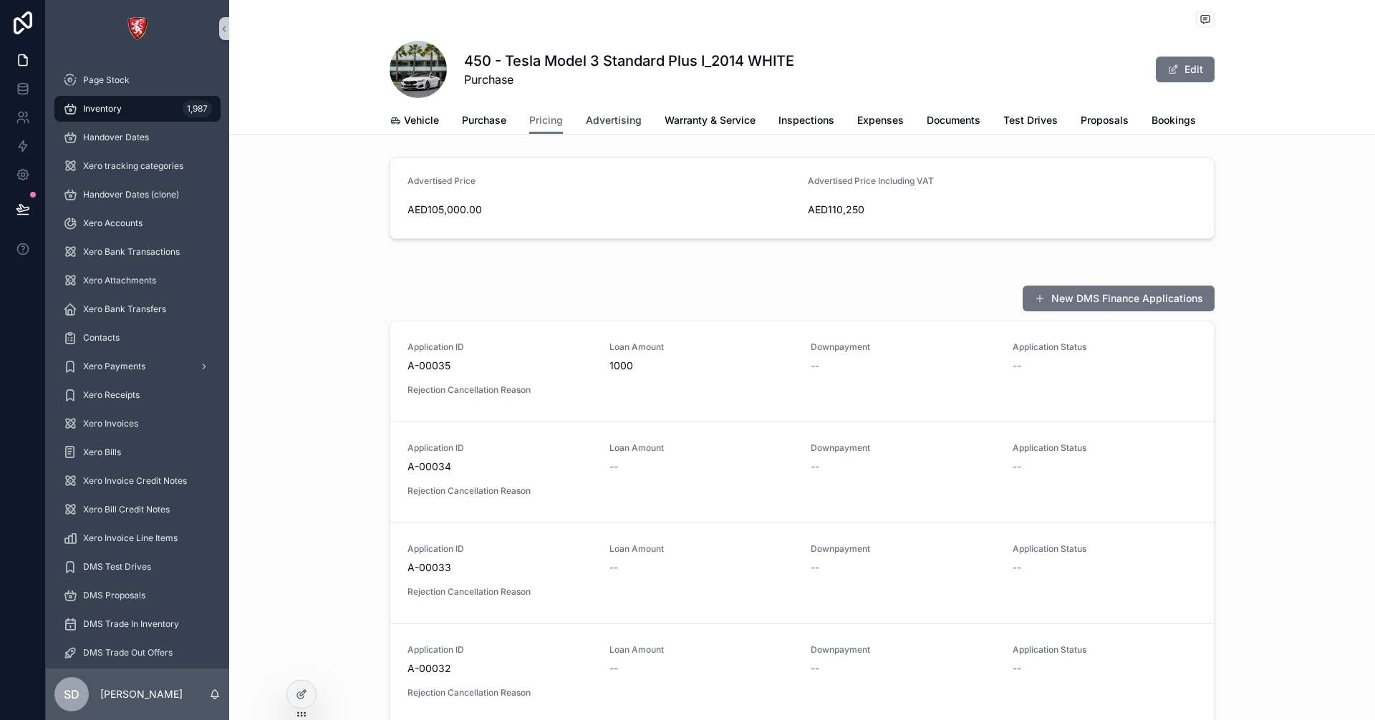
click at [599, 120] on span "Advertising" at bounding box center [614, 120] width 56 height 14
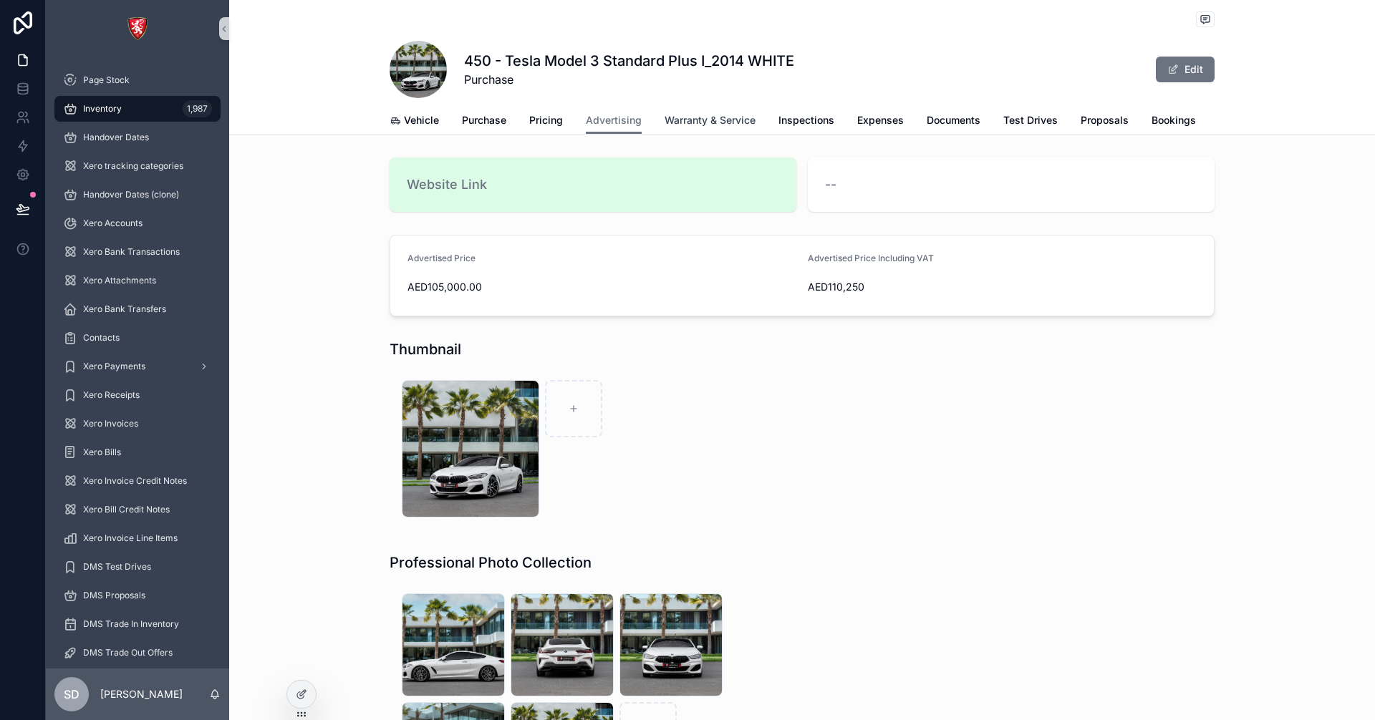
click at [718, 115] on span "Warranty & Service" at bounding box center [710, 120] width 91 height 14
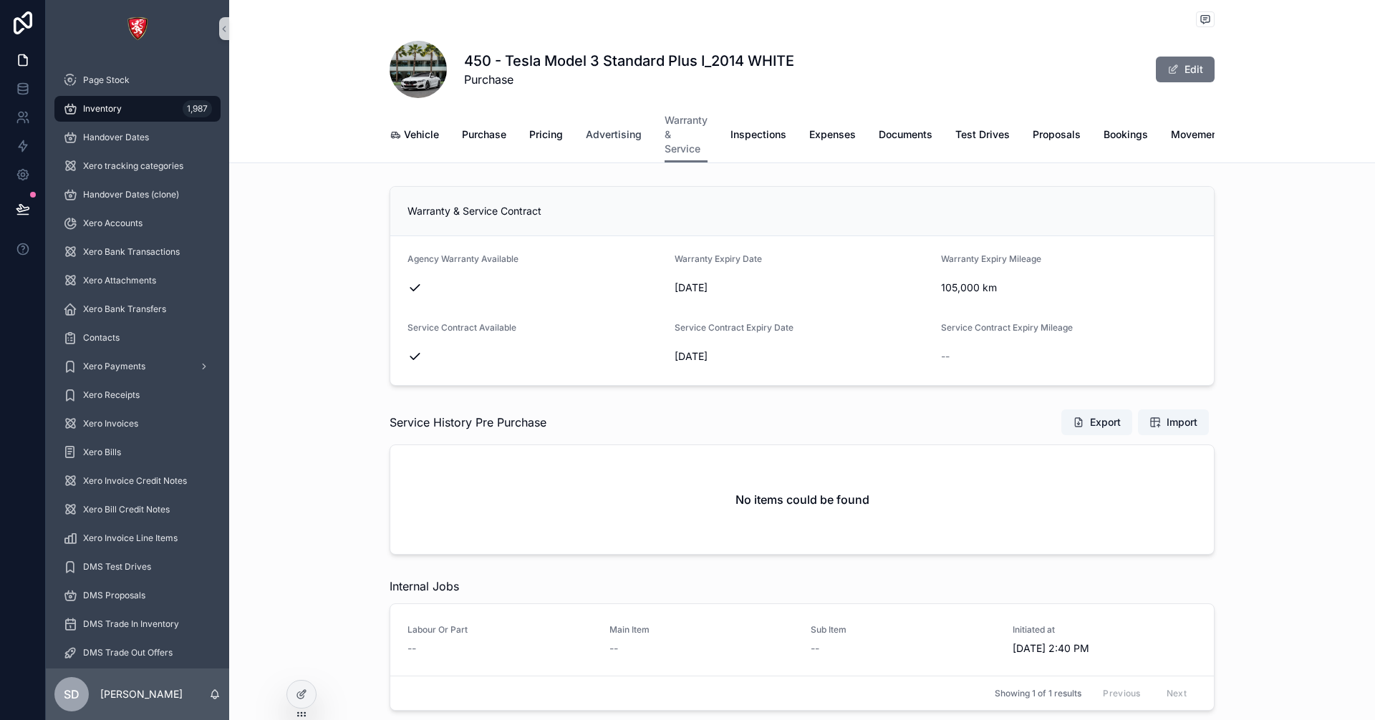
click at [614, 136] on span "Advertising" at bounding box center [614, 134] width 56 height 14
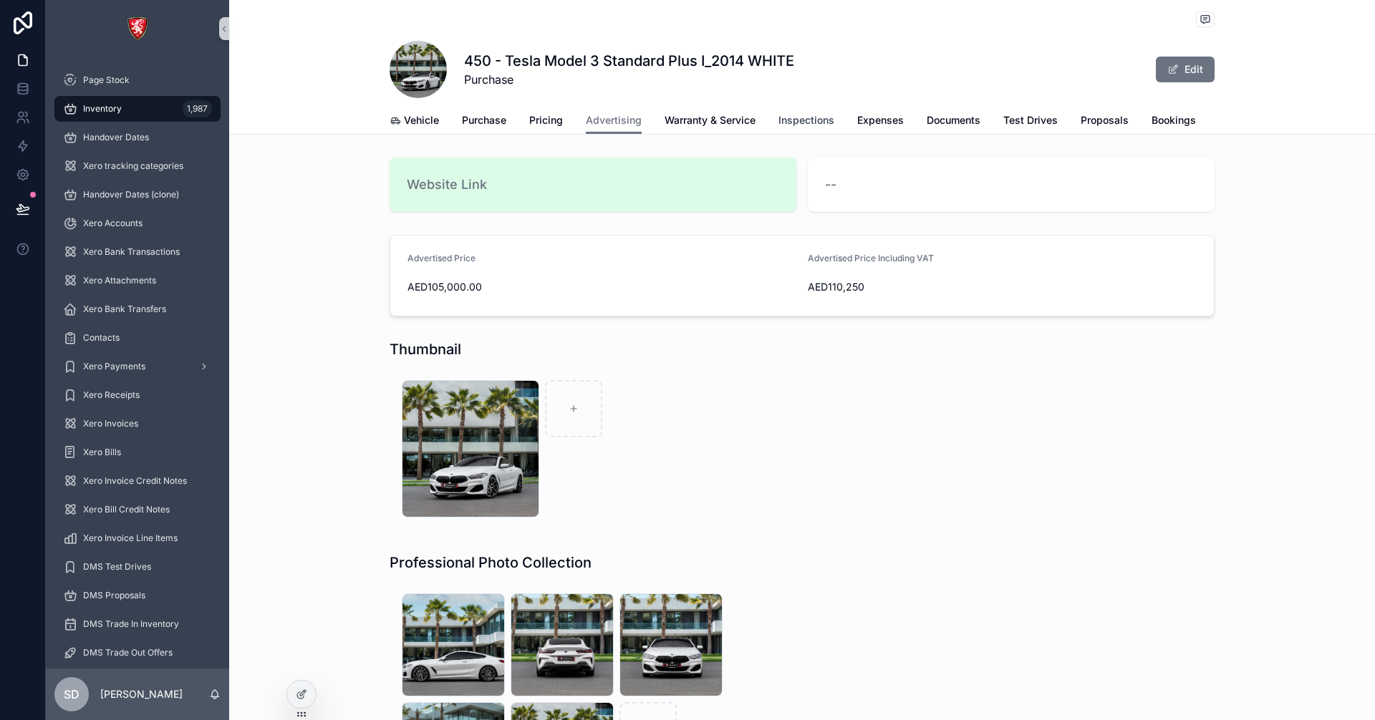
click at [801, 123] on span "Inspections" at bounding box center [806, 120] width 56 height 14
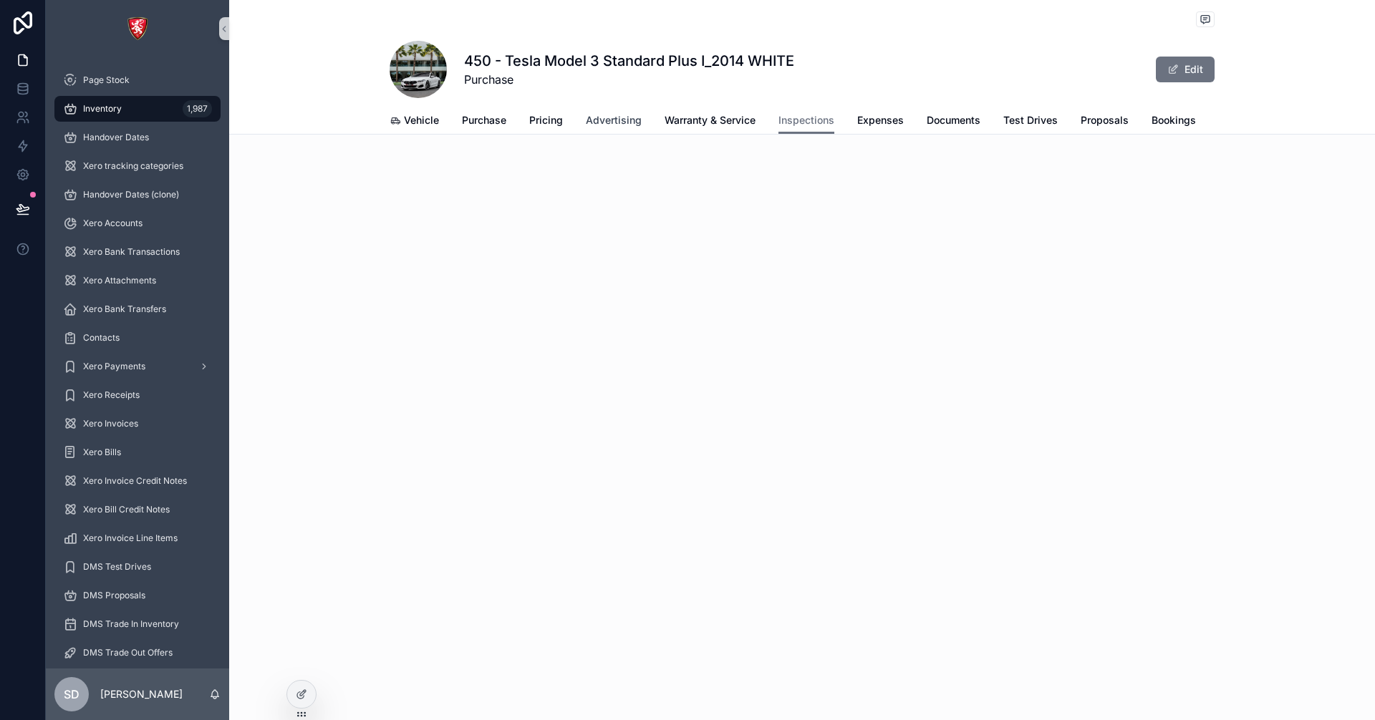
click at [609, 124] on span "Advertising" at bounding box center [614, 120] width 56 height 14
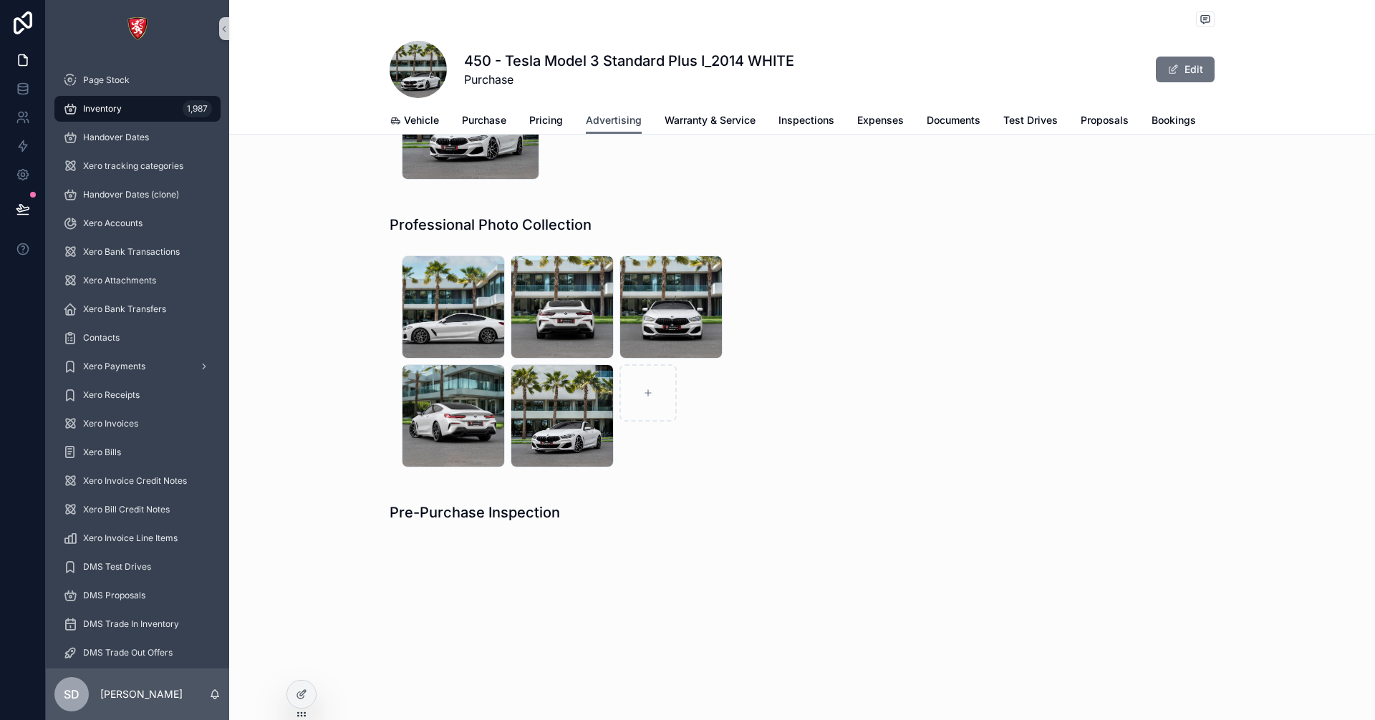
scroll to position [206, 0]
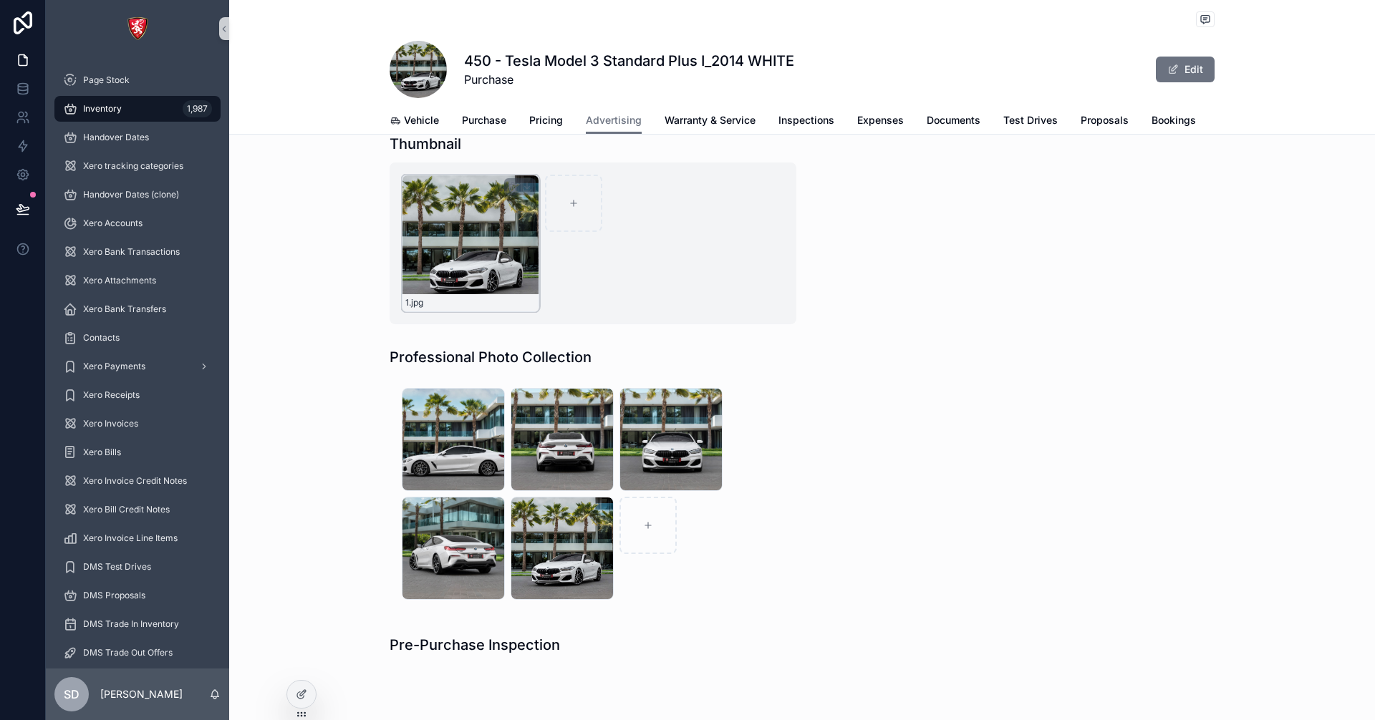
click at [428, 251] on div "1 .jpg" at bounding box center [471, 244] width 138 height 138
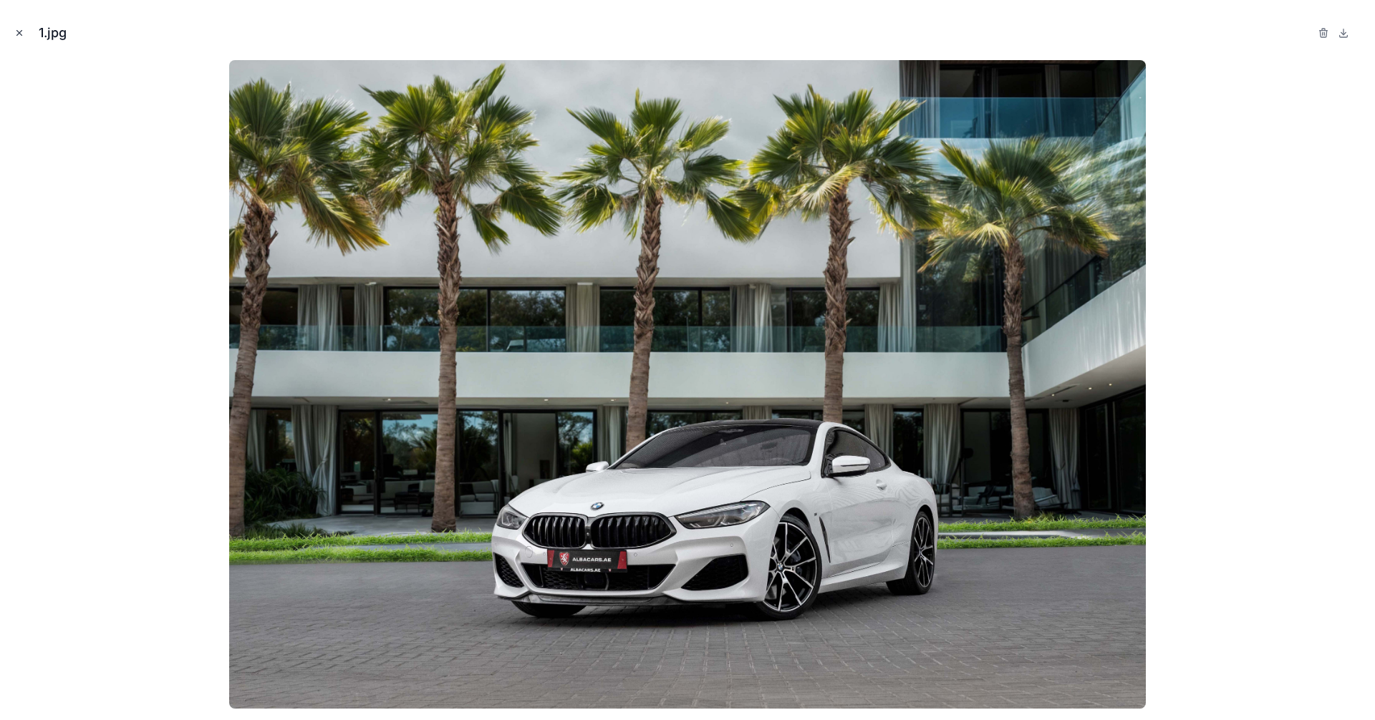
click at [19, 35] on icon "Close modal" at bounding box center [19, 33] width 10 height 10
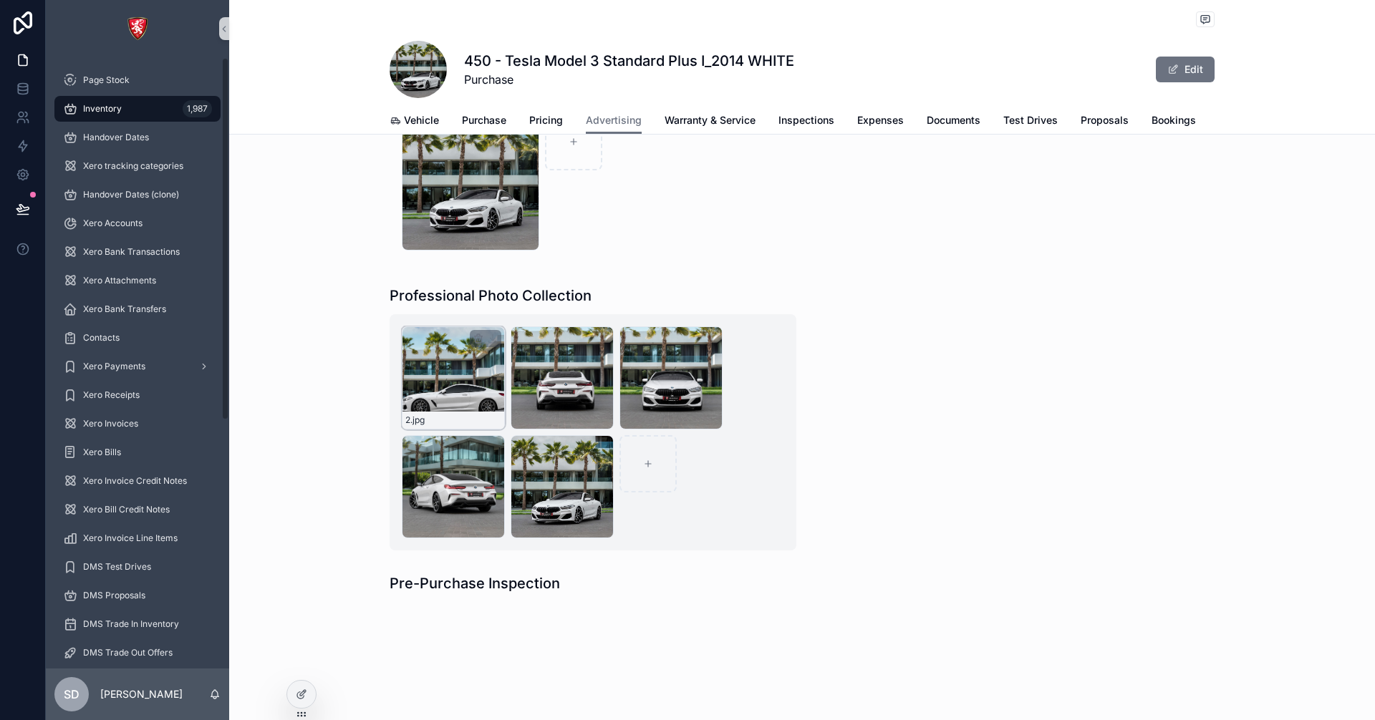
scroll to position [349, 0]
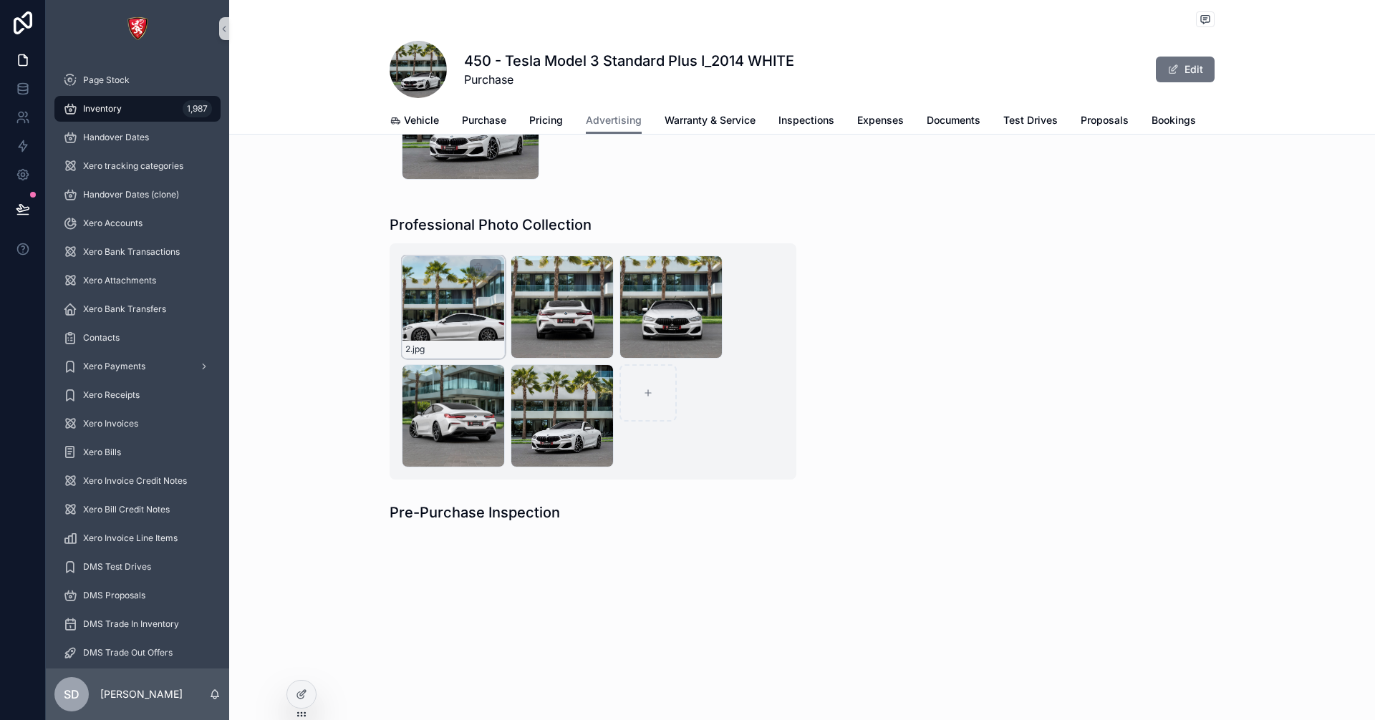
click at [453, 304] on div "2 .jpg" at bounding box center [453, 307] width 103 height 103
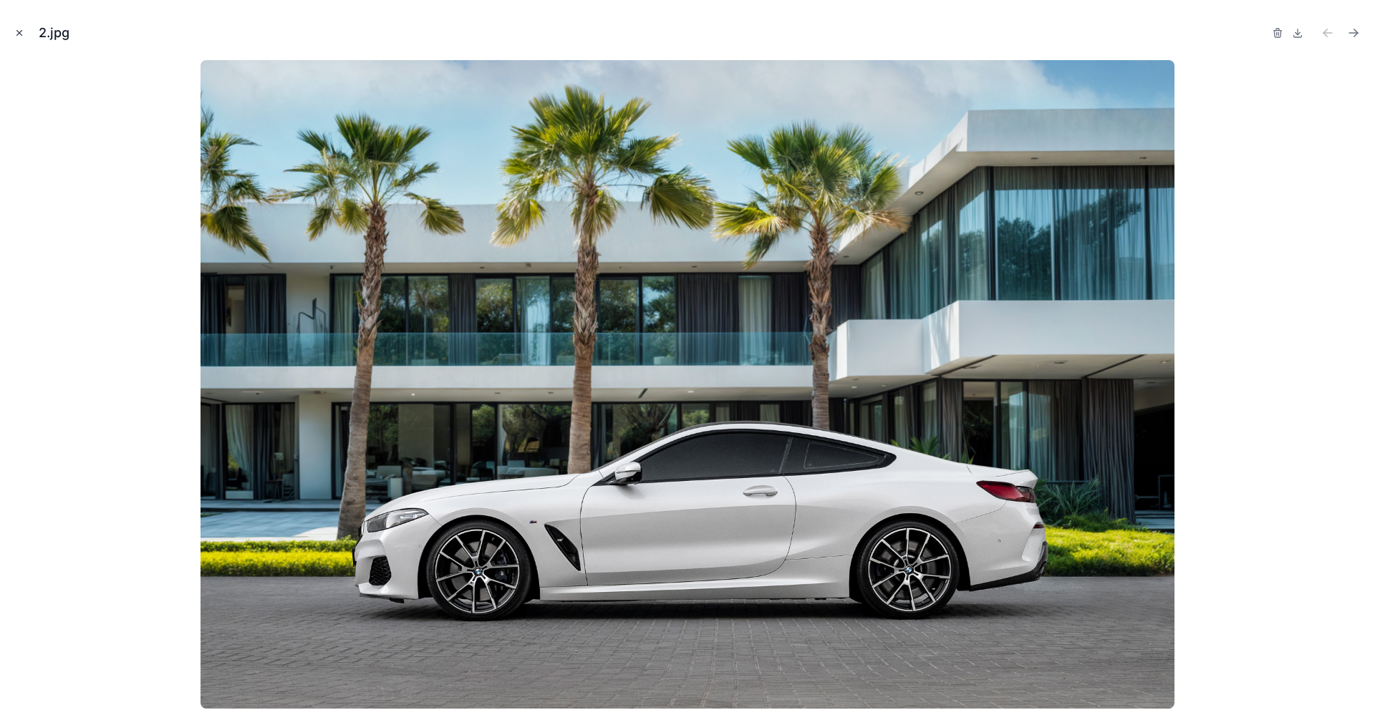
click at [19, 34] on icon "Close modal" at bounding box center [19, 33] width 5 height 5
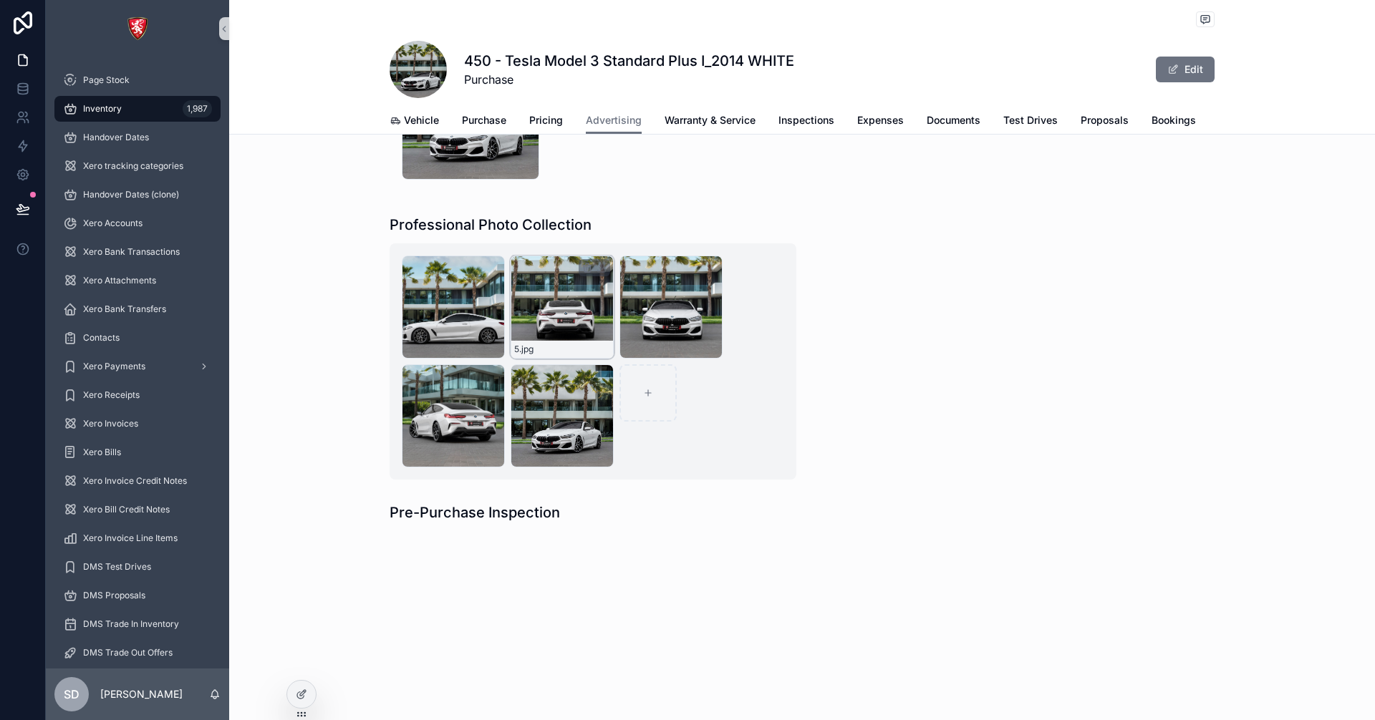
click at [544, 302] on div "5 .jpg" at bounding box center [562, 307] width 103 height 103
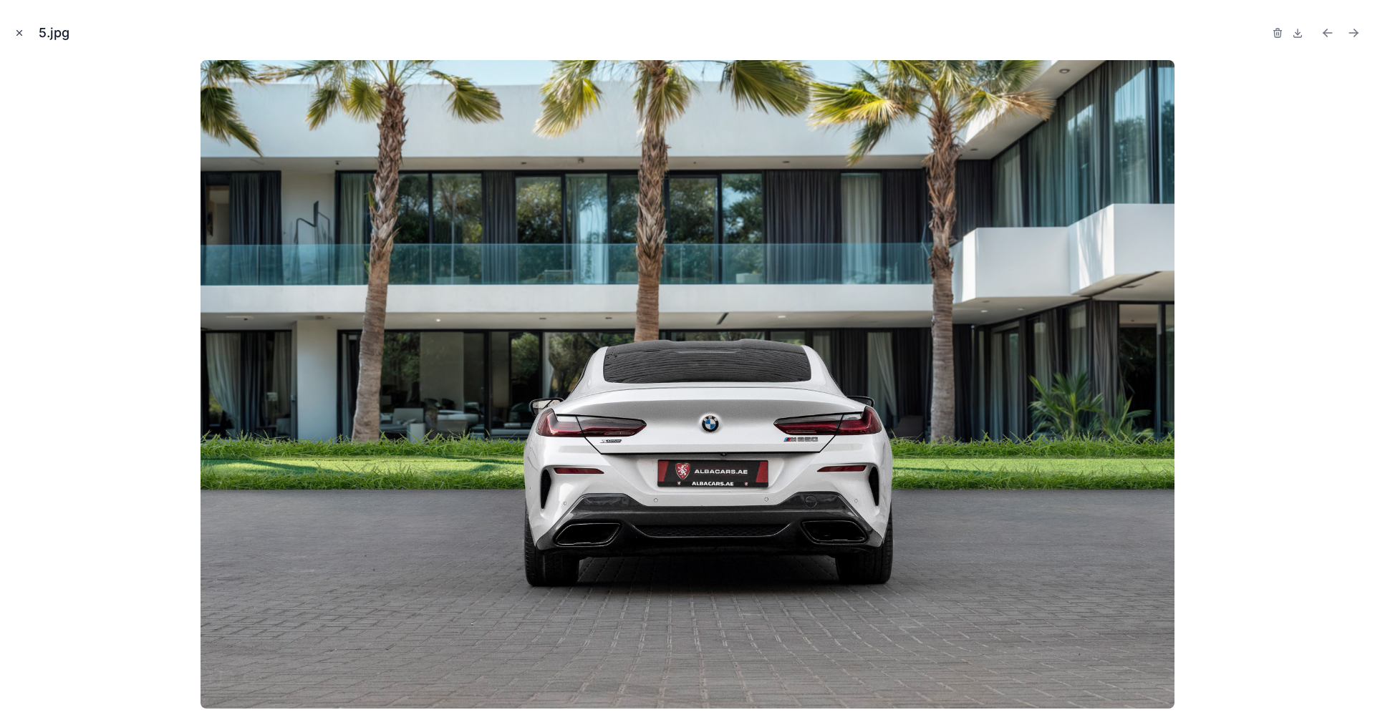
click at [21, 31] on icon "Close modal" at bounding box center [19, 33] width 5 height 5
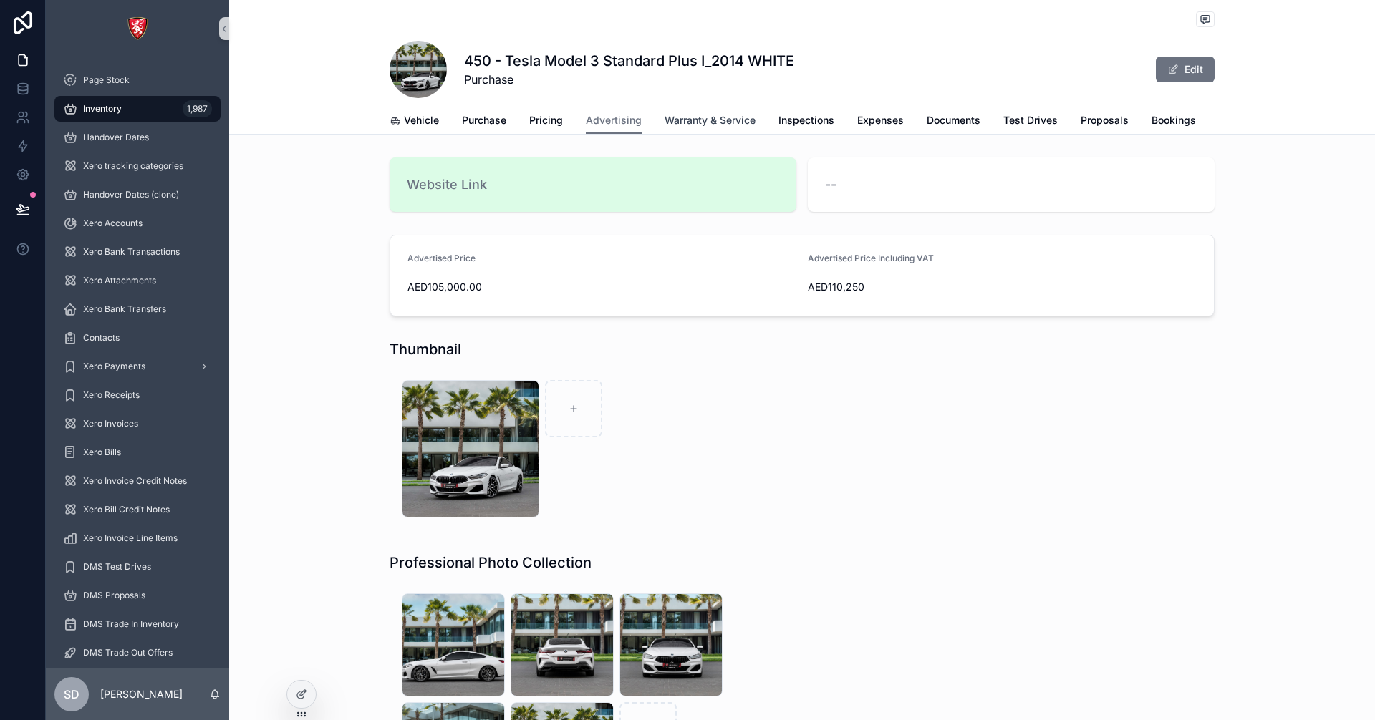
click at [714, 126] on span "Warranty & Service" at bounding box center [710, 120] width 91 height 14
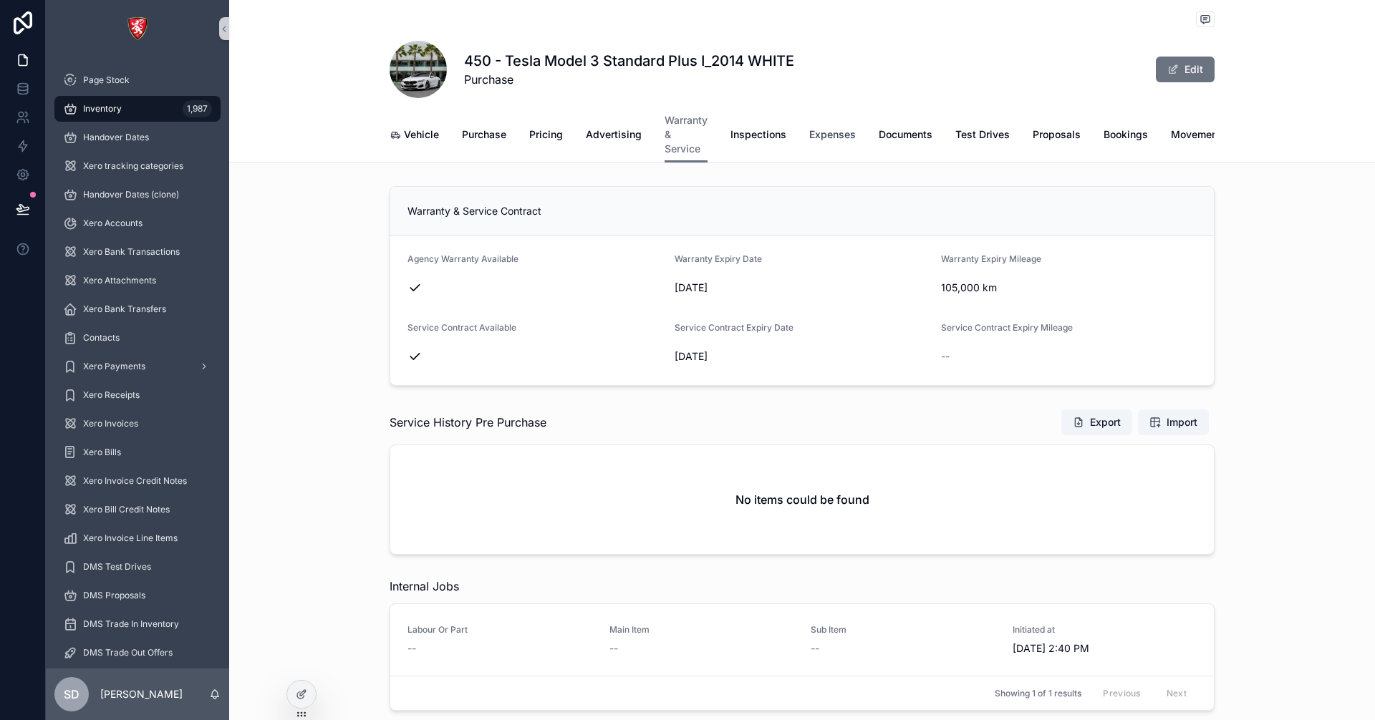
click at [809, 122] on link "Expenses" at bounding box center [832, 136] width 47 height 29
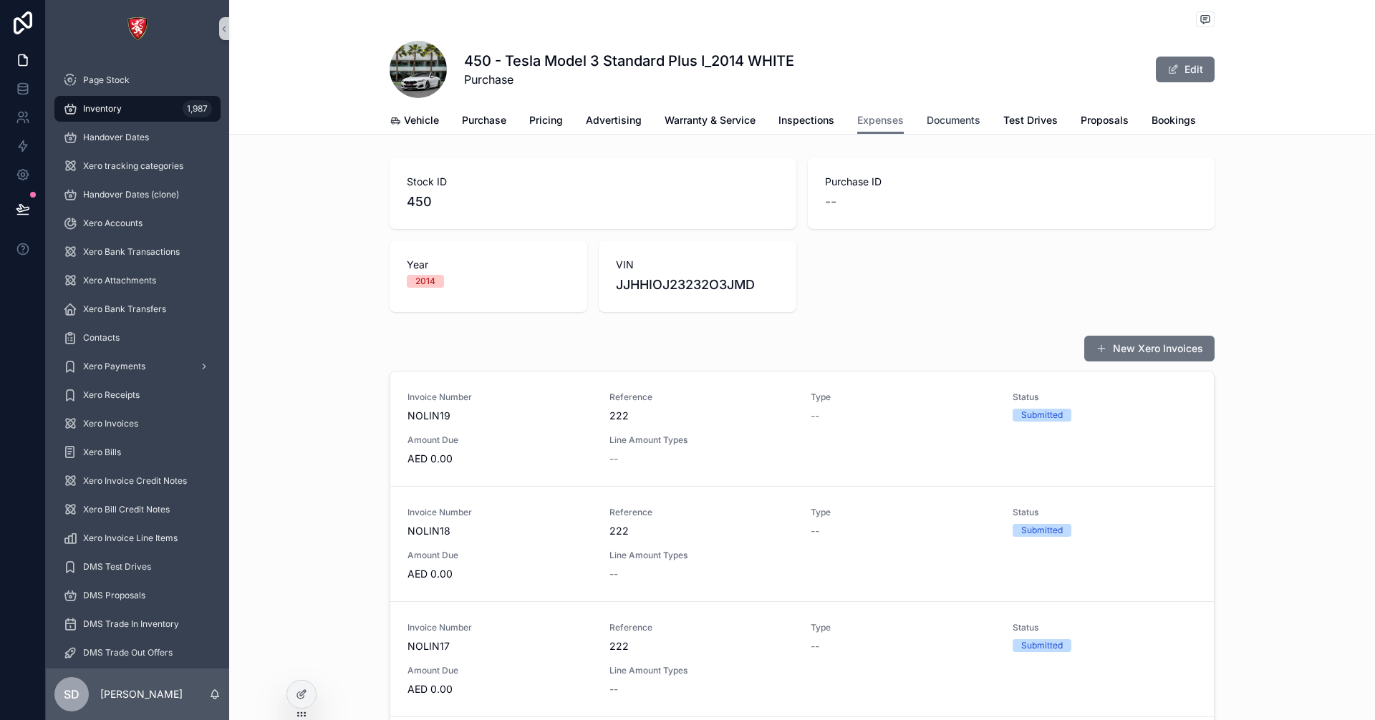
click at [943, 119] on span "Documents" at bounding box center [954, 120] width 54 height 14
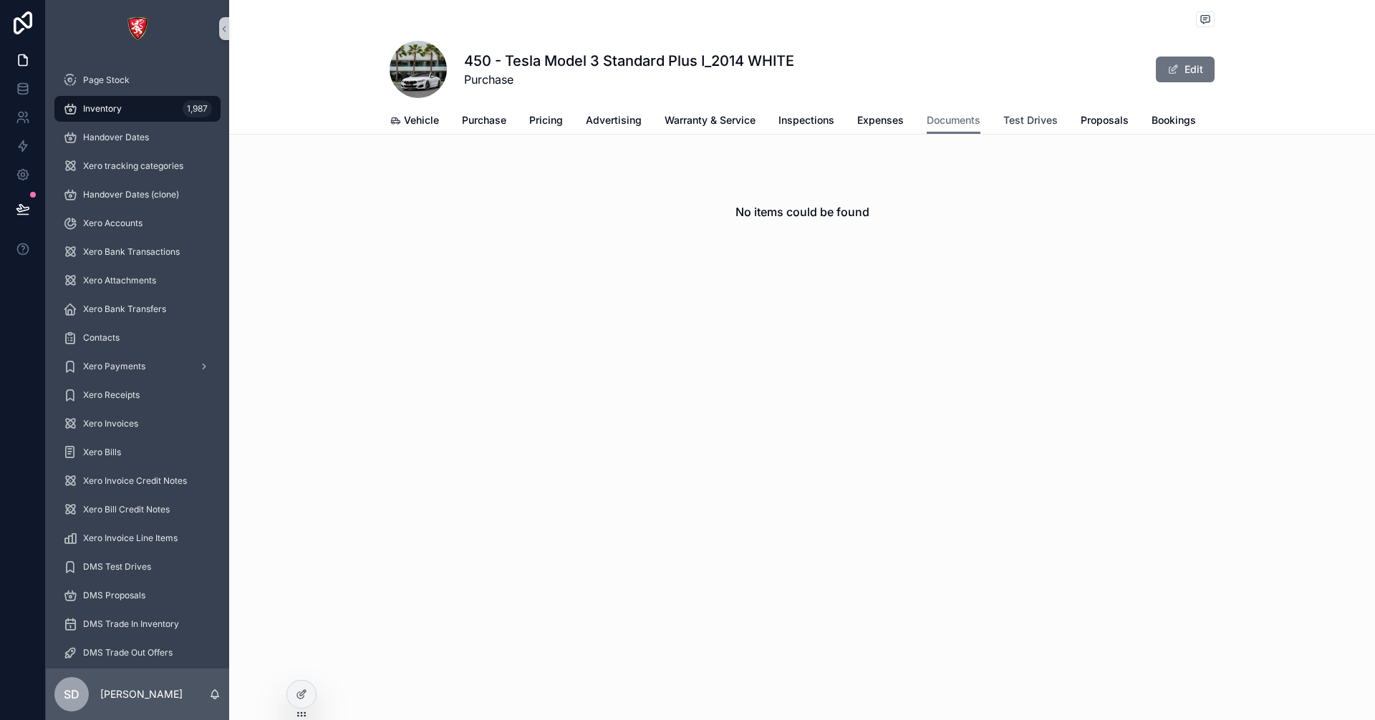
click at [1041, 117] on span "Test Drives" at bounding box center [1030, 120] width 54 height 14
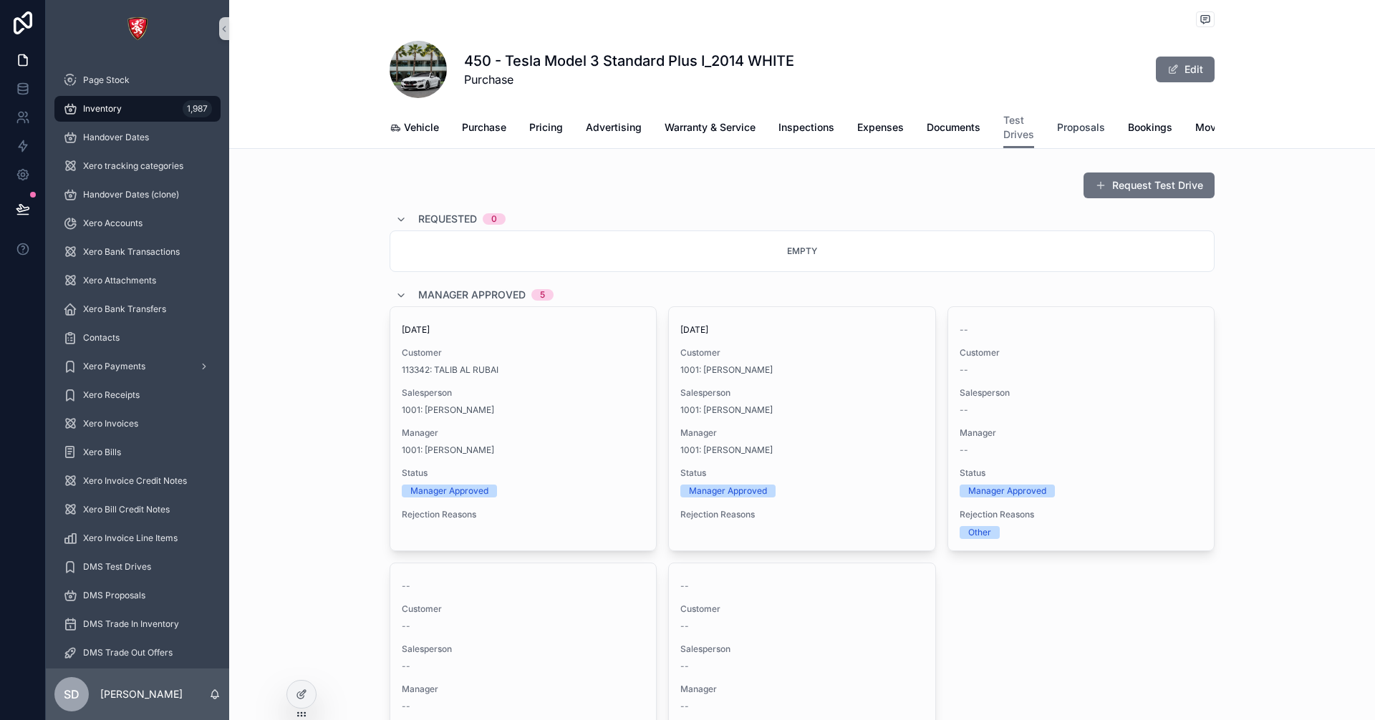
click at [1079, 134] on span "Proposals" at bounding box center [1081, 127] width 48 height 14
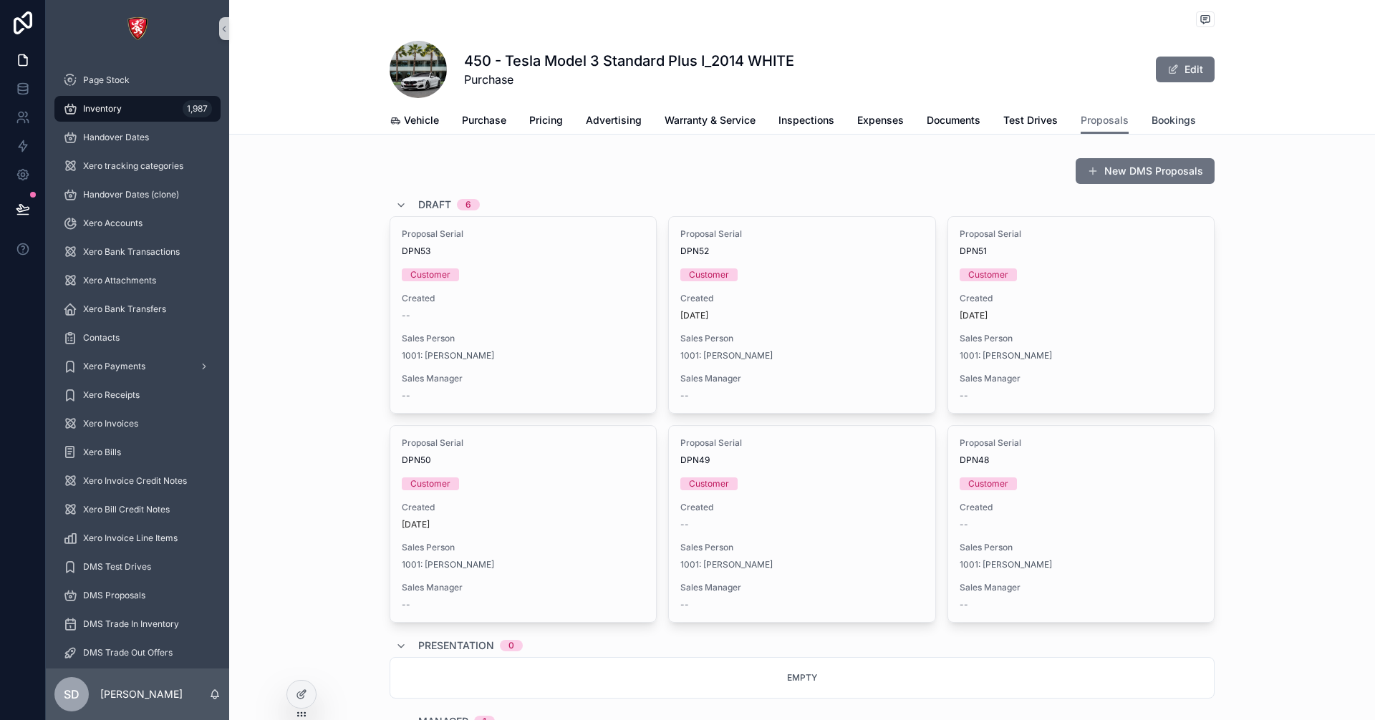
click at [1168, 122] on span "Bookings" at bounding box center [1174, 120] width 44 height 14
